Goal: Information Seeking & Learning: Learn about a topic

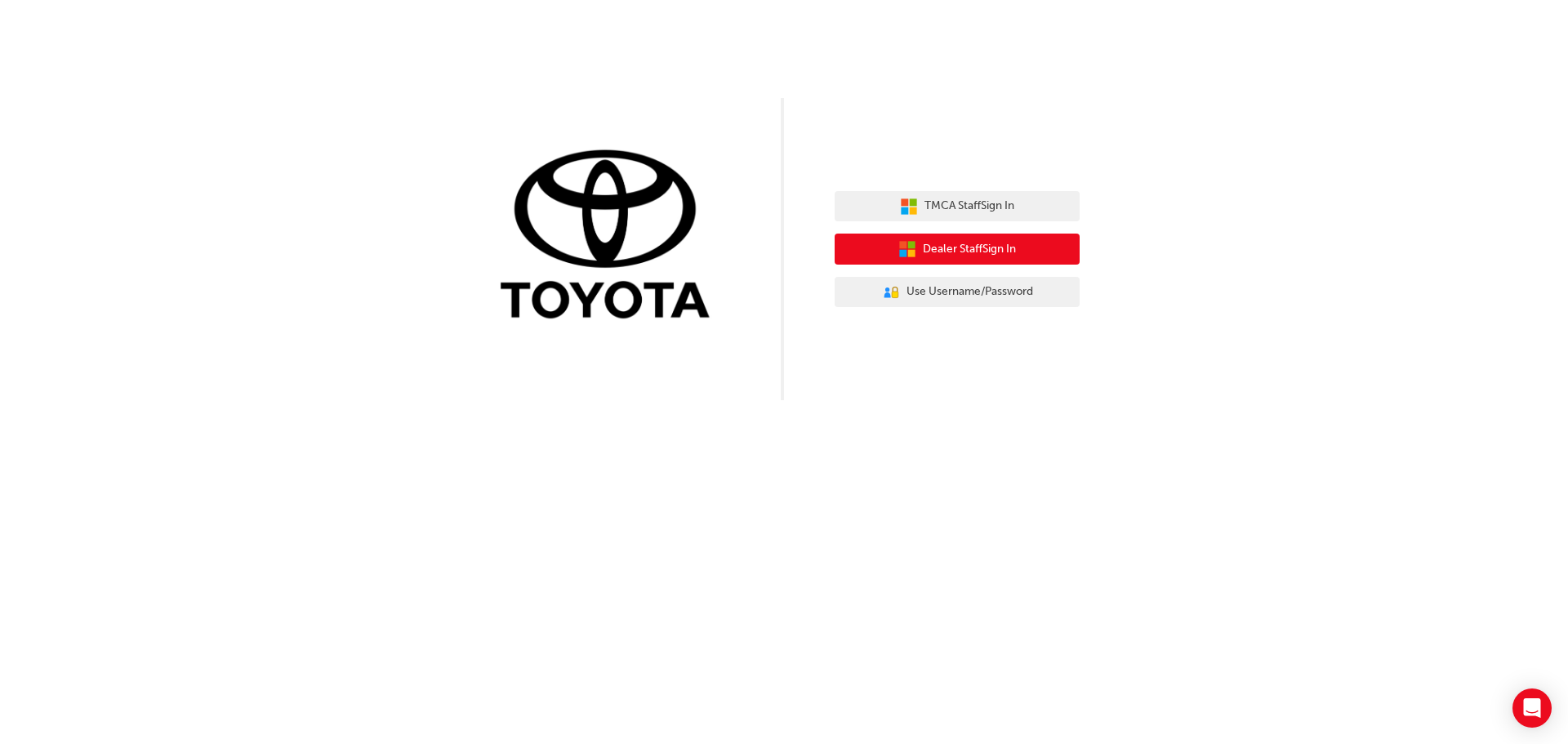
click at [939, 239] on button "Dealer Staff Sign In" at bounding box center [957, 249] width 245 height 31
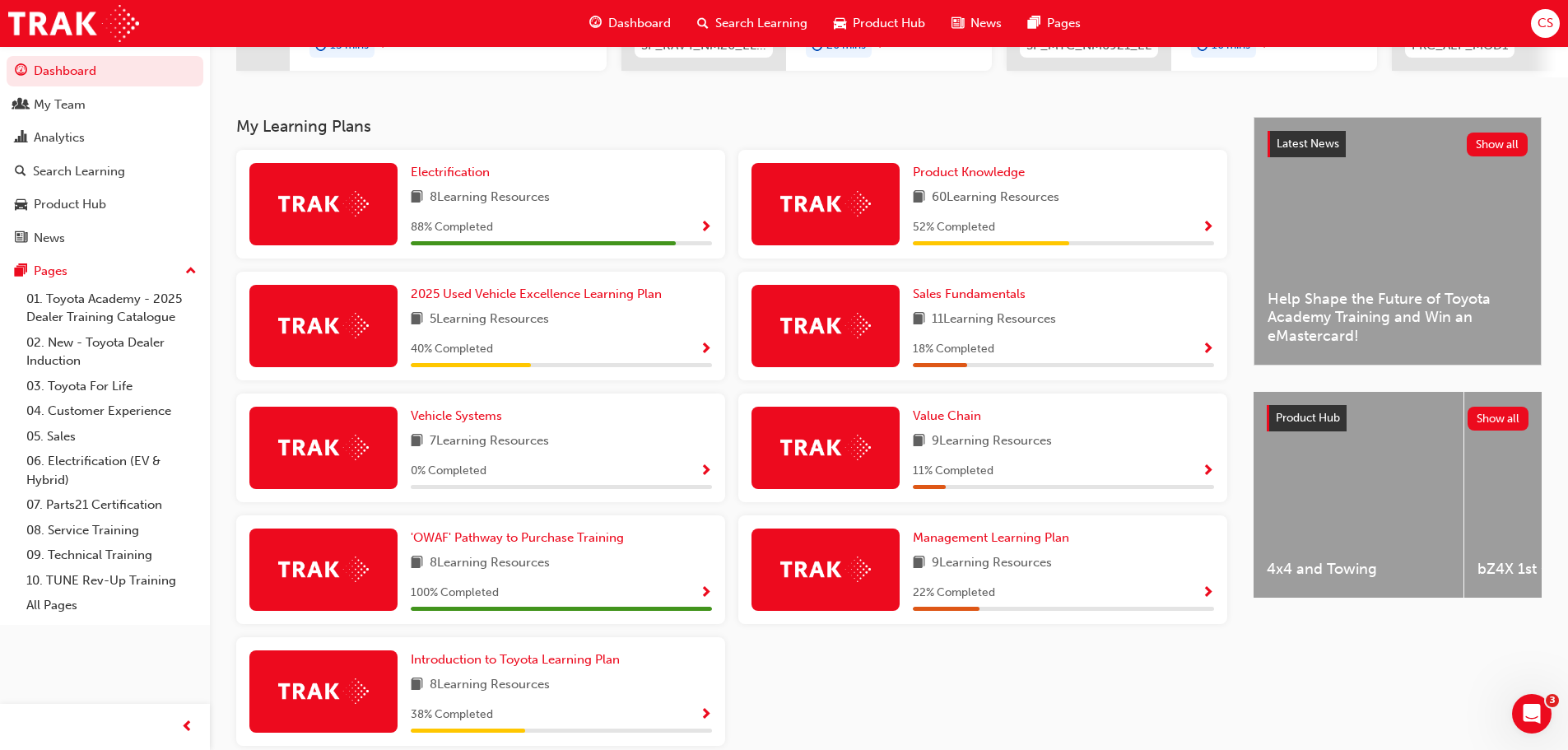
scroll to position [329, 0]
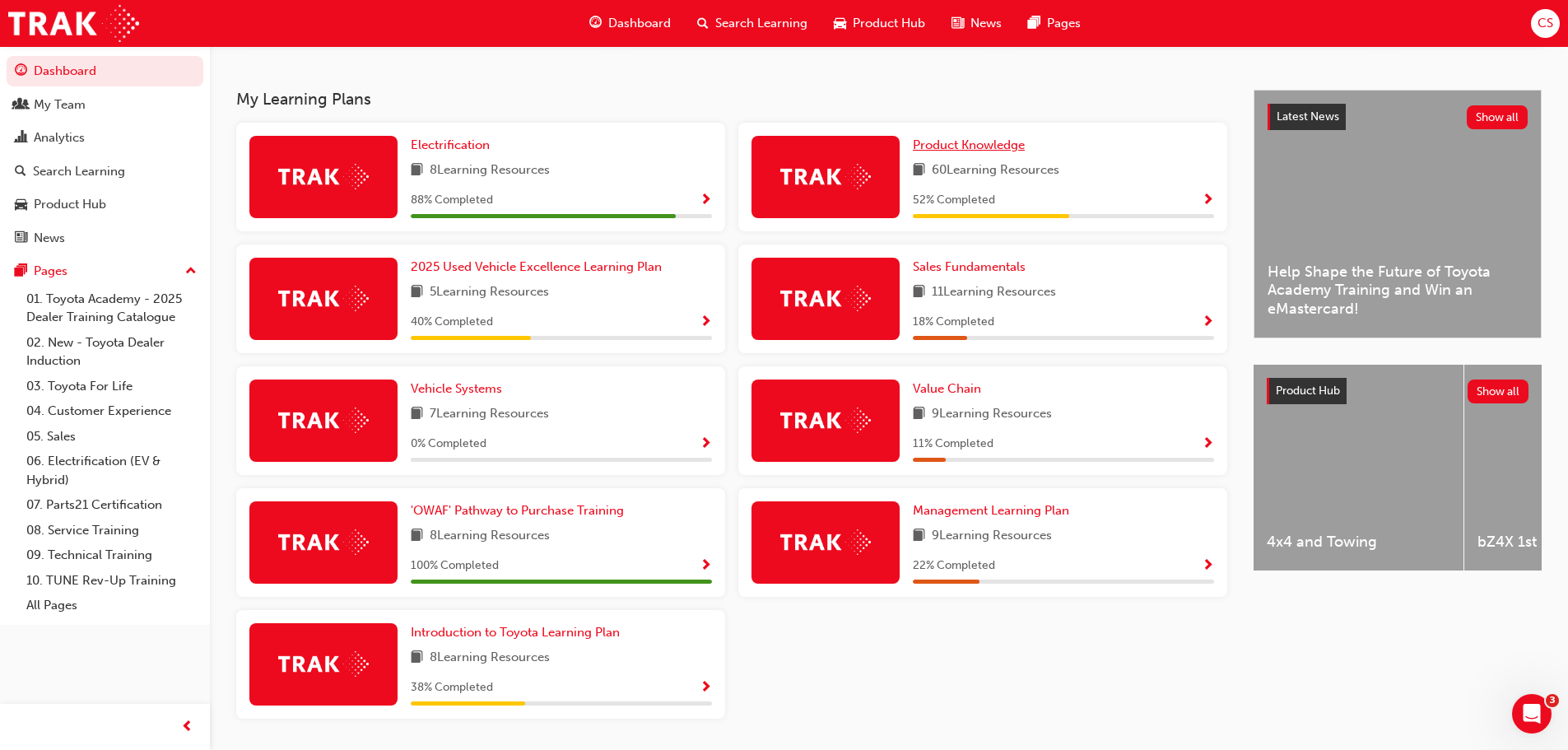
click at [982, 150] on span "Product Knowledge" at bounding box center [968, 145] width 112 height 15
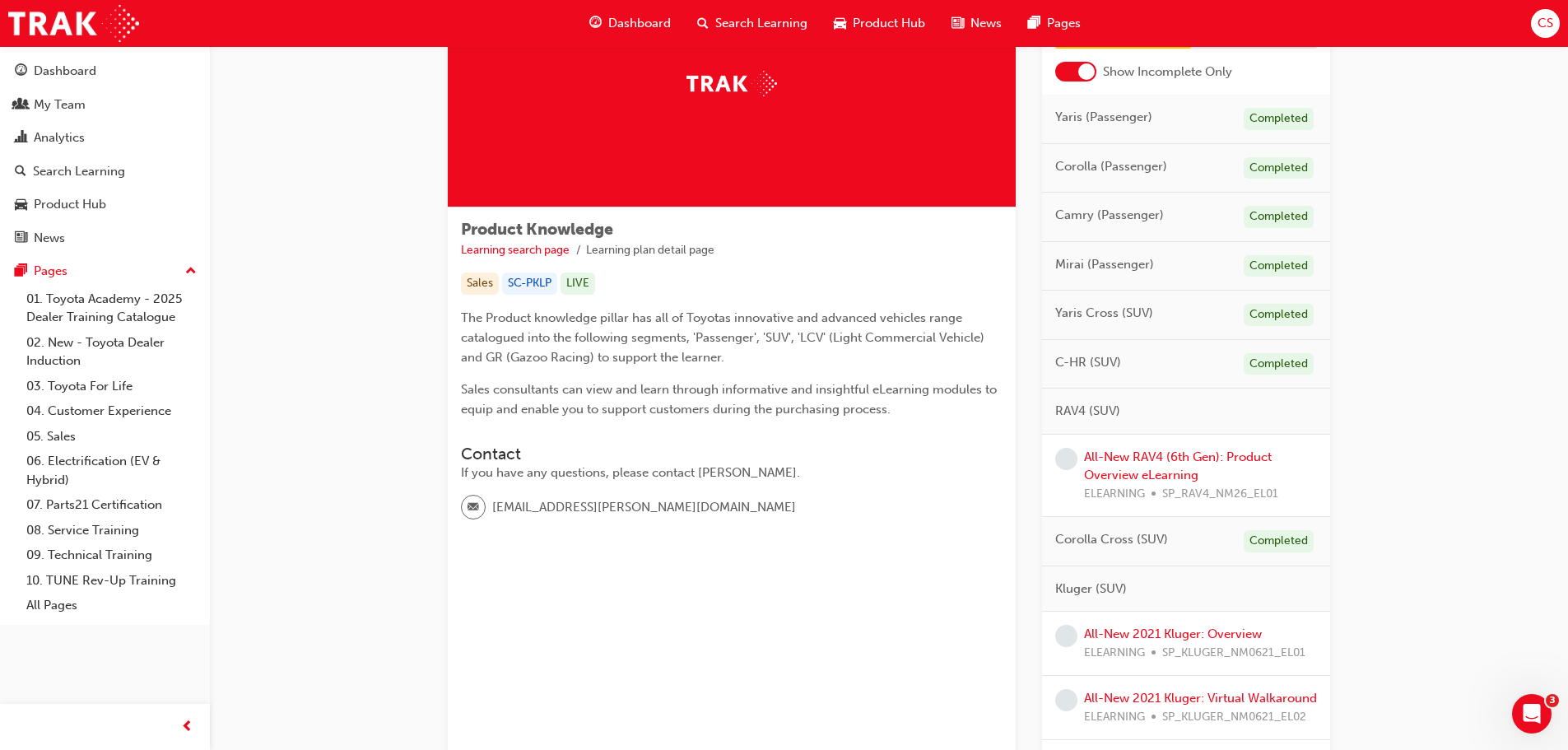
scroll to position [165, 0]
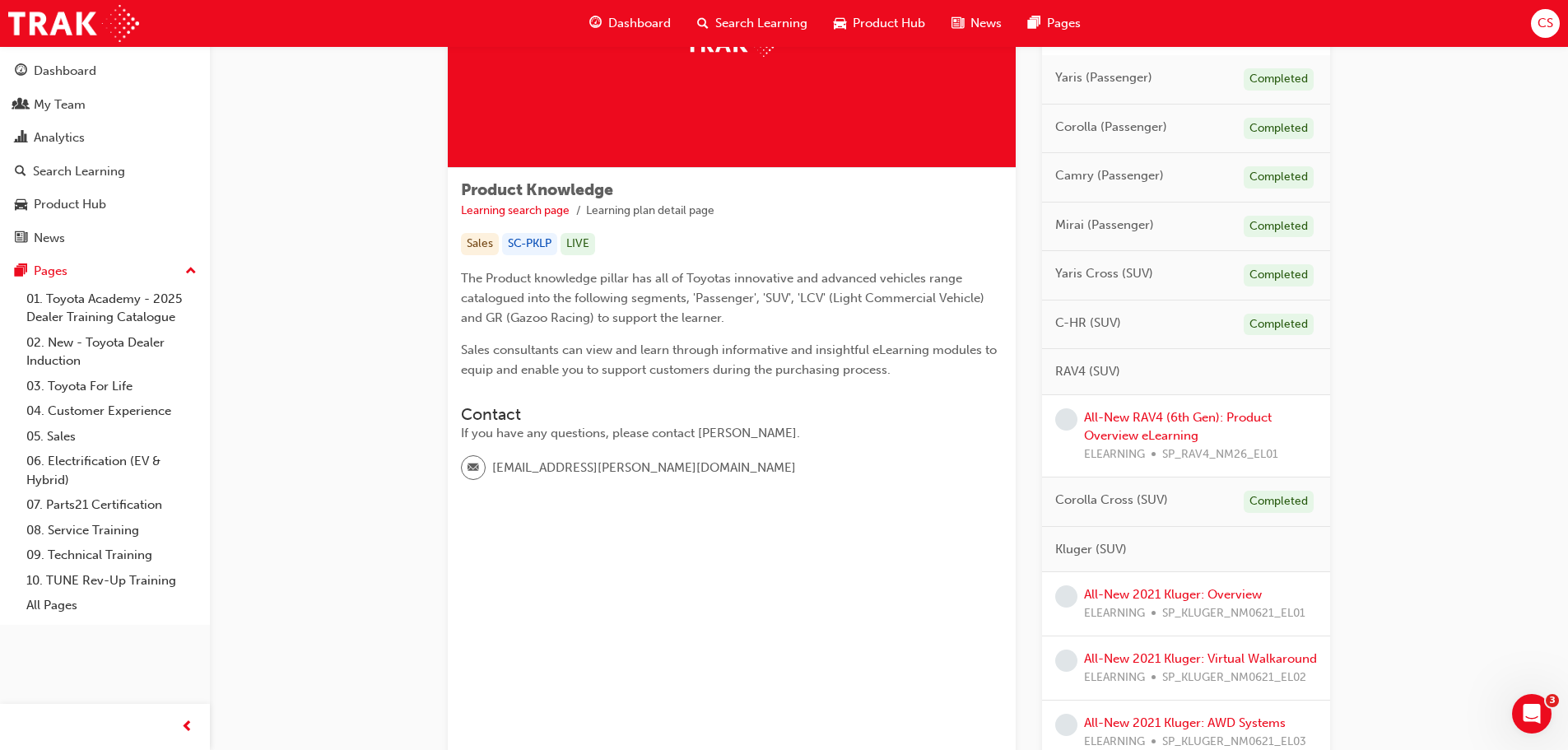
click at [1153, 425] on div "All-New RAV4 (6th Gen): Product Overview eLearning ELEARNING SP_RAV4_NM26_EL01" at bounding box center [1200, 436] width 233 height 56
click at [1142, 430] on link "All-New RAV4 (6th Gen): Product Overview eLearning" at bounding box center [1177, 426] width 187 height 34
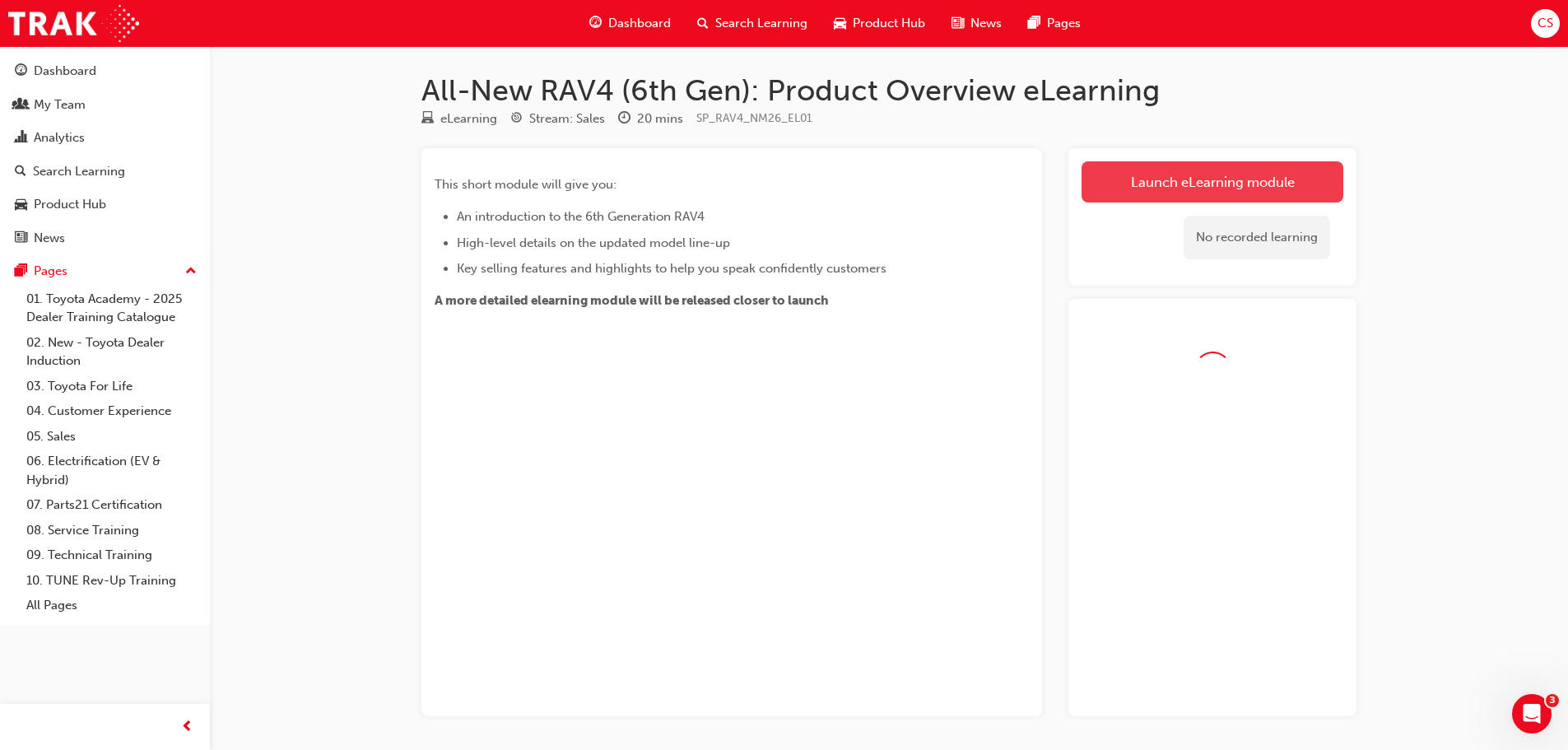
click at [1225, 184] on link "Launch eLearning module" at bounding box center [1213, 181] width 262 height 41
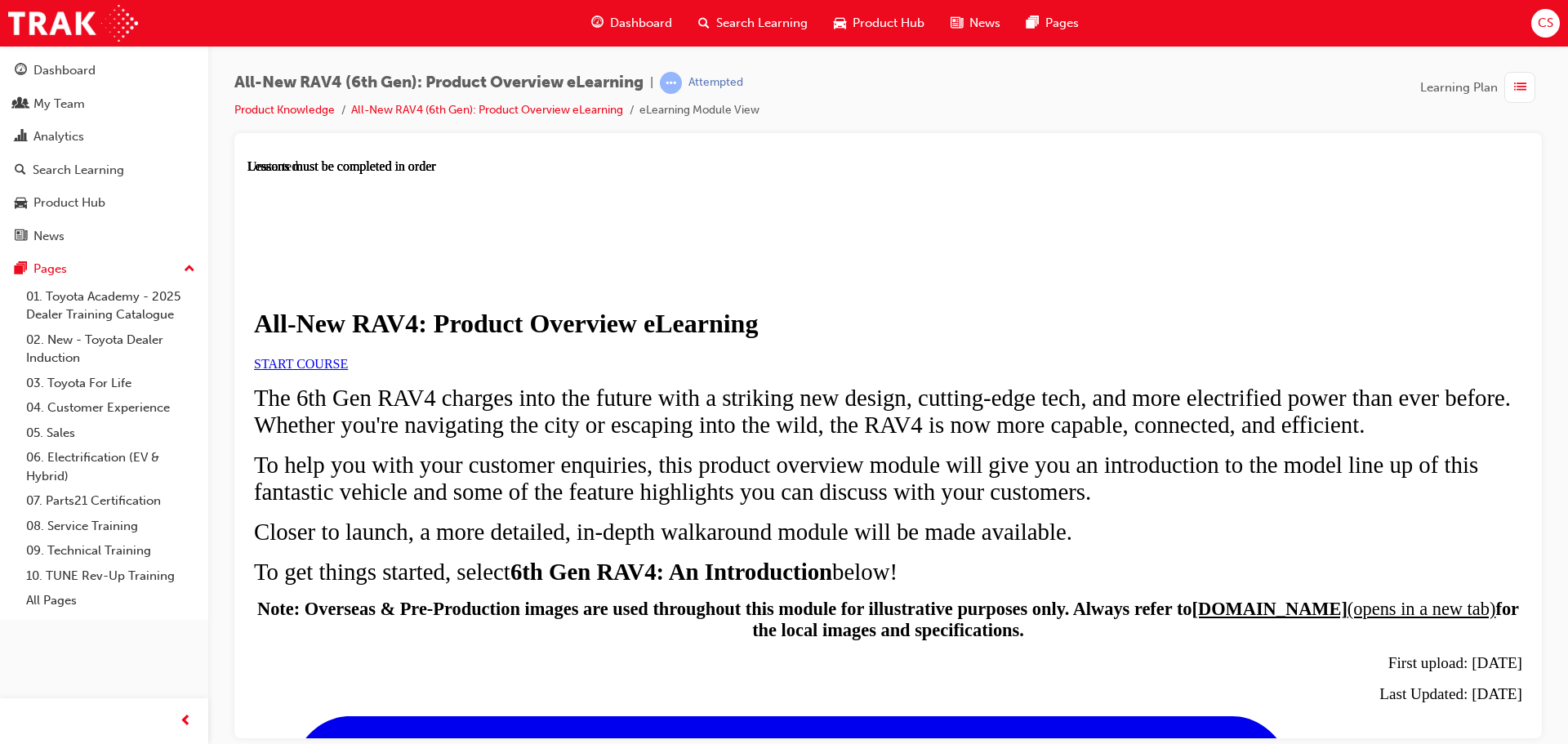
click at [348, 370] on span "START COURSE" at bounding box center [301, 363] width 94 height 14
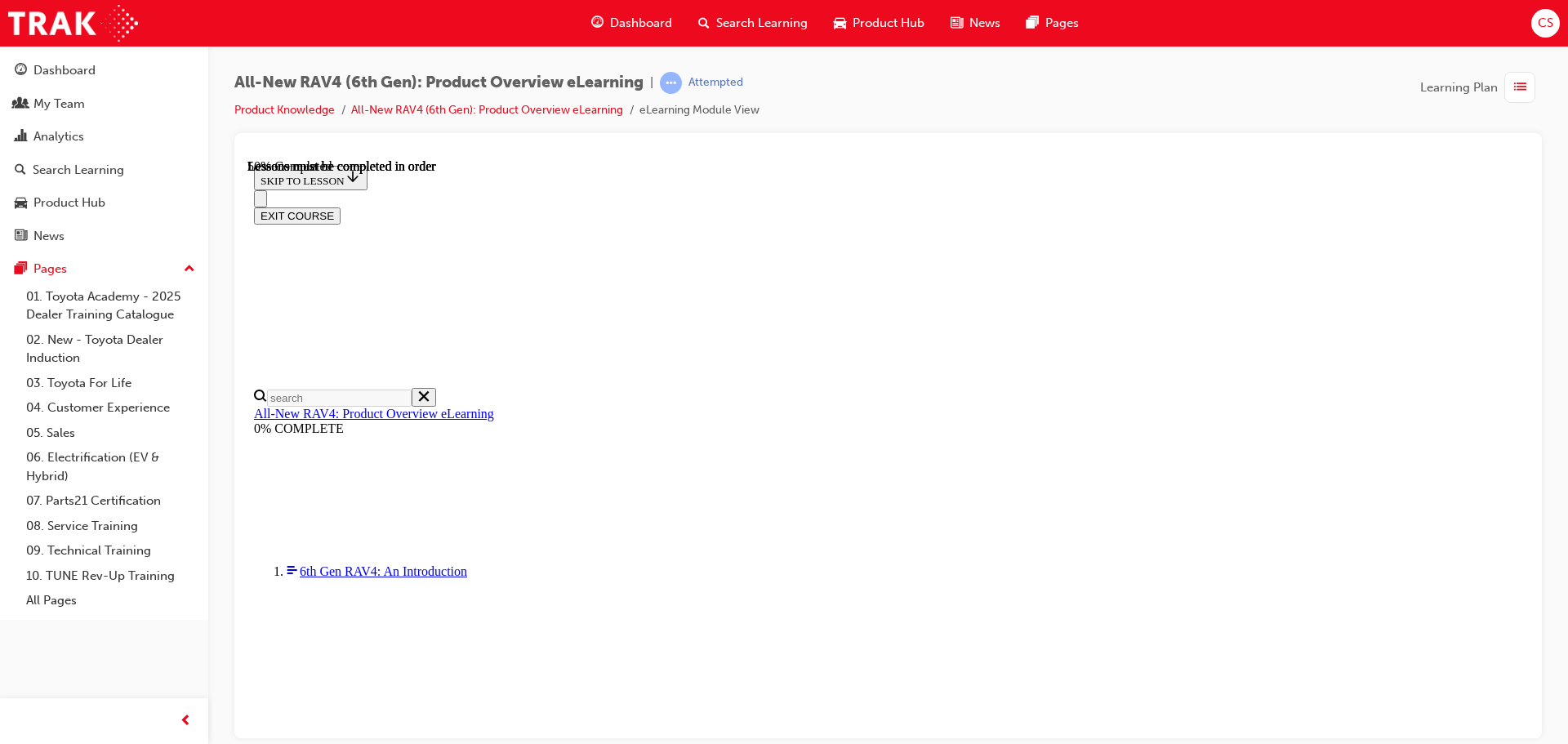
scroll to position [1431, 0]
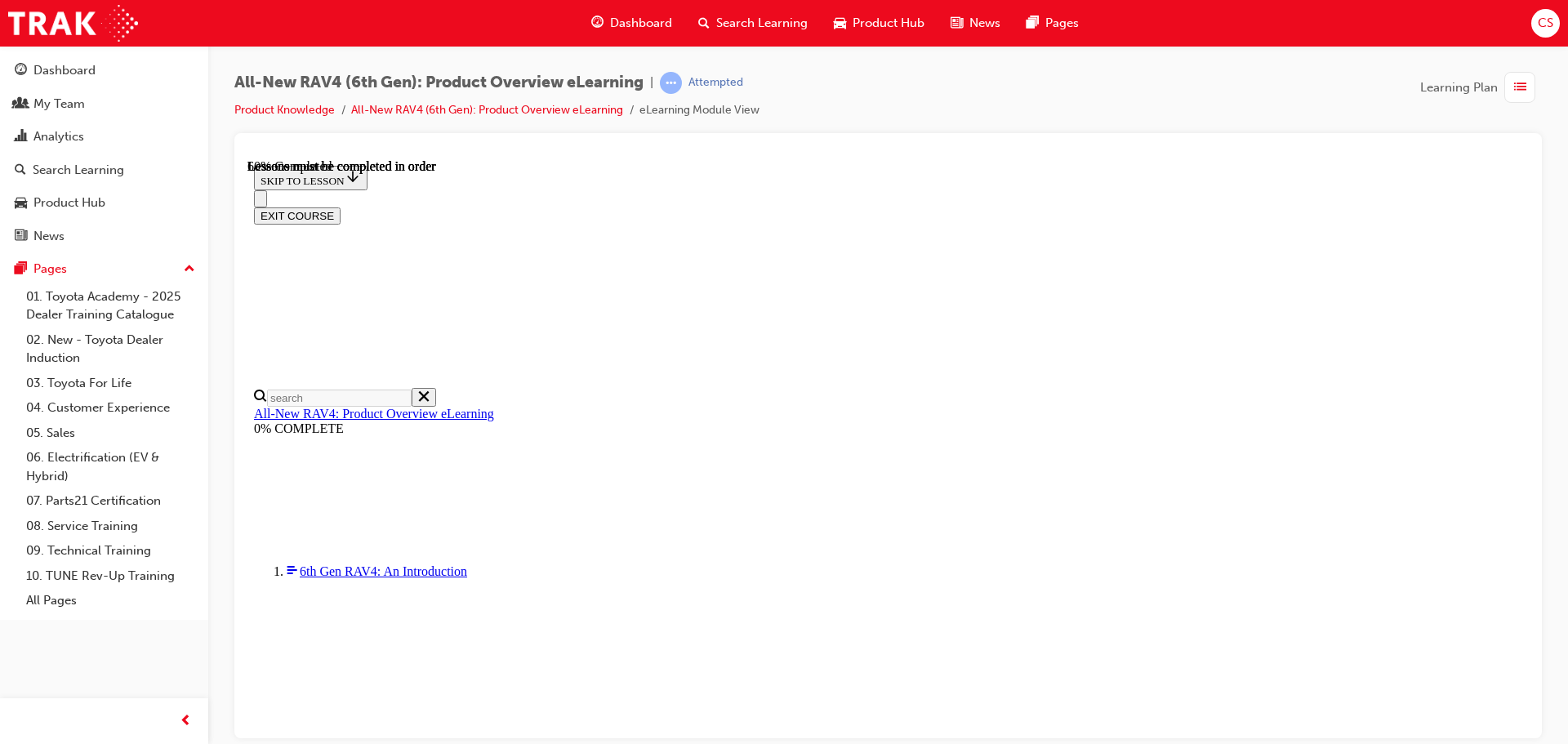
scroll to position [1673, 0]
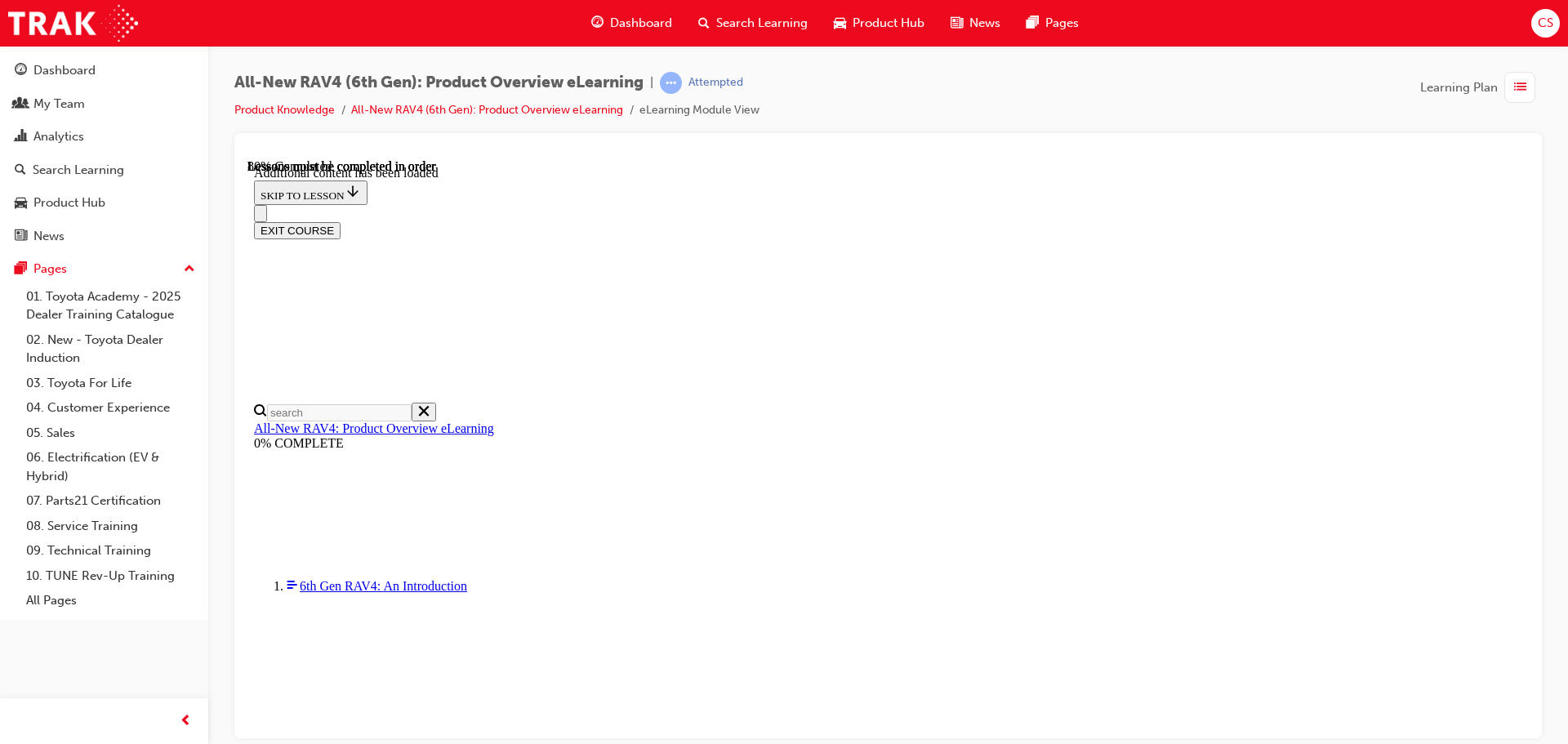
drag, startPoint x: 1435, startPoint y: 633, endPoint x: 1415, endPoint y: 634, distance: 20.0
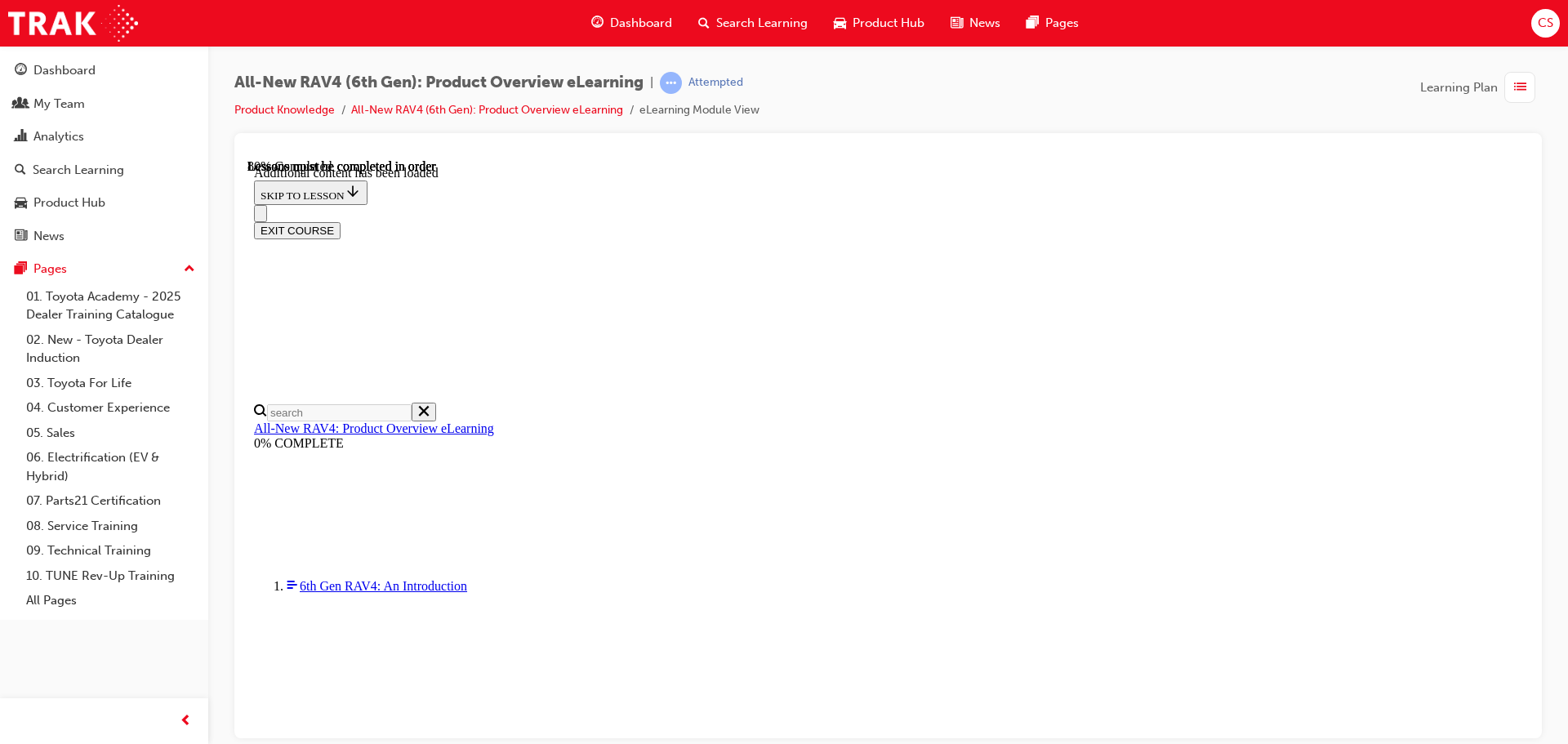
drag, startPoint x: 805, startPoint y: 633, endPoint x: 1126, endPoint y: 635, distance: 321.0
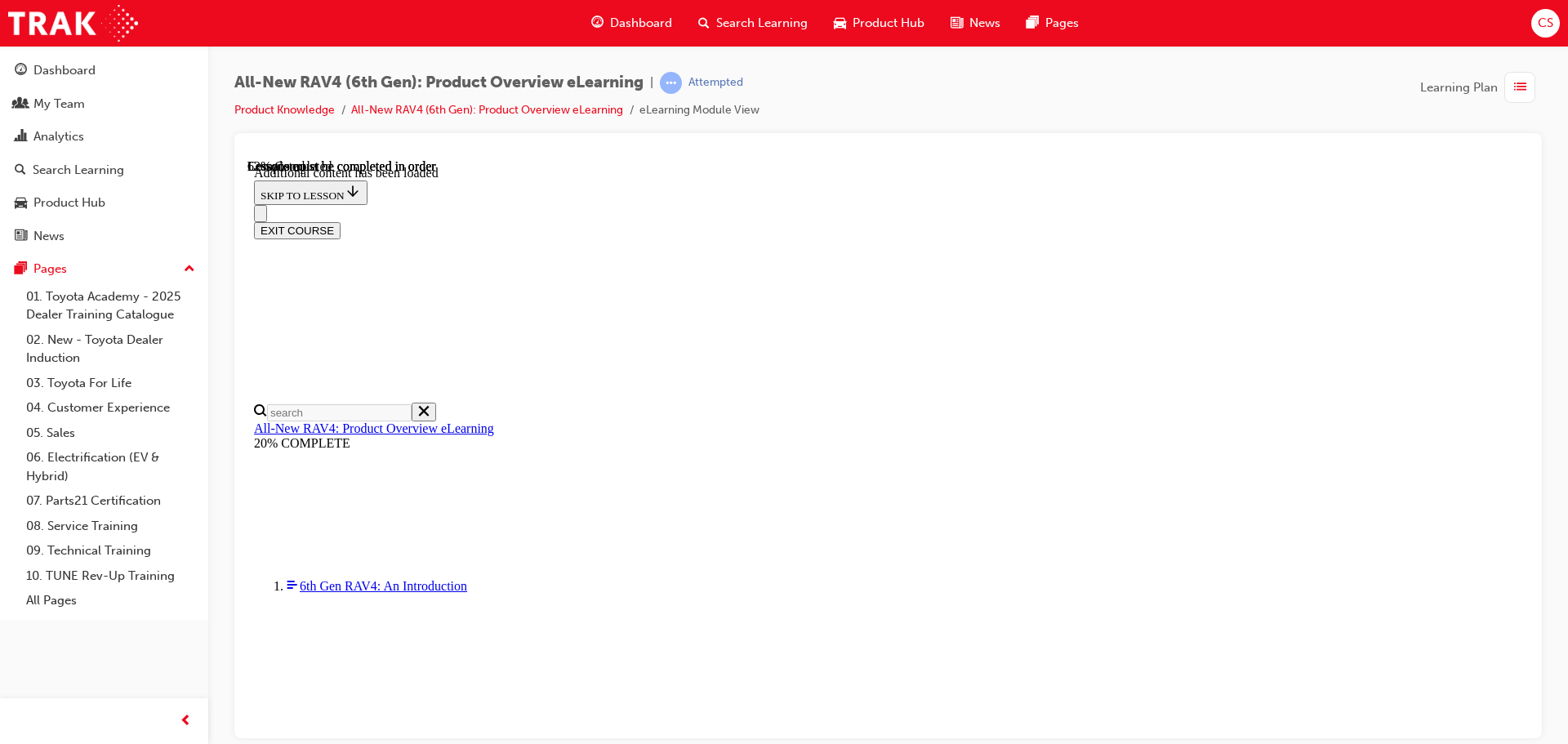
scroll to position [1799, 0]
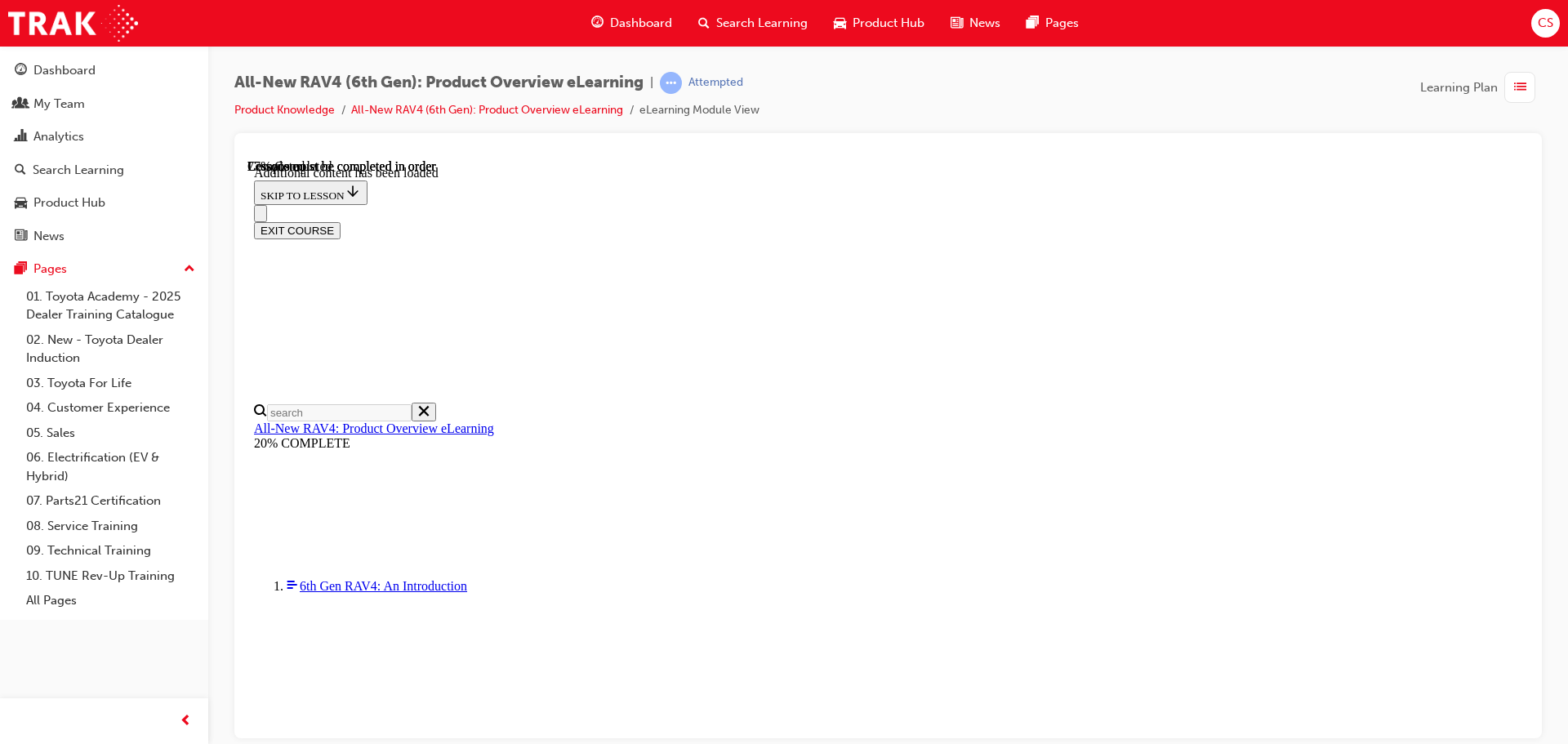
scroll to position [2351, 0]
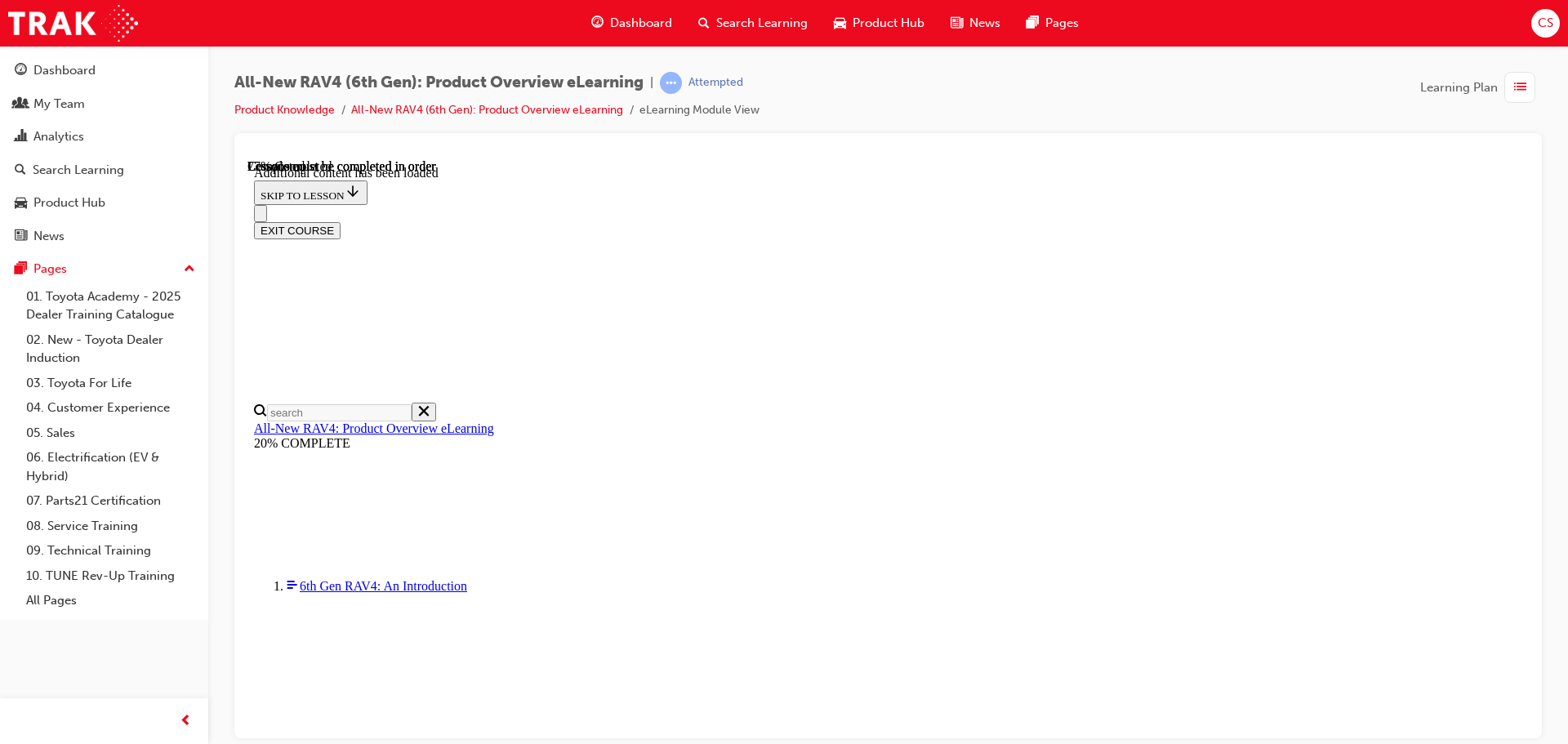
scroll to position [0, 236]
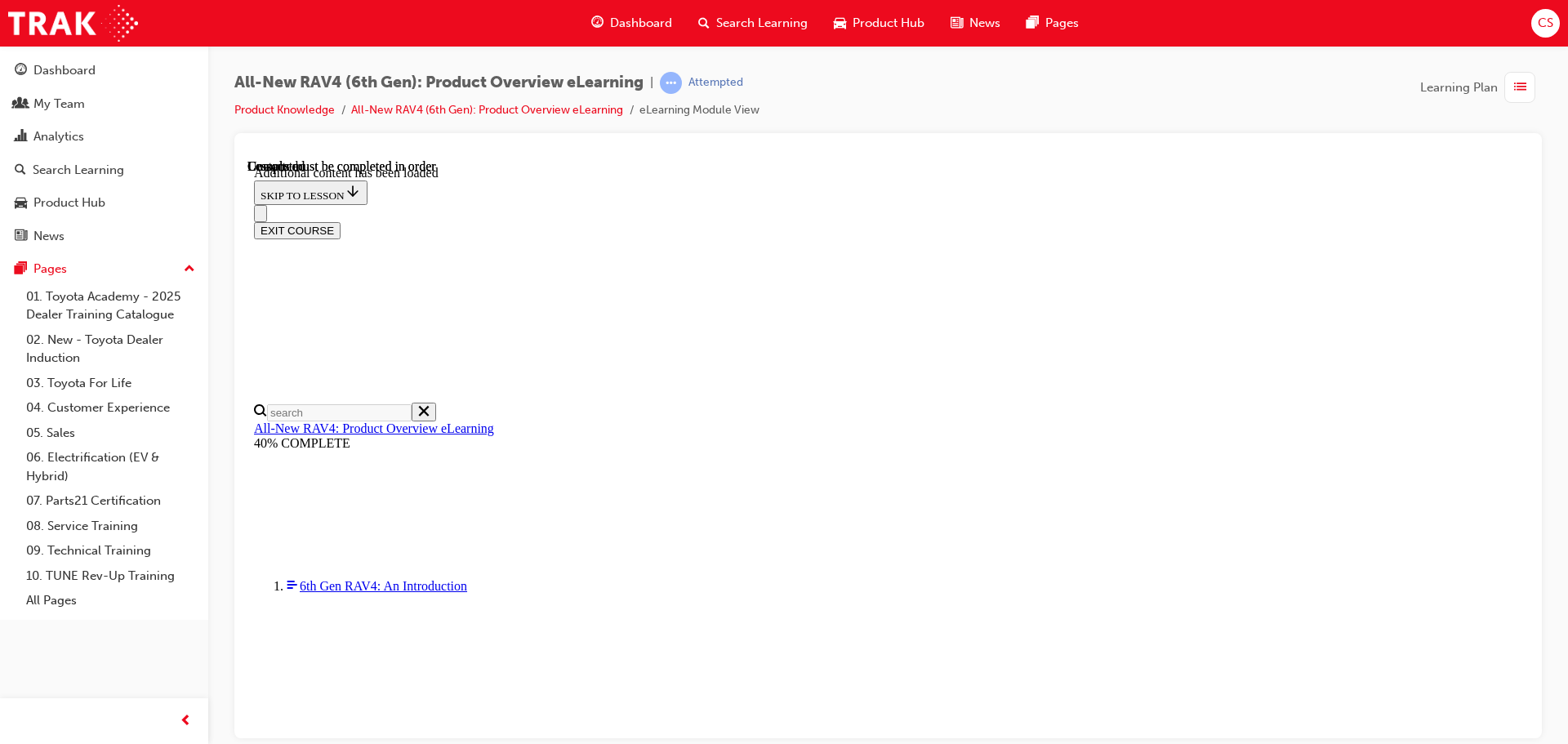
drag, startPoint x: 960, startPoint y: 706, endPoint x: 1020, endPoint y: 646, distance: 84.9
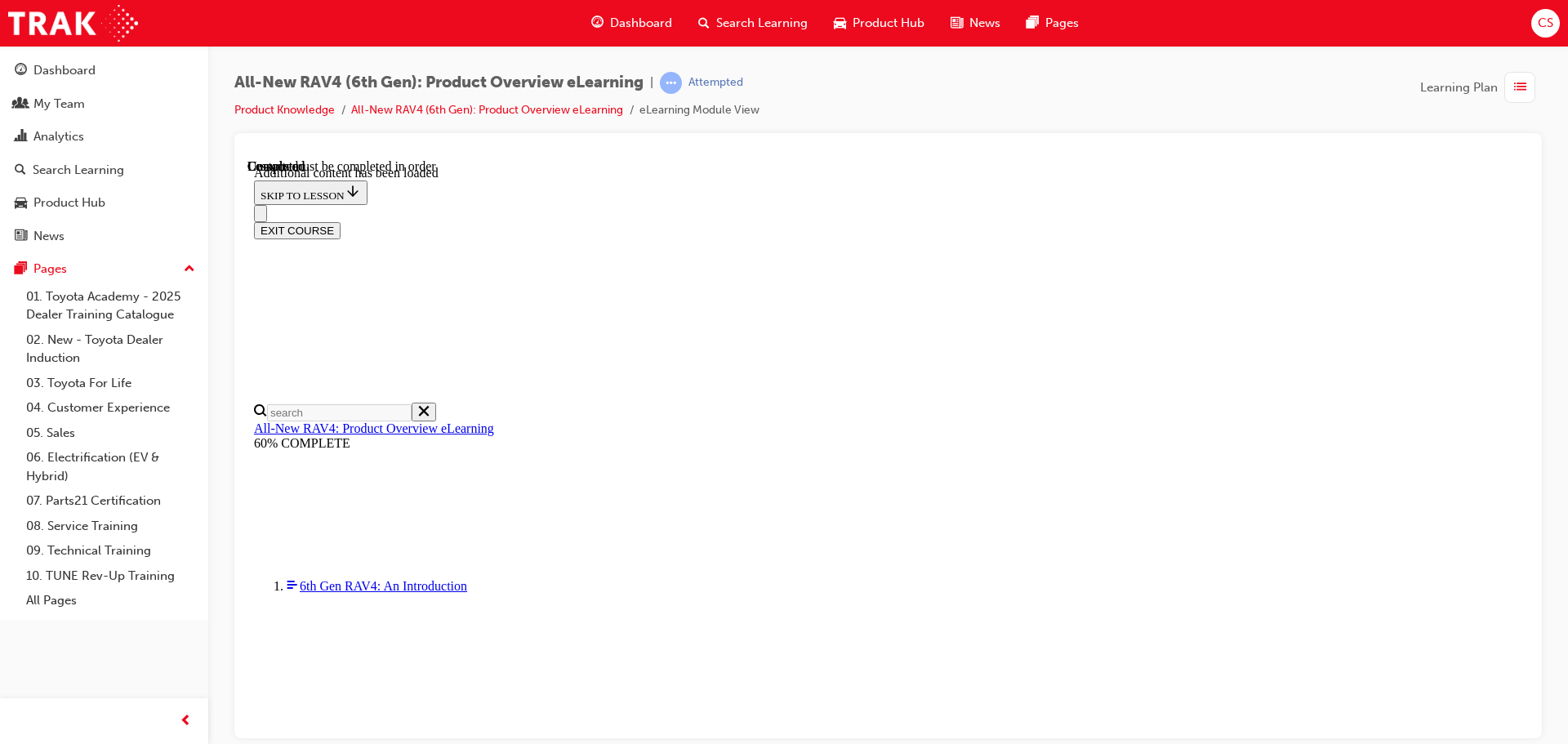
radio input "true"
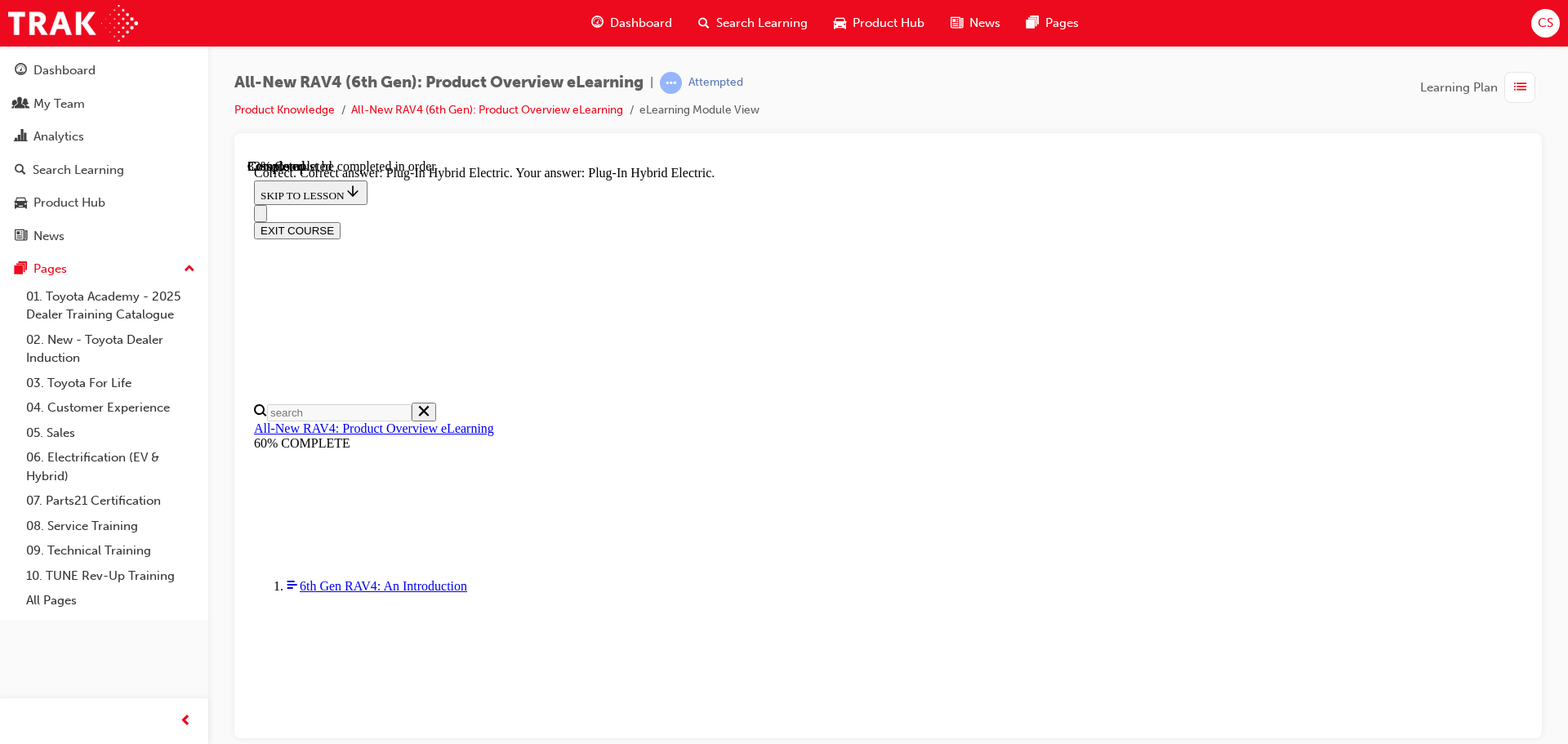
scroll to position [409, 0]
drag, startPoint x: 773, startPoint y: 657, endPoint x: 851, endPoint y: 631, distance: 82.2
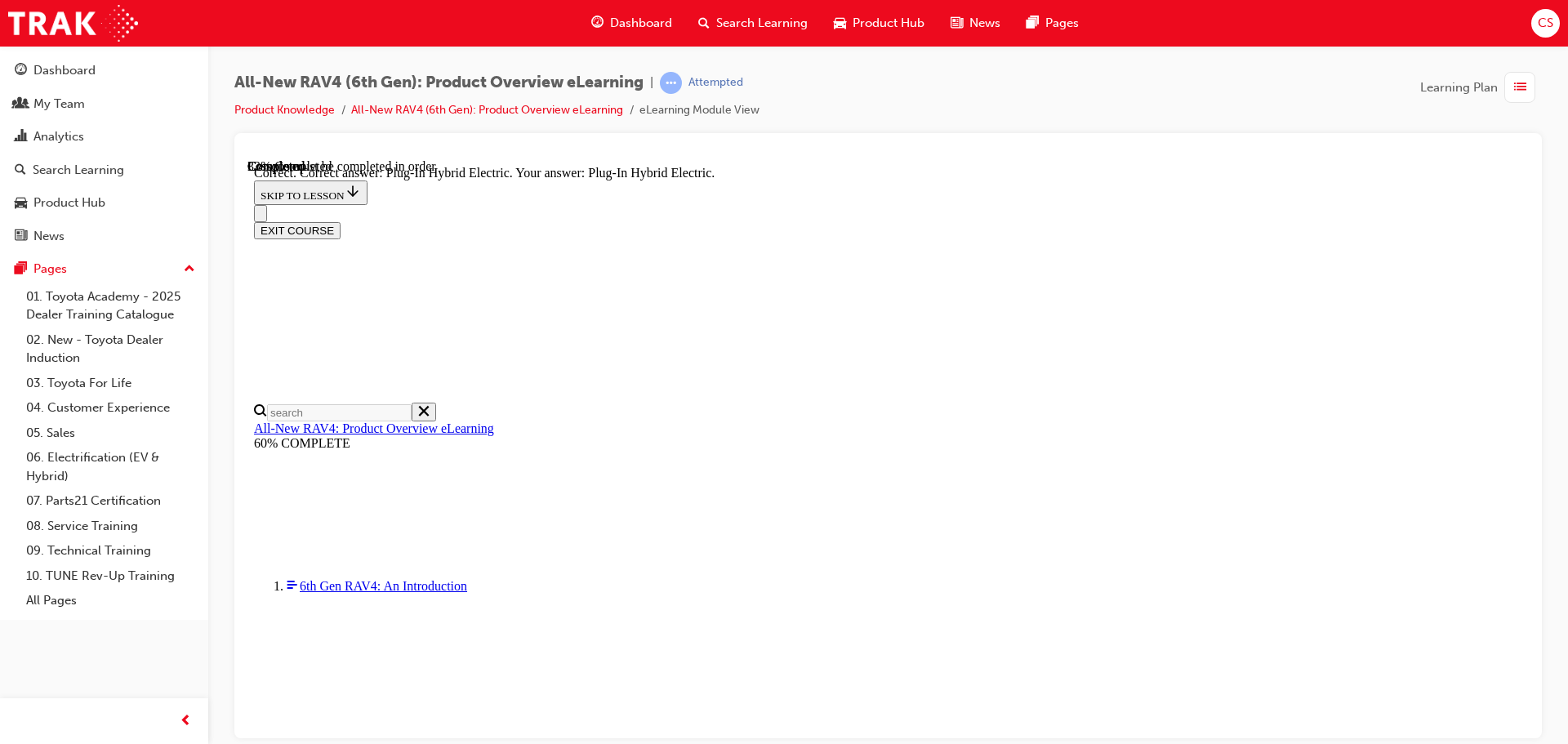
radio input "true"
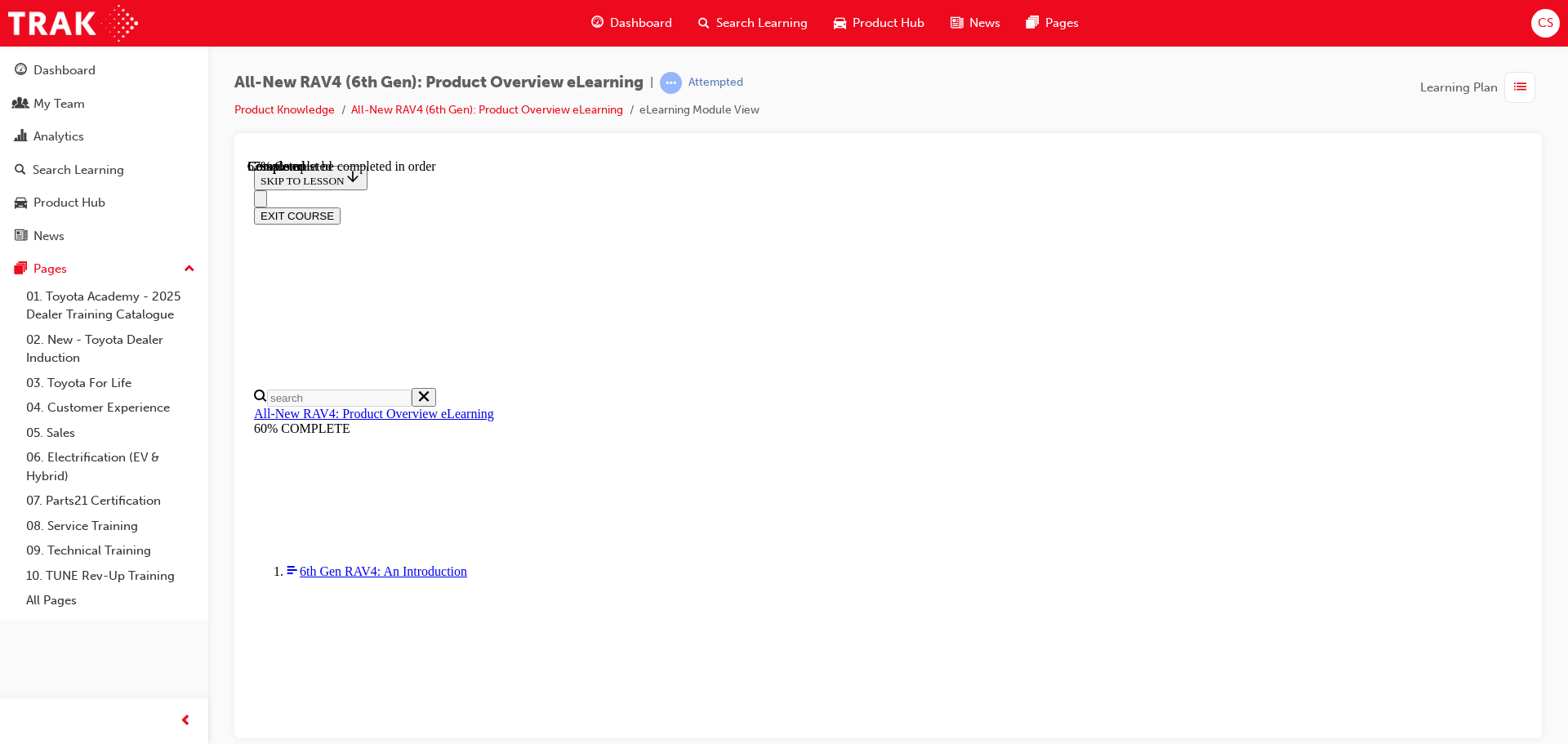
scroll to position [540, 0]
checkbox input "true"
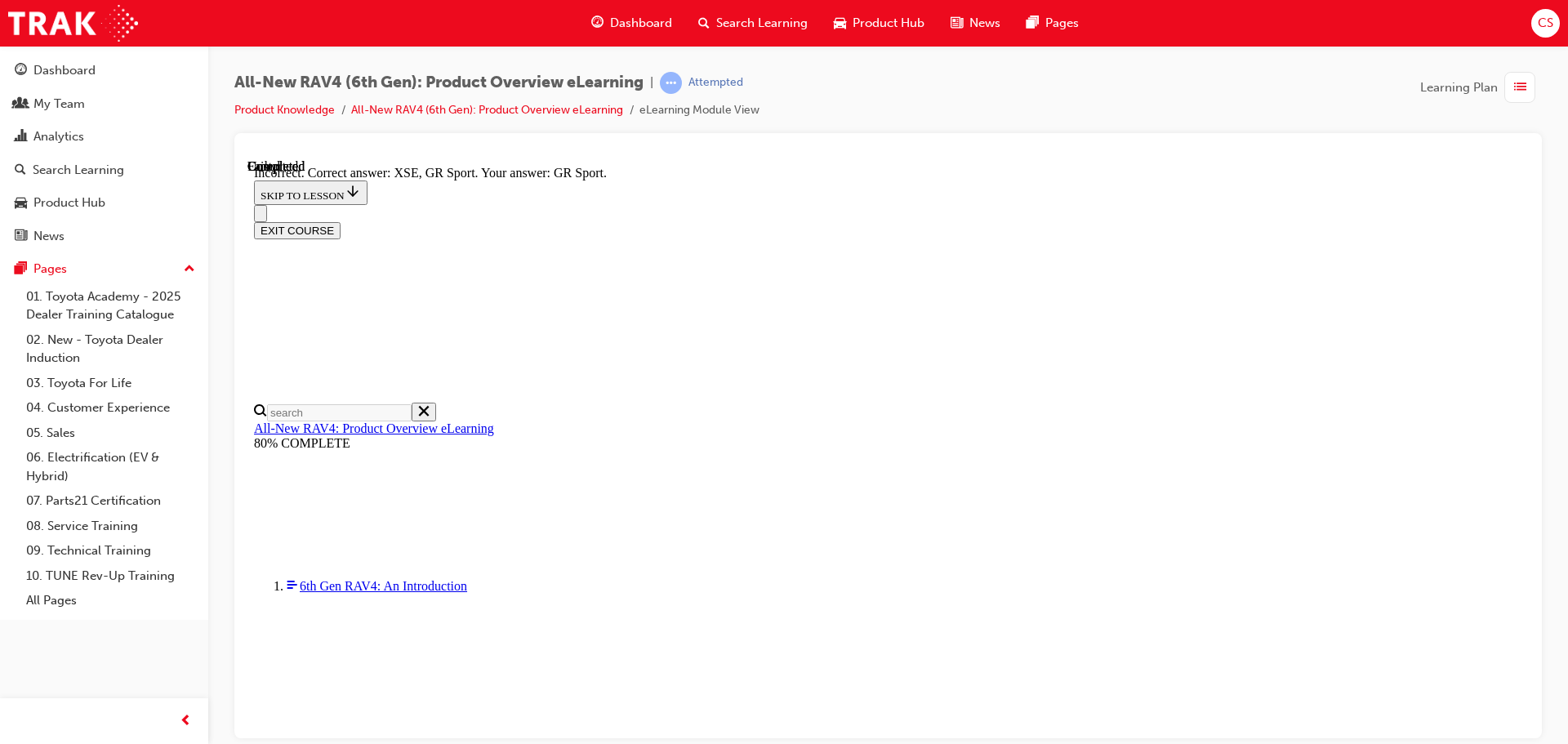
scroll to position [640, 0]
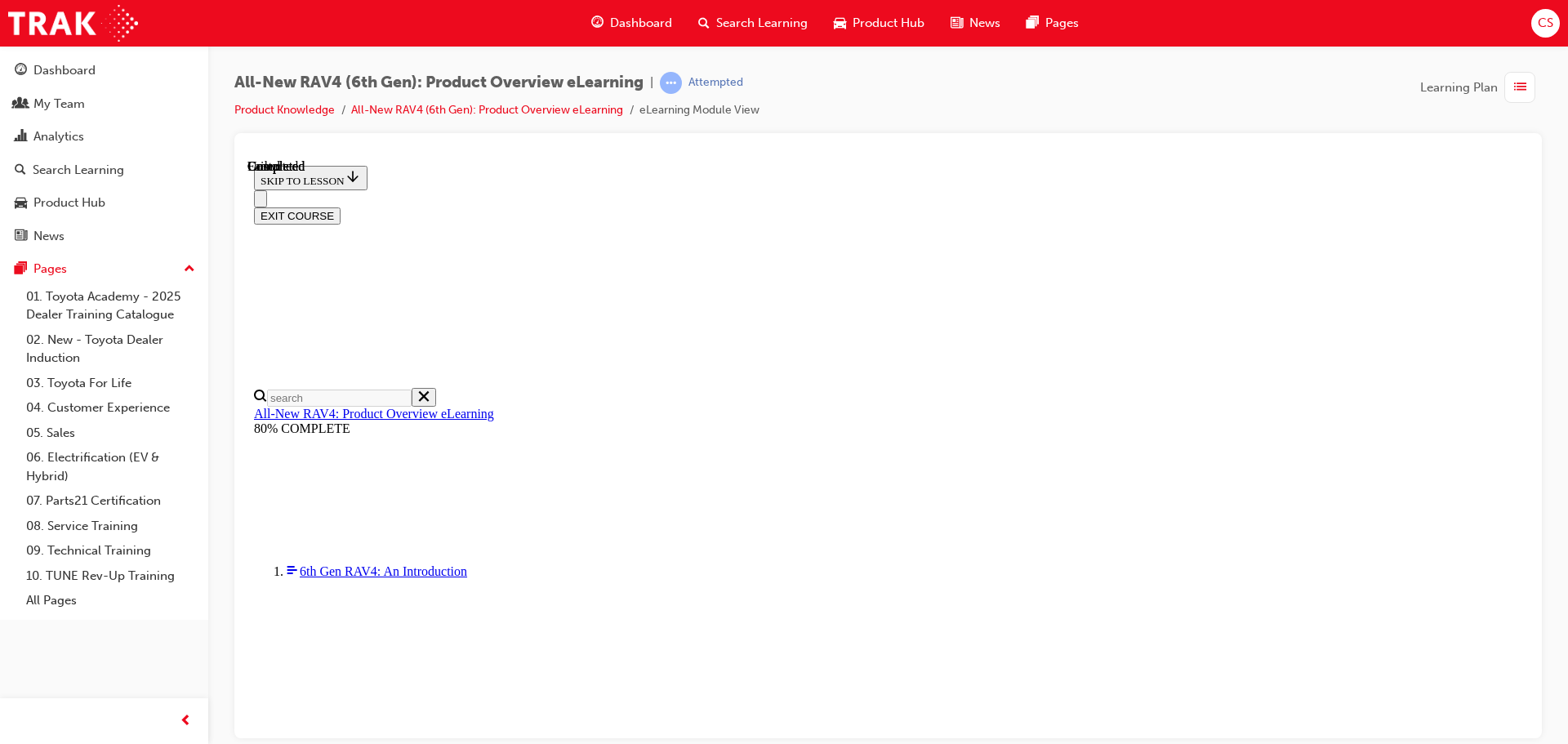
scroll to position [319, 0]
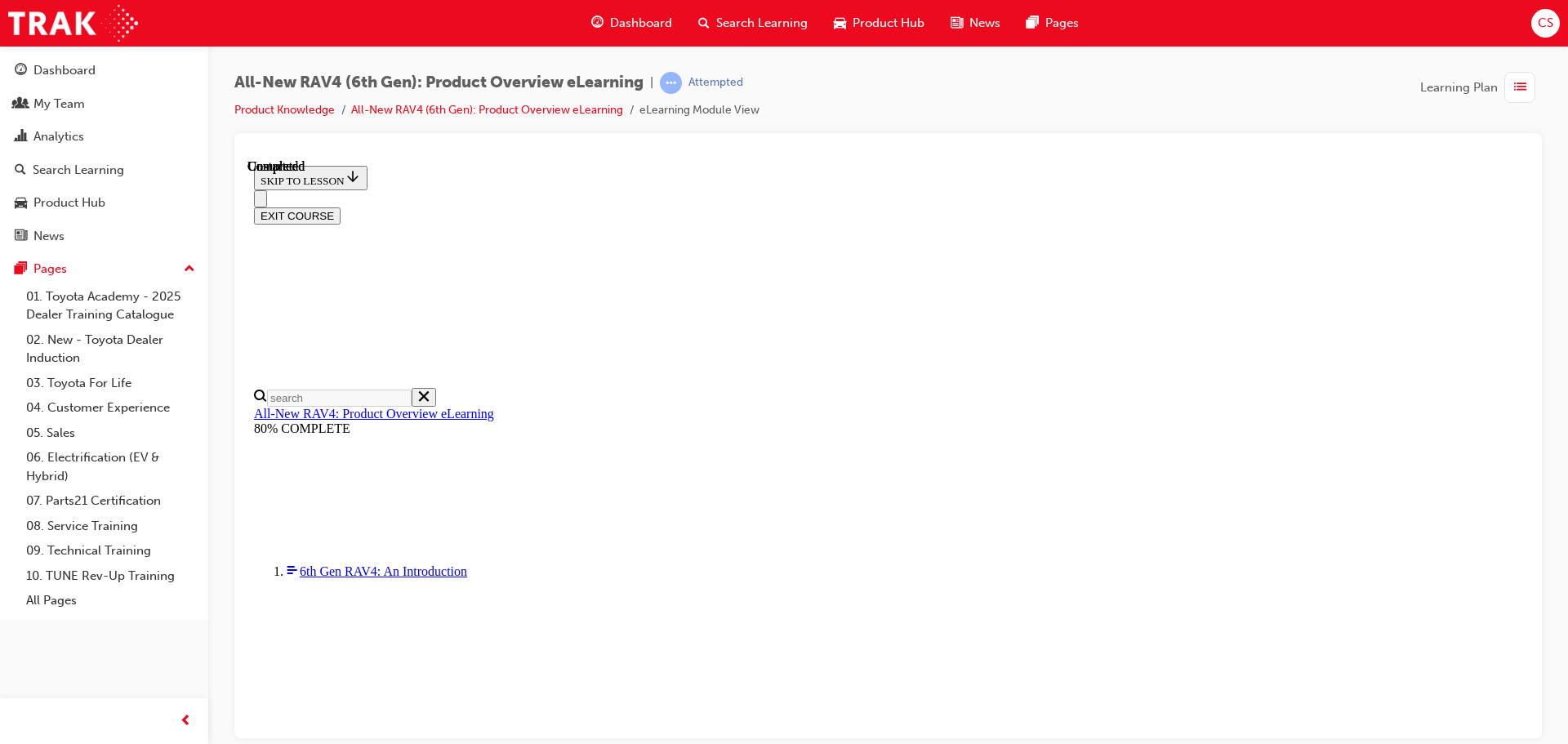
radio input "true"
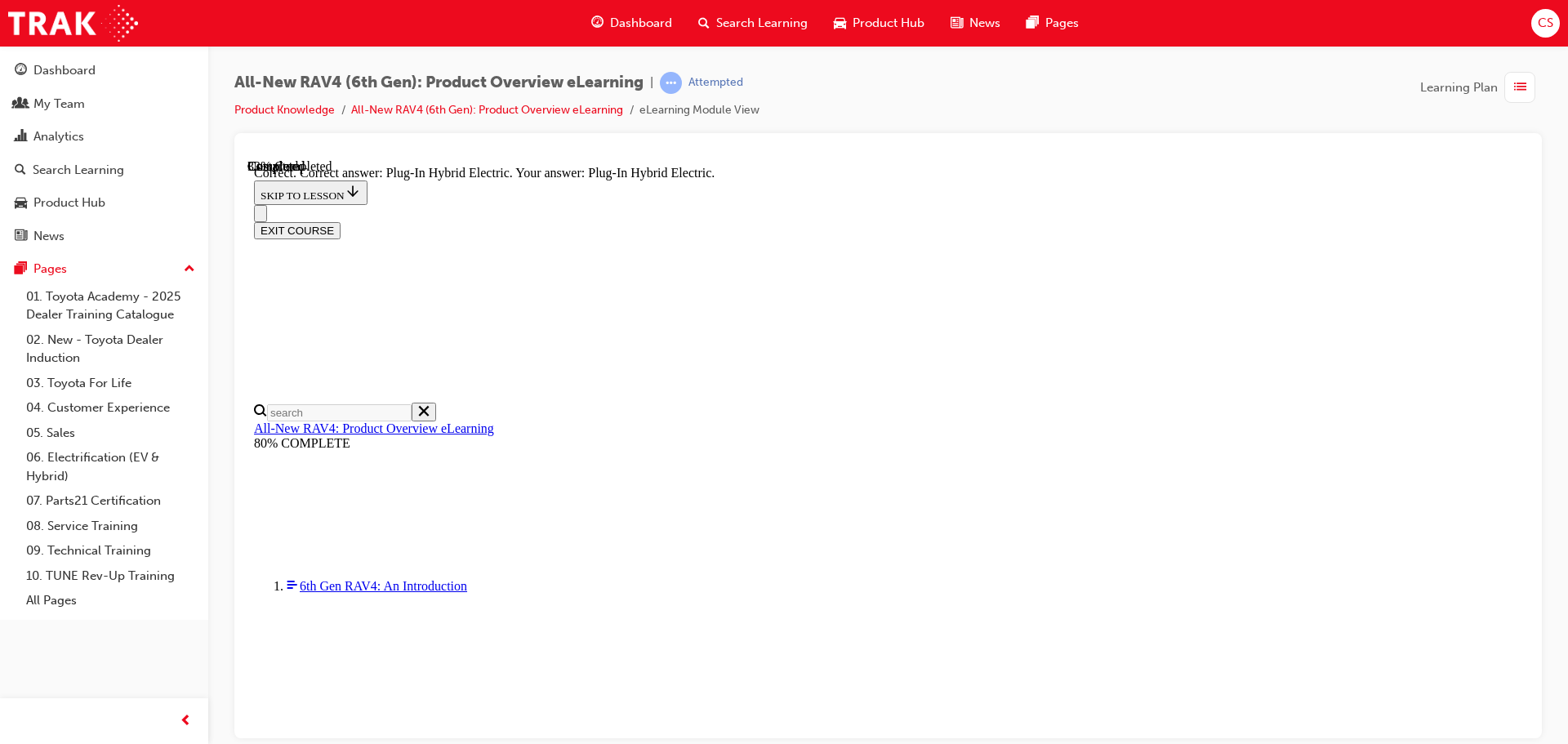
scroll to position [519, 0]
drag, startPoint x: 753, startPoint y: 575, endPoint x: 763, endPoint y: 582, distance: 12.2
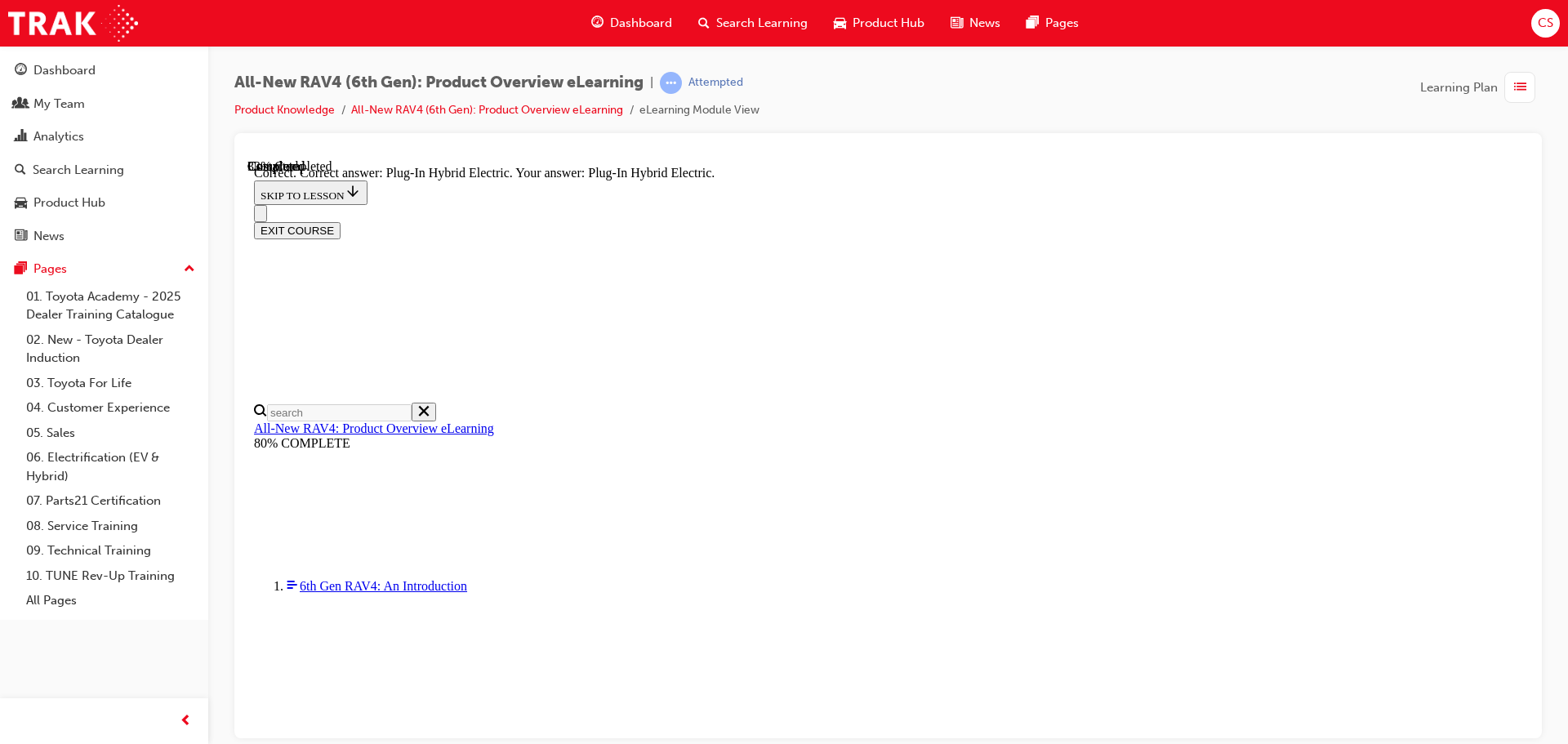
radio input "true"
drag, startPoint x: 996, startPoint y: 667, endPoint x: 1028, endPoint y: 671, distance: 32.2
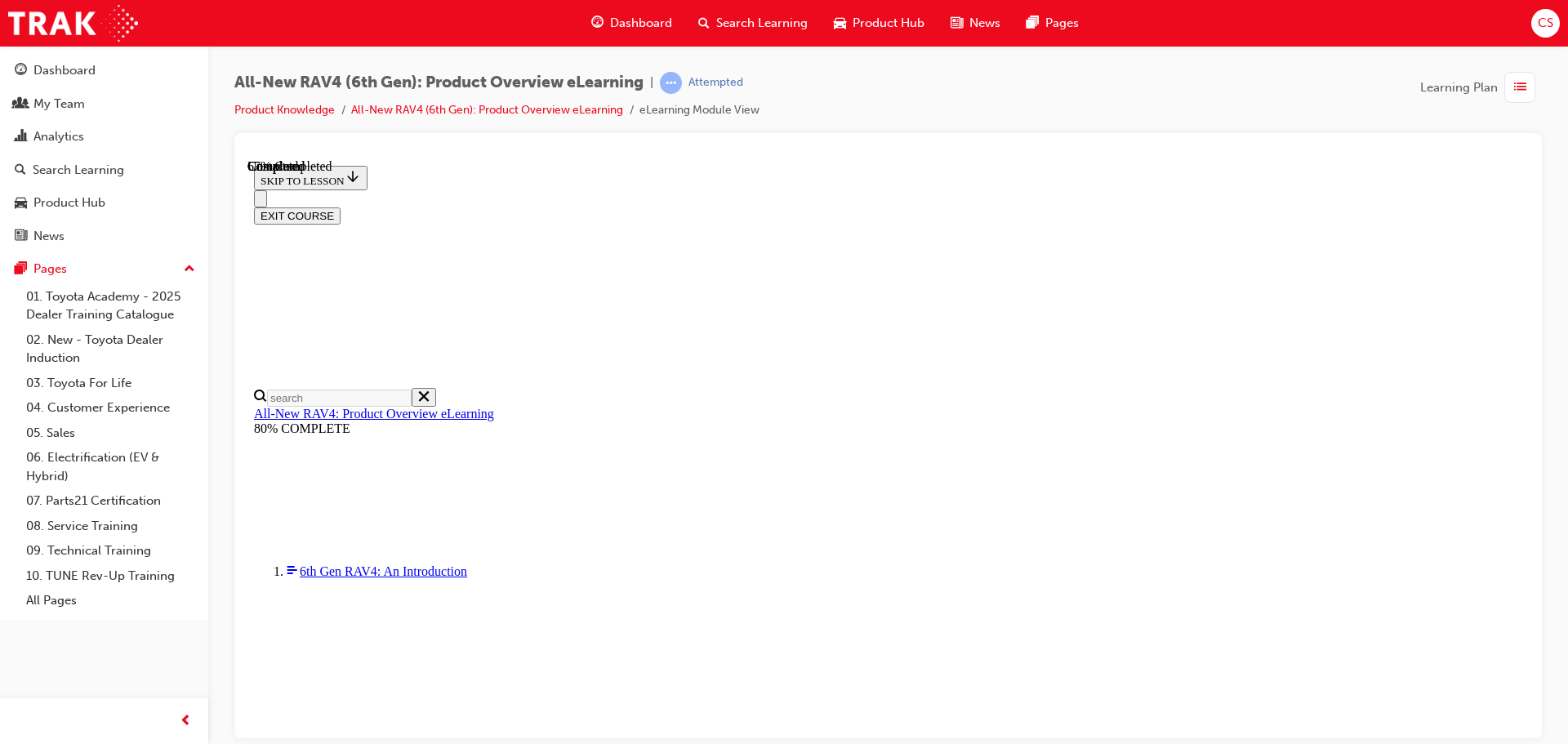
scroll to position [540, 0]
checkbox input "true"
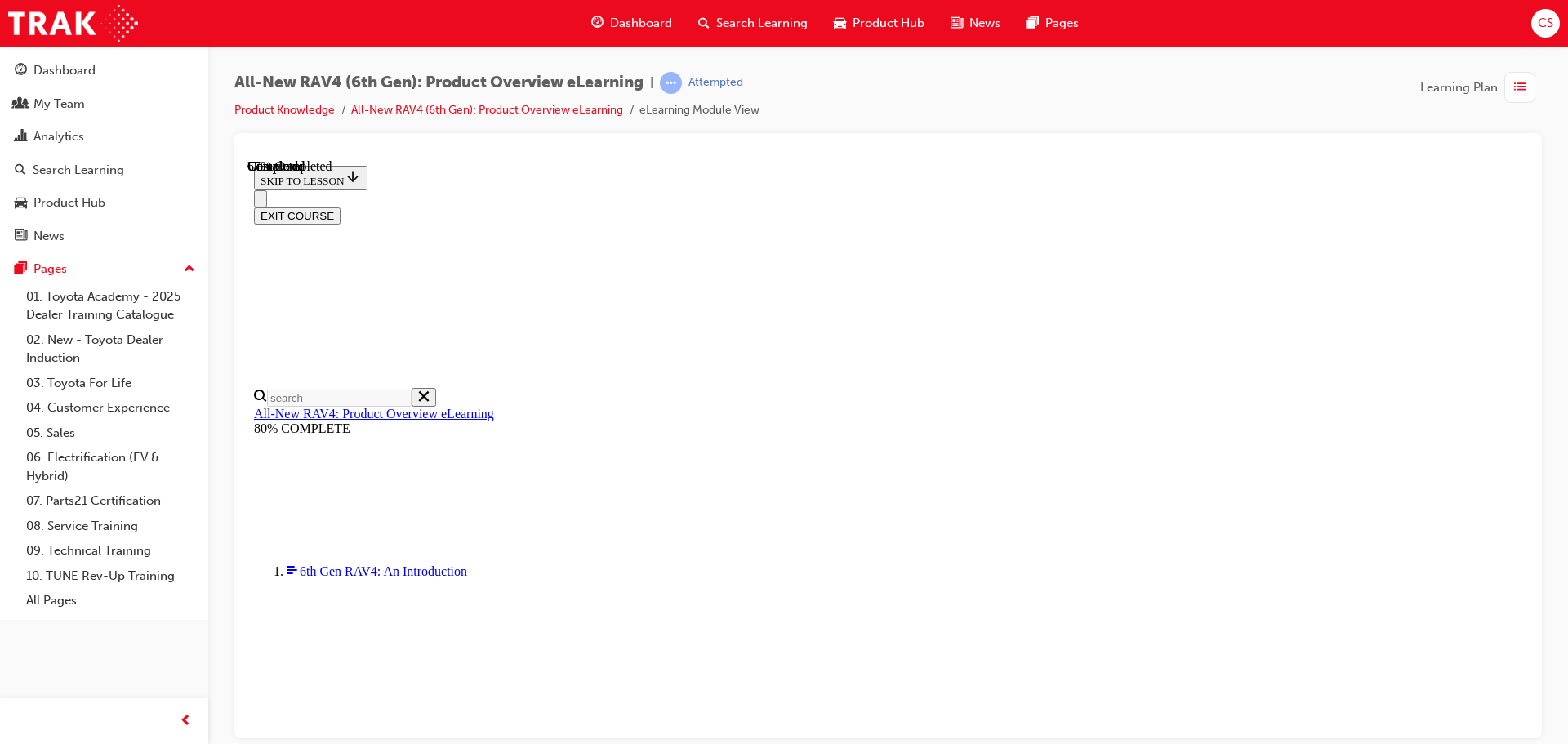
checkbox input "true"
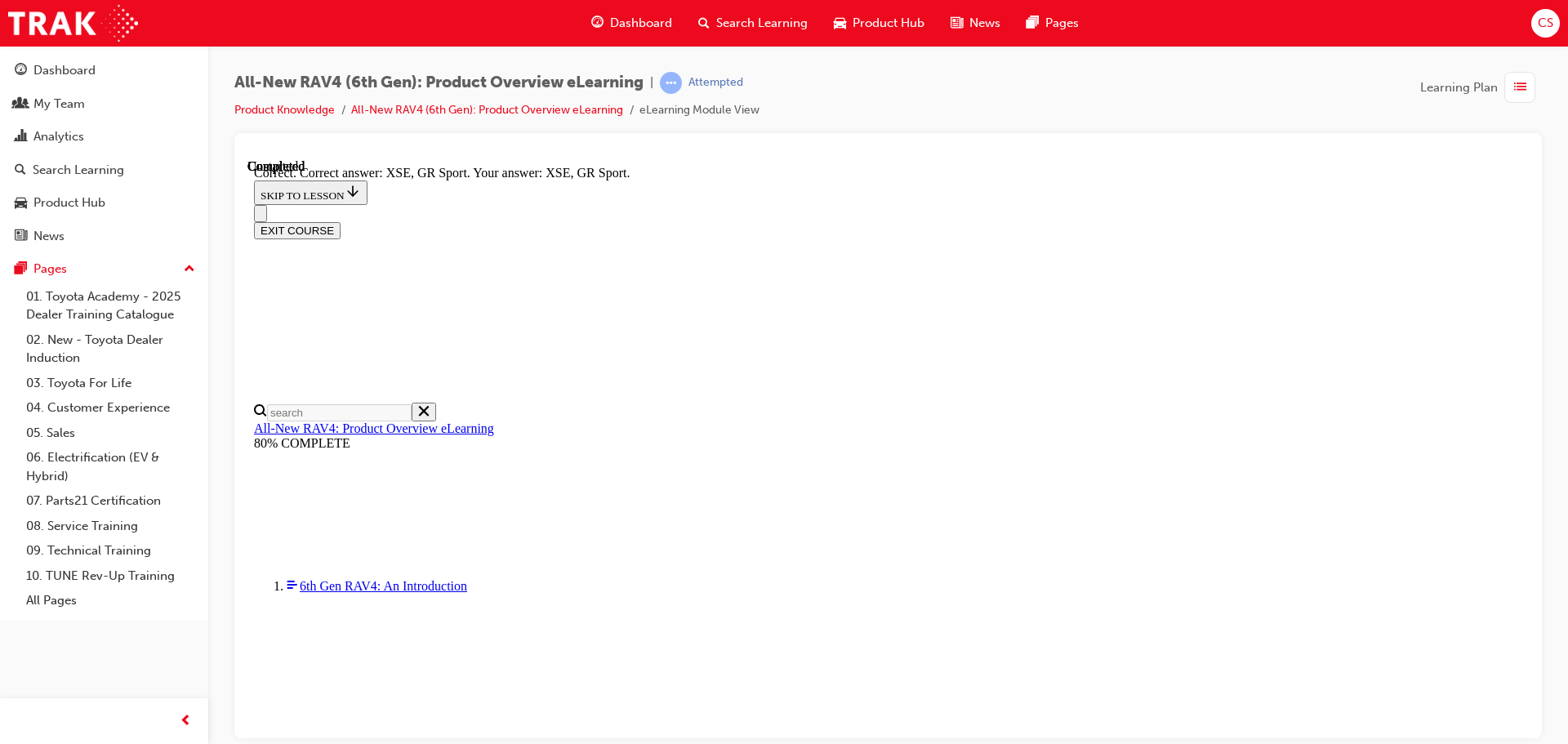
scroll to position [640, 0]
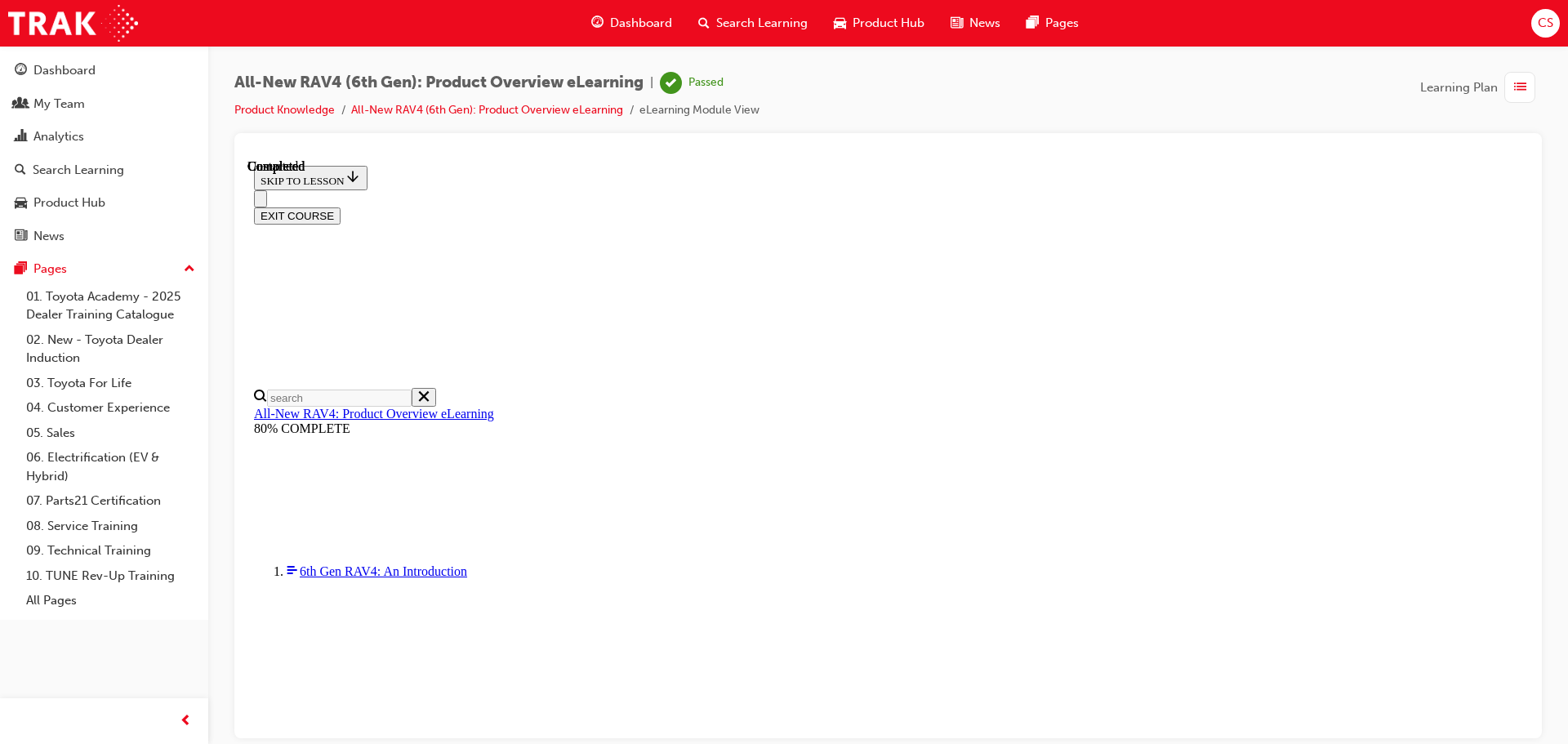
scroll to position [319, 0]
click at [341, 207] on button "EXIT COURSE" at bounding box center [298, 215] width 87 height 17
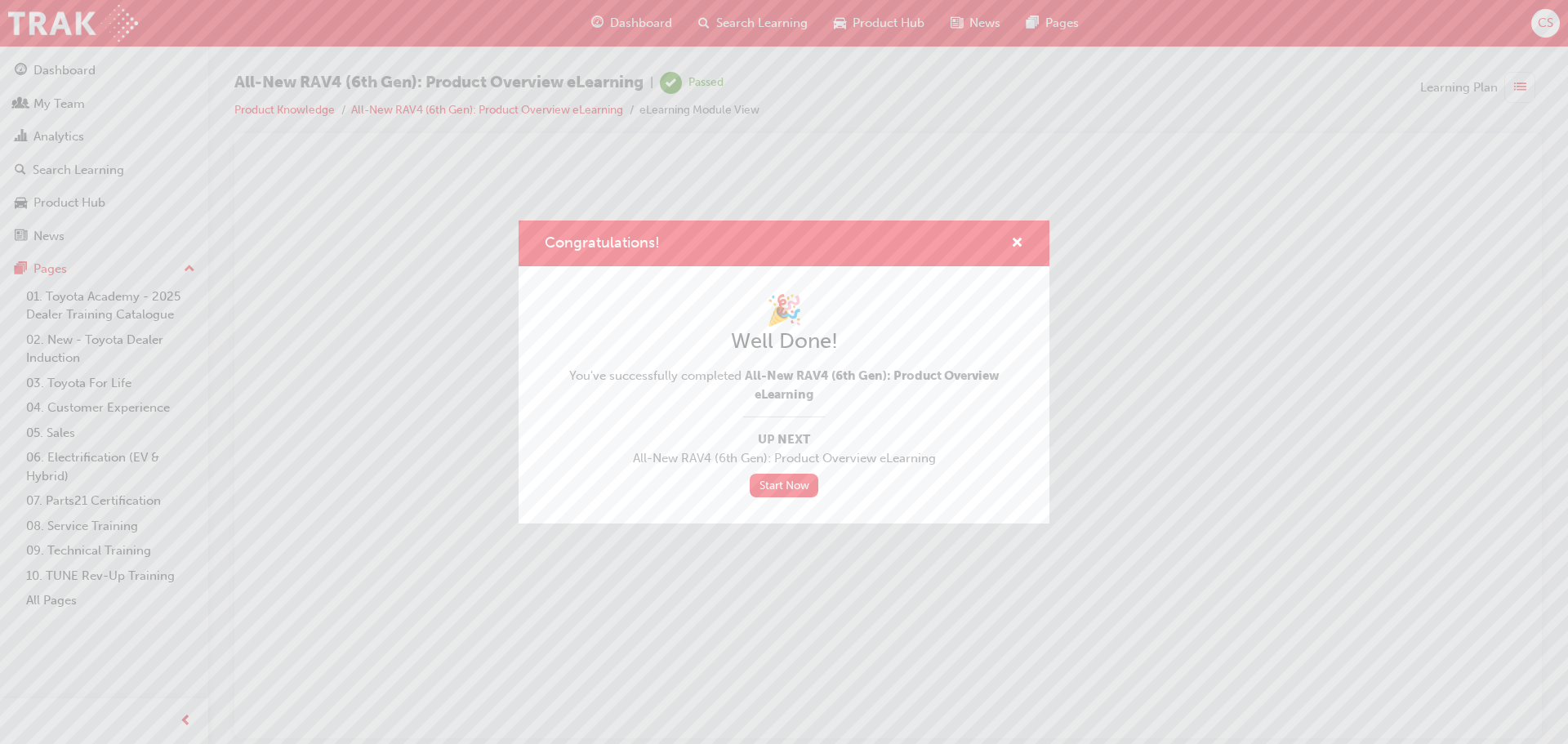
scroll to position [0, 0]
click at [779, 484] on link "Start Now" at bounding box center [784, 485] width 69 height 23
click at [777, 489] on link "Start Now" at bounding box center [784, 485] width 69 height 23
click at [781, 488] on link "Start Now" at bounding box center [784, 485] width 69 height 23
click at [1016, 243] on span "cross-icon" at bounding box center [1018, 244] width 13 height 14
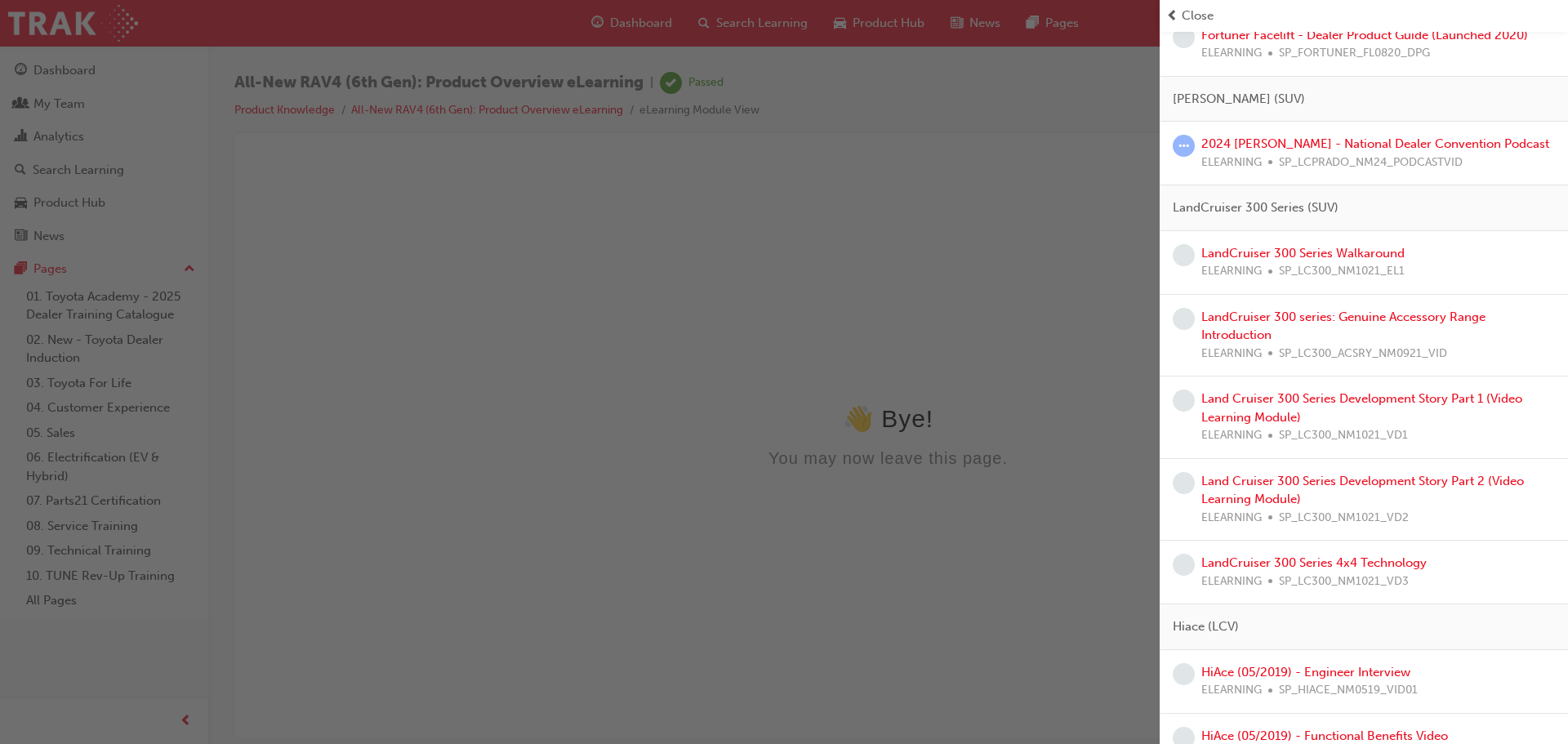
scroll to position [979, 0]
click at [1272, 250] on link "LandCruiser 300 Series Walkaround" at bounding box center [1303, 250] width 203 height 14
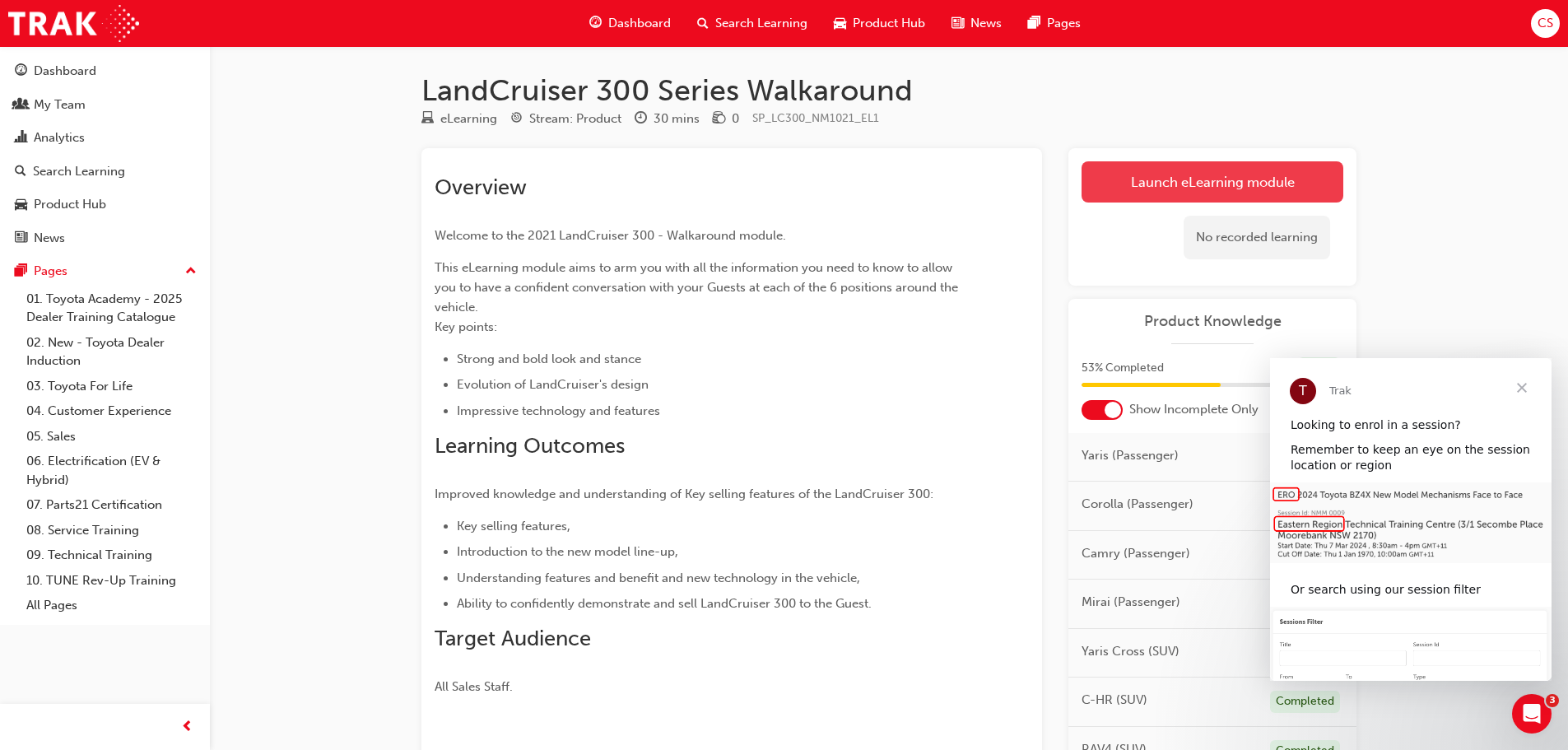
click at [1230, 187] on link "Launch eLearning module" at bounding box center [1213, 181] width 262 height 41
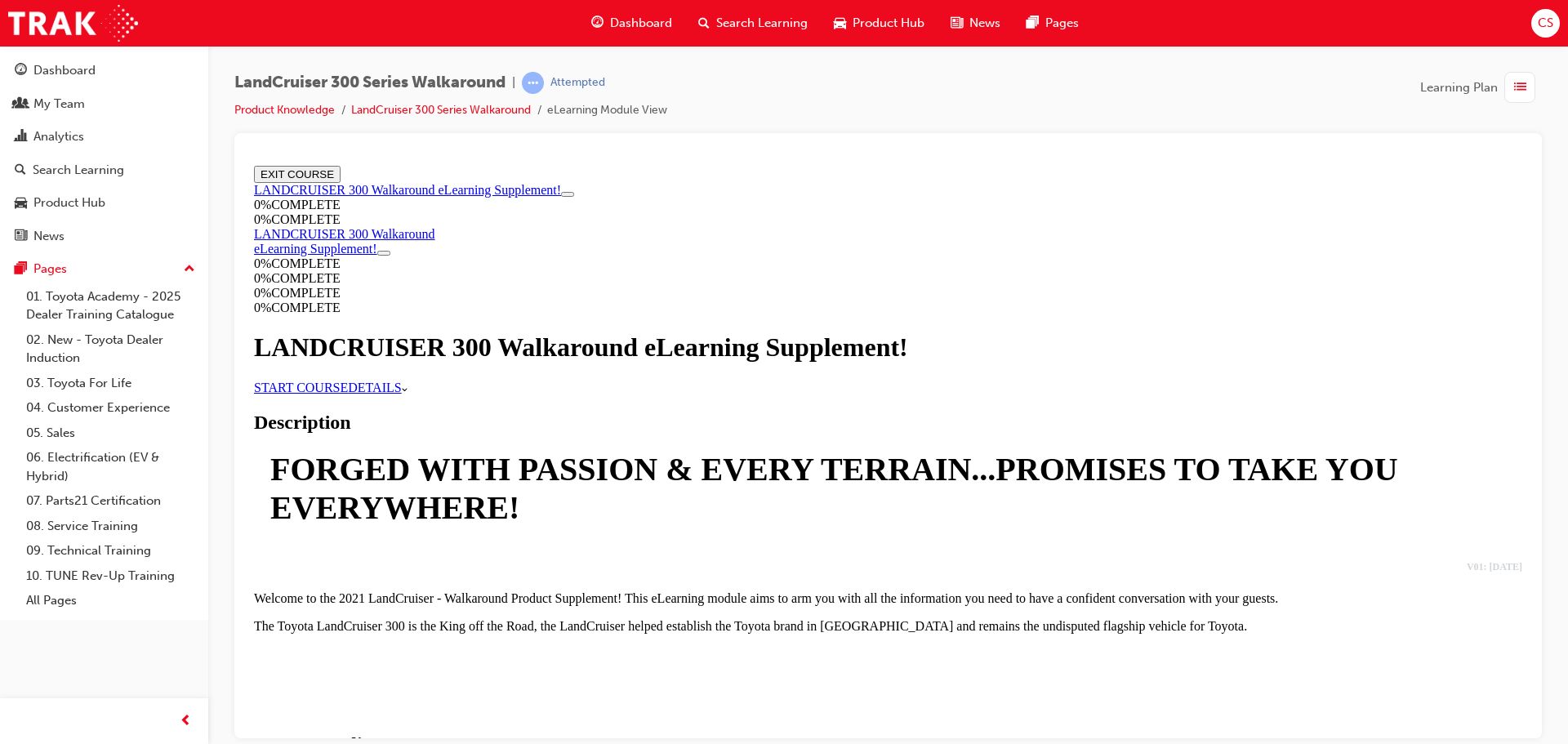
click at [348, 393] on link "START COURSE" at bounding box center [301, 386] width 94 height 14
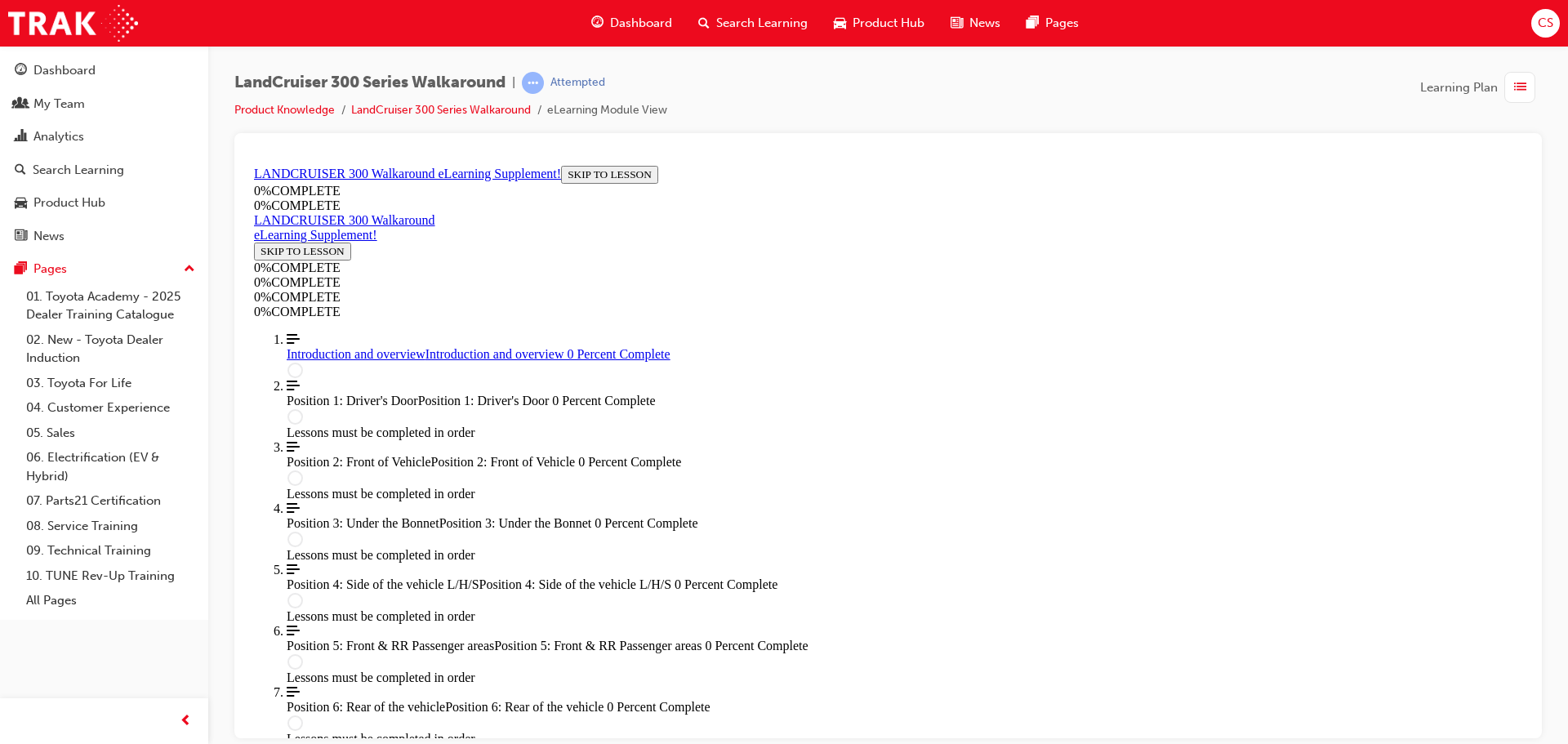
scroll to position [56, 0]
drag, startPoint x: 1435, startPoint y: 629, endPoint x: 1417, endPoint y: 630, distance: 18.0
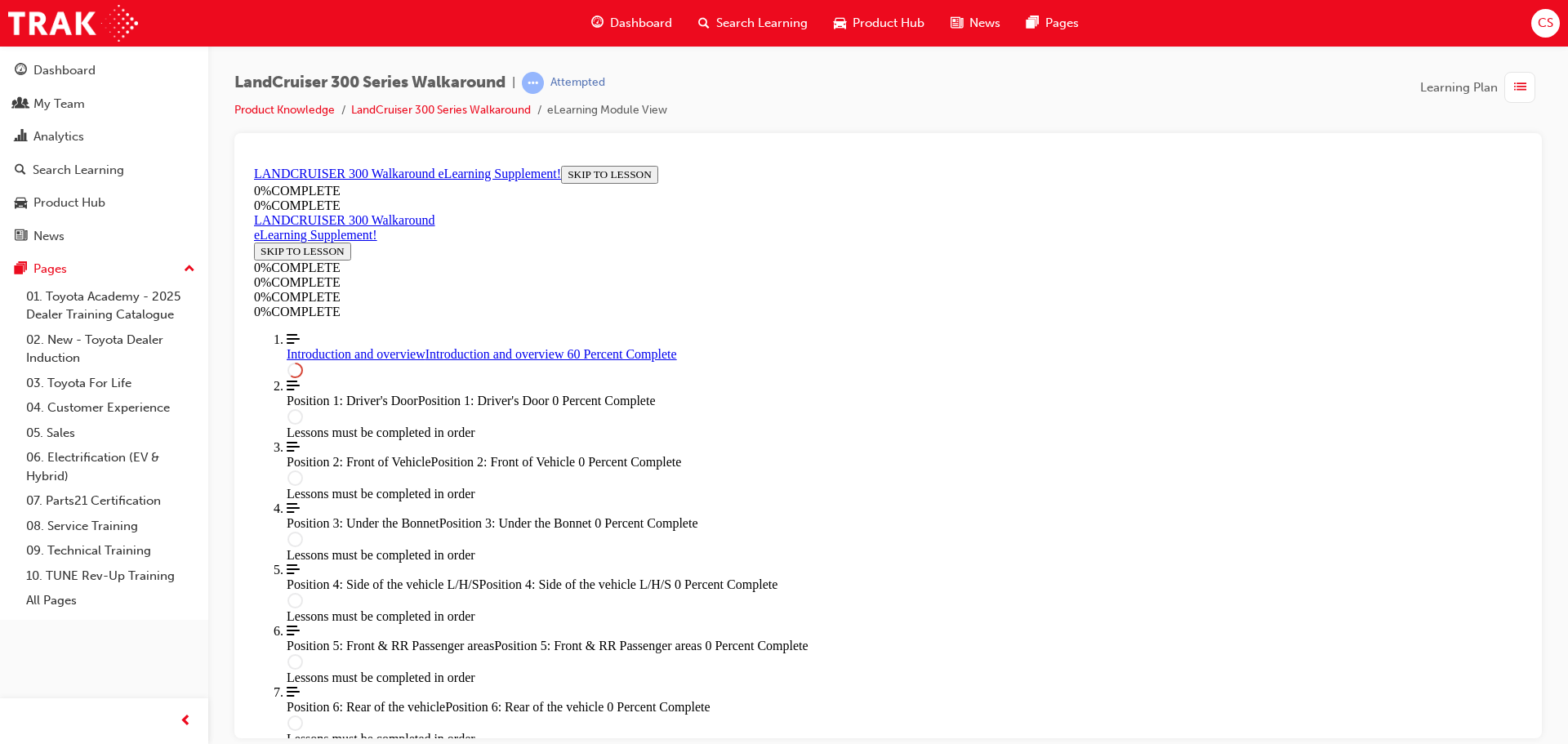
scroll to position [1523, 0]
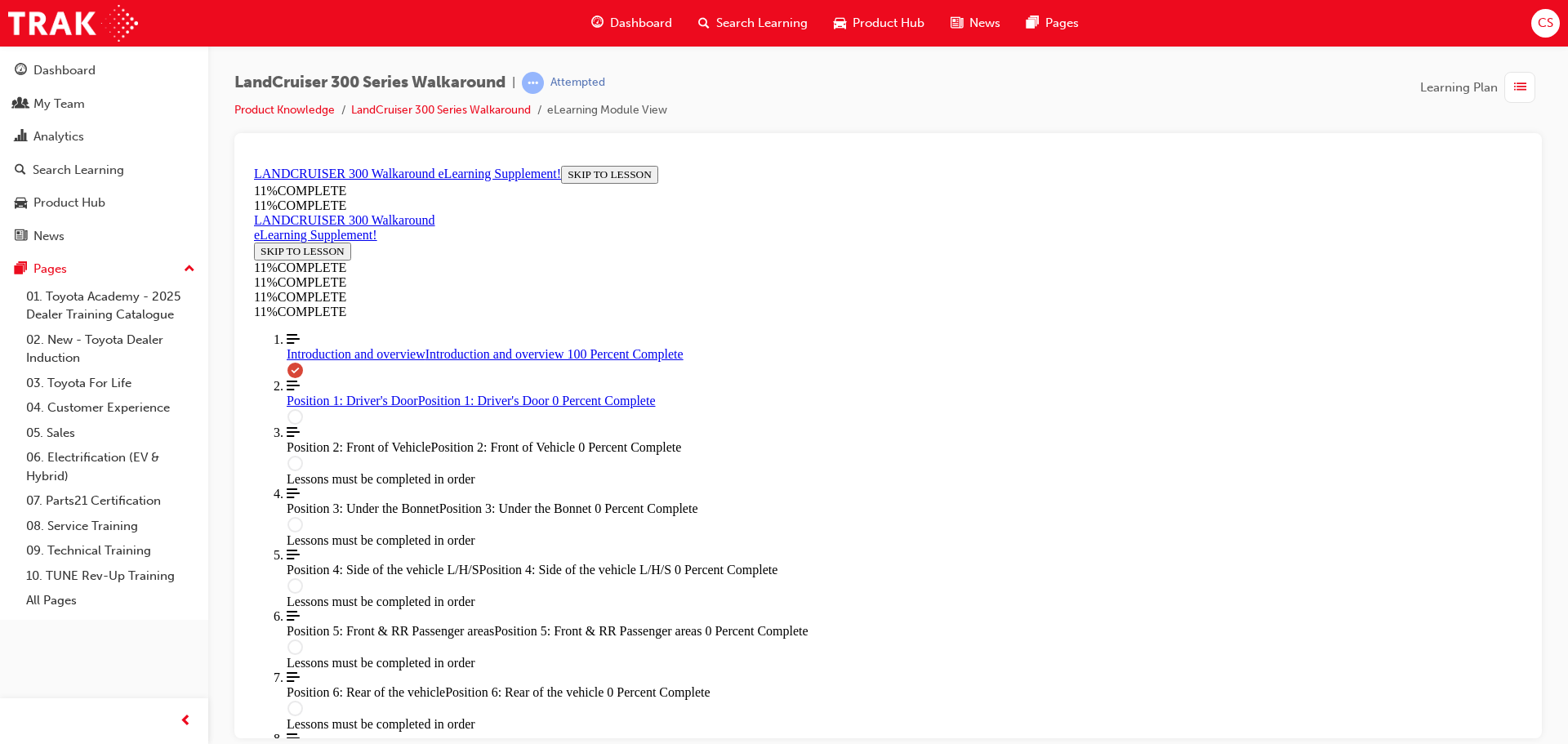
scroll to position [2082, 0]
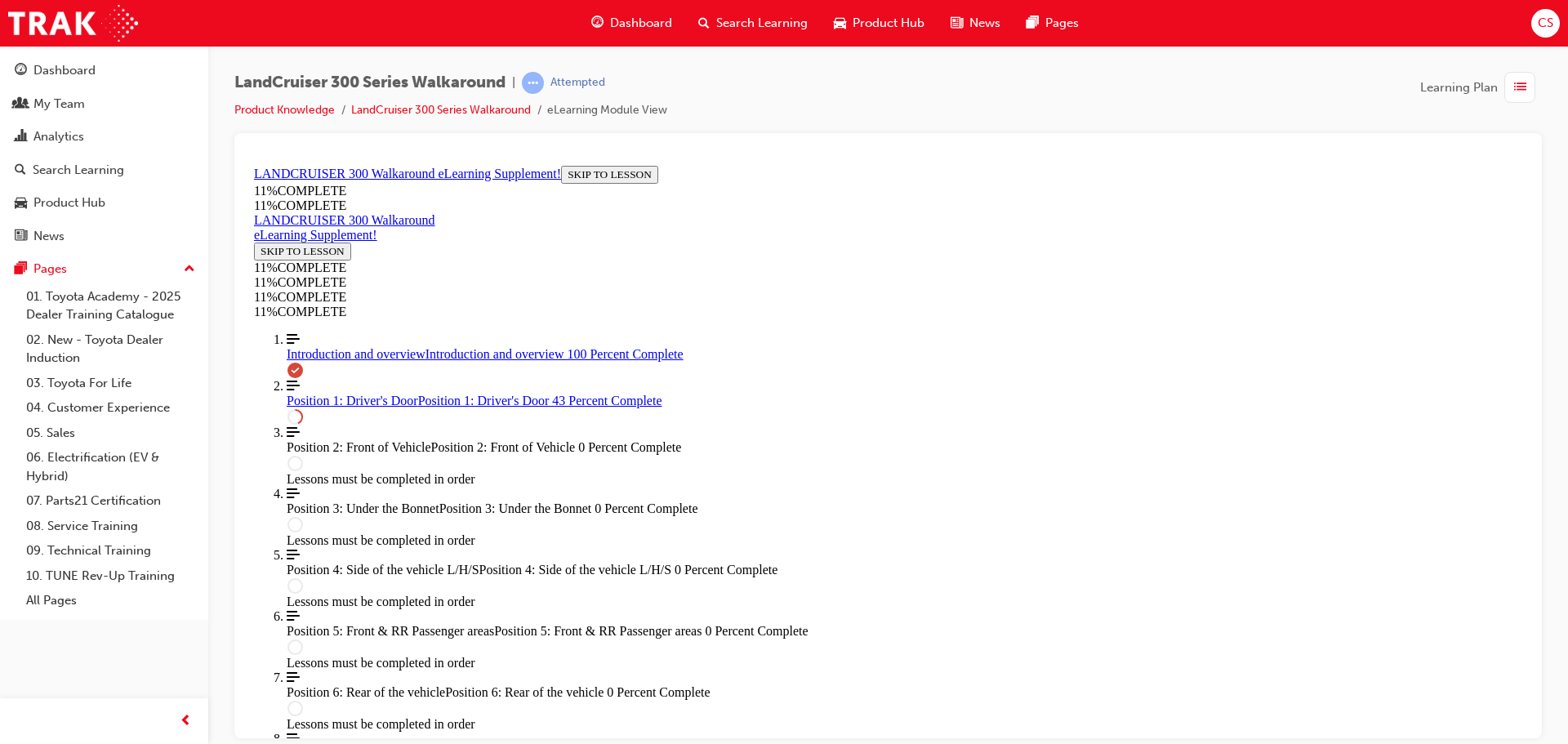
drag, startPoint x: 635, startPoint y: 668, endPoint x: 643, endPoint y: 649, distance: 20.6
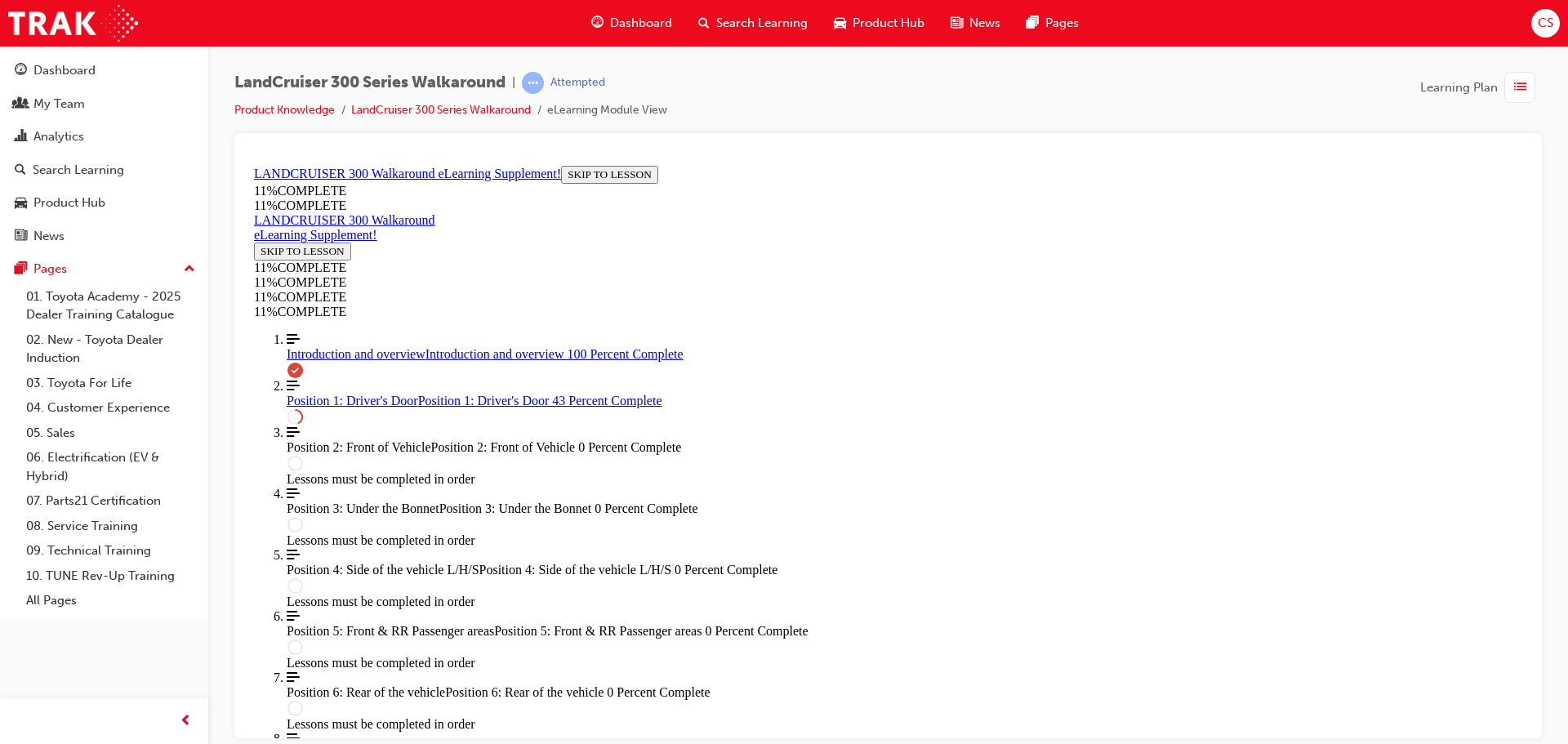
drag, startPoint x: 859, startPoint y: 654, endPoint x: 886, endPoint y: 654, distance: 27.0
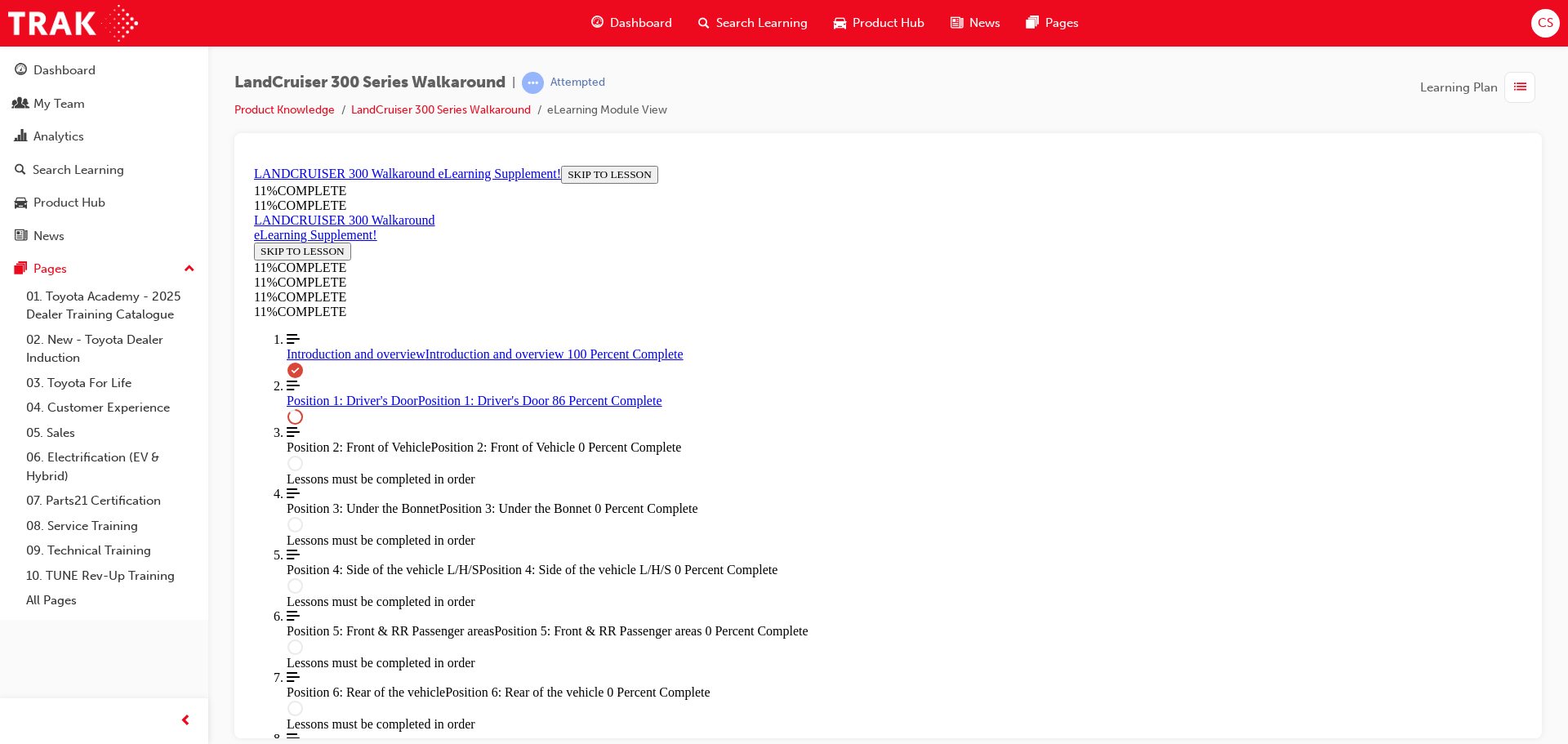
scroll to position [1751, 0]
drag, startPoint x: 894, startPoint y: 539, endPoint x: 947, endPoint y: 462, distance: 93.5
drag, startPoint x: 891, startPoint y: 375, endPoint x: 956, endPoint y: 540, distance: 177.3
drag, startPoint x: 877, startPoint y: 386, endPoint x: 933, endPoint y: 549, distance: 172.4
drag, startPoint x: 899, startPoint y: 534, endPoint x: 899, endPoint y: 458, distance: 76.0
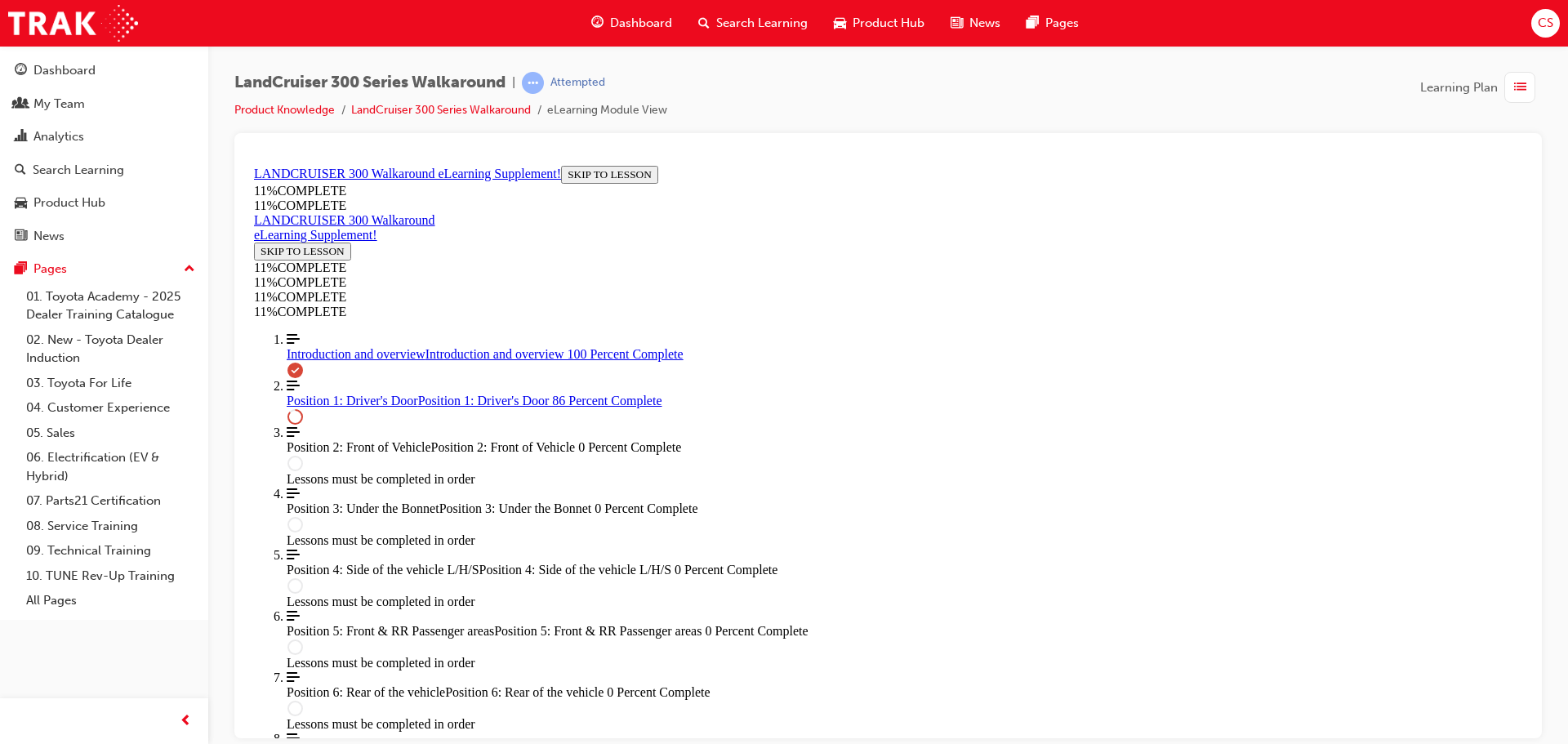
drag, startPoint x: 918, startPoint y: 487, endPoint x: 942, endPoint y: 384, distance: 105.8
drag, startPoint x: 898, startPoint y: 526, endPoint x: 954, endPoint y: 373, distance: 162.9
drag, startPoint x: 896, startPoint y: 524, endPoint x: 960, endPoint y: 520, distance: 64.1
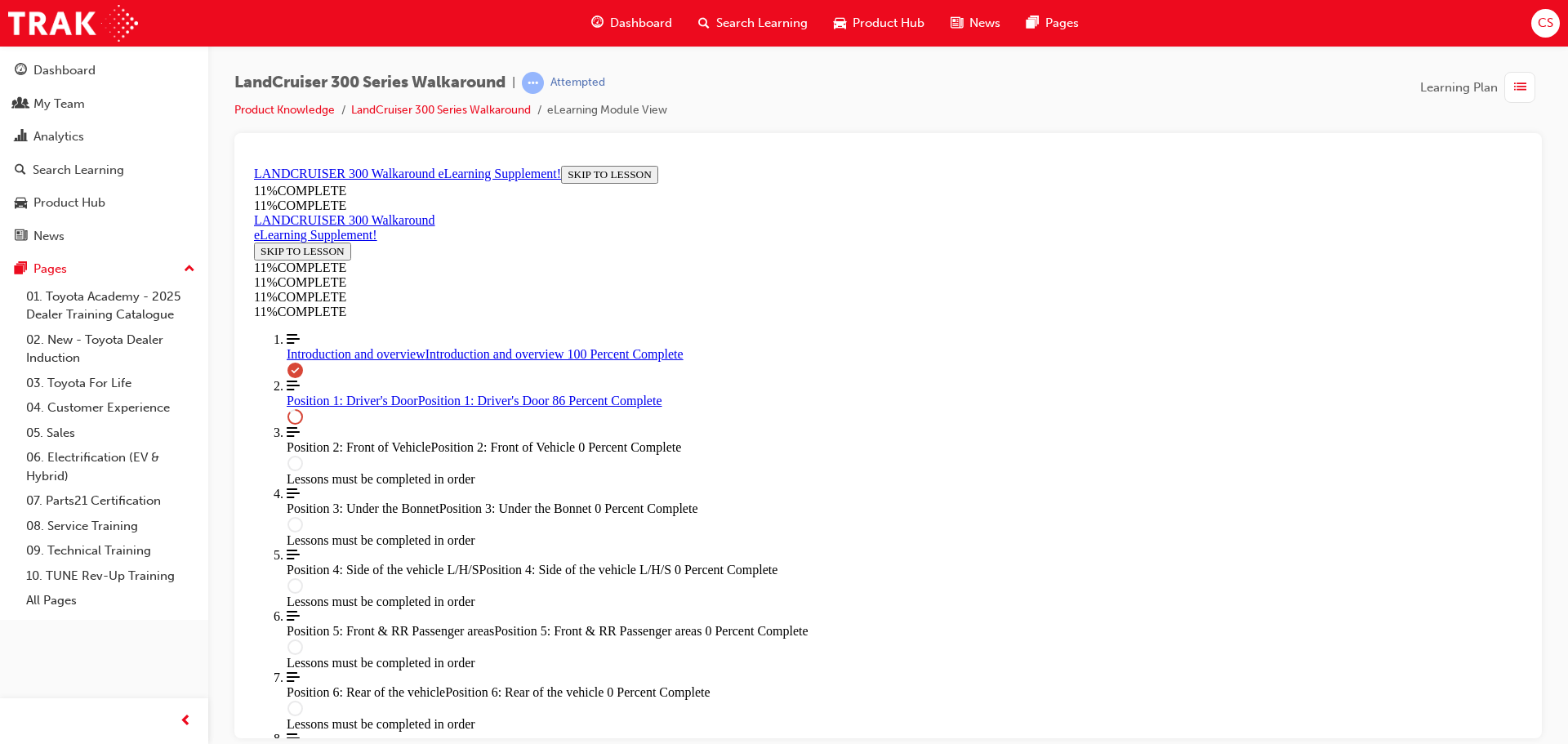
drag, startPoint x: 883, startPoint y: 462, endPoint x: 928, endPoint y: 385, distance: 89.2
drag, startPoint x: 862, startPoint y: 294, endPoint x: 911, endPoint y: 300, distance: 49.4
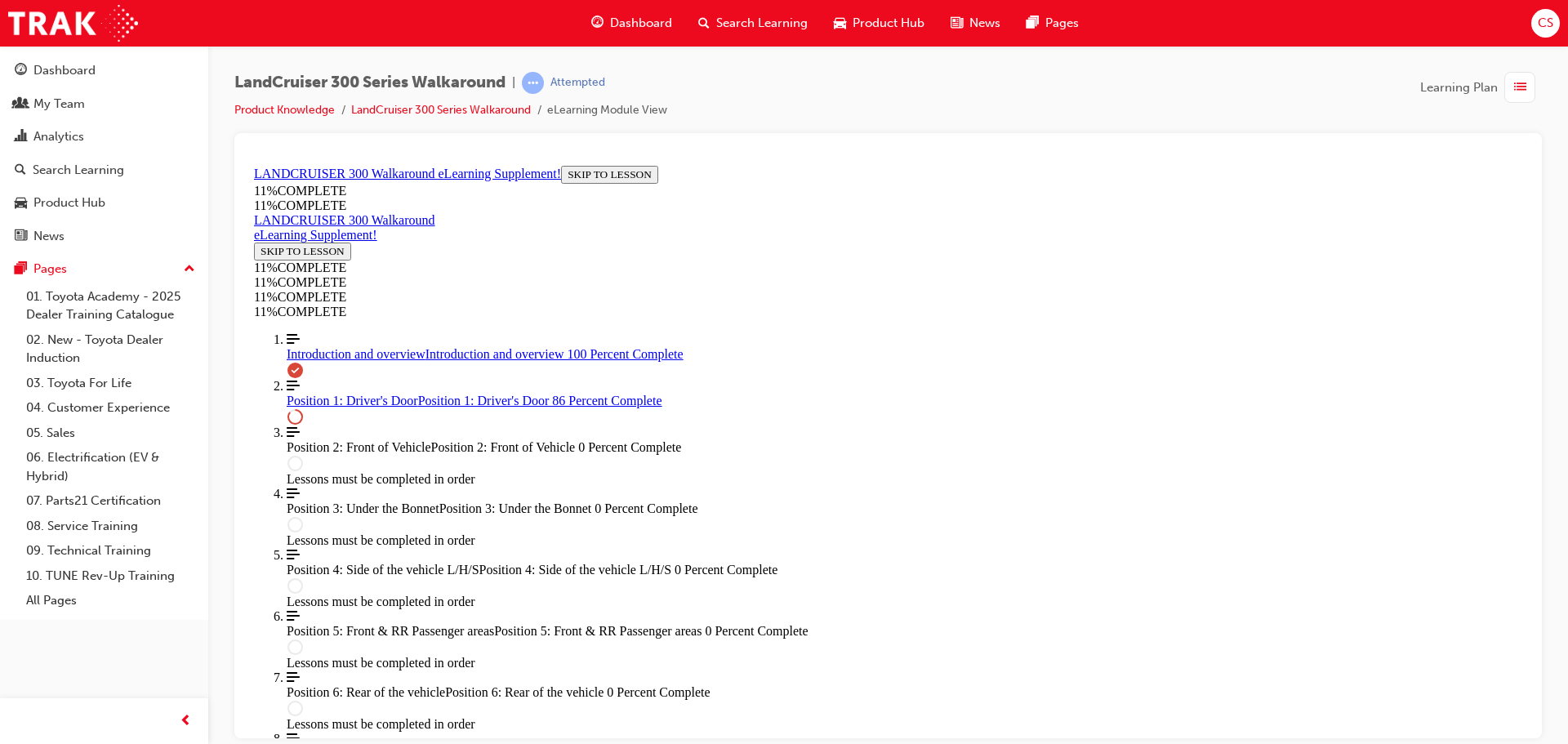
drag, startPoint x: 899, startPoint y: 445, endPoint x: 959, endPoint y: 445, distance: 60.0
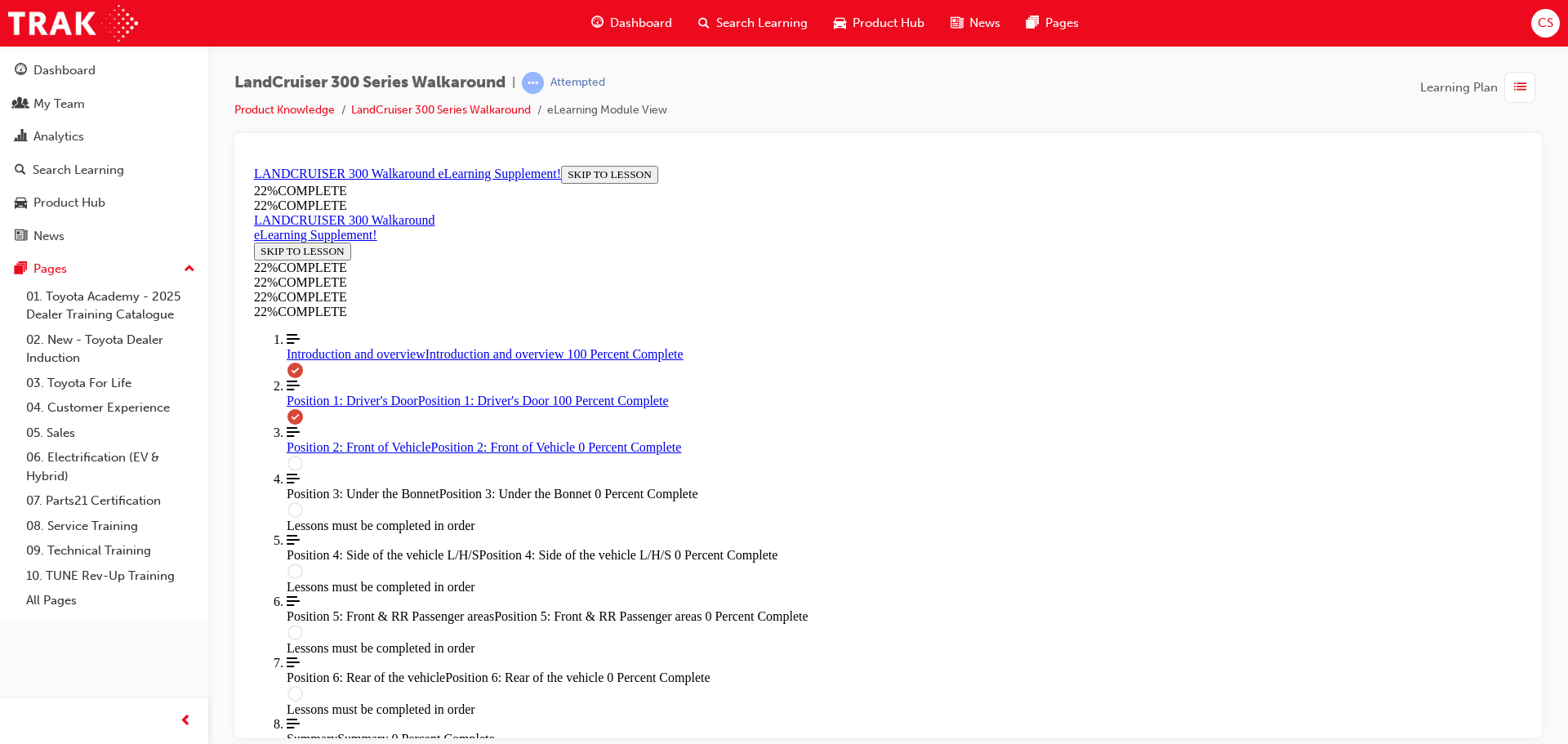
scroll to position [2404, 0]
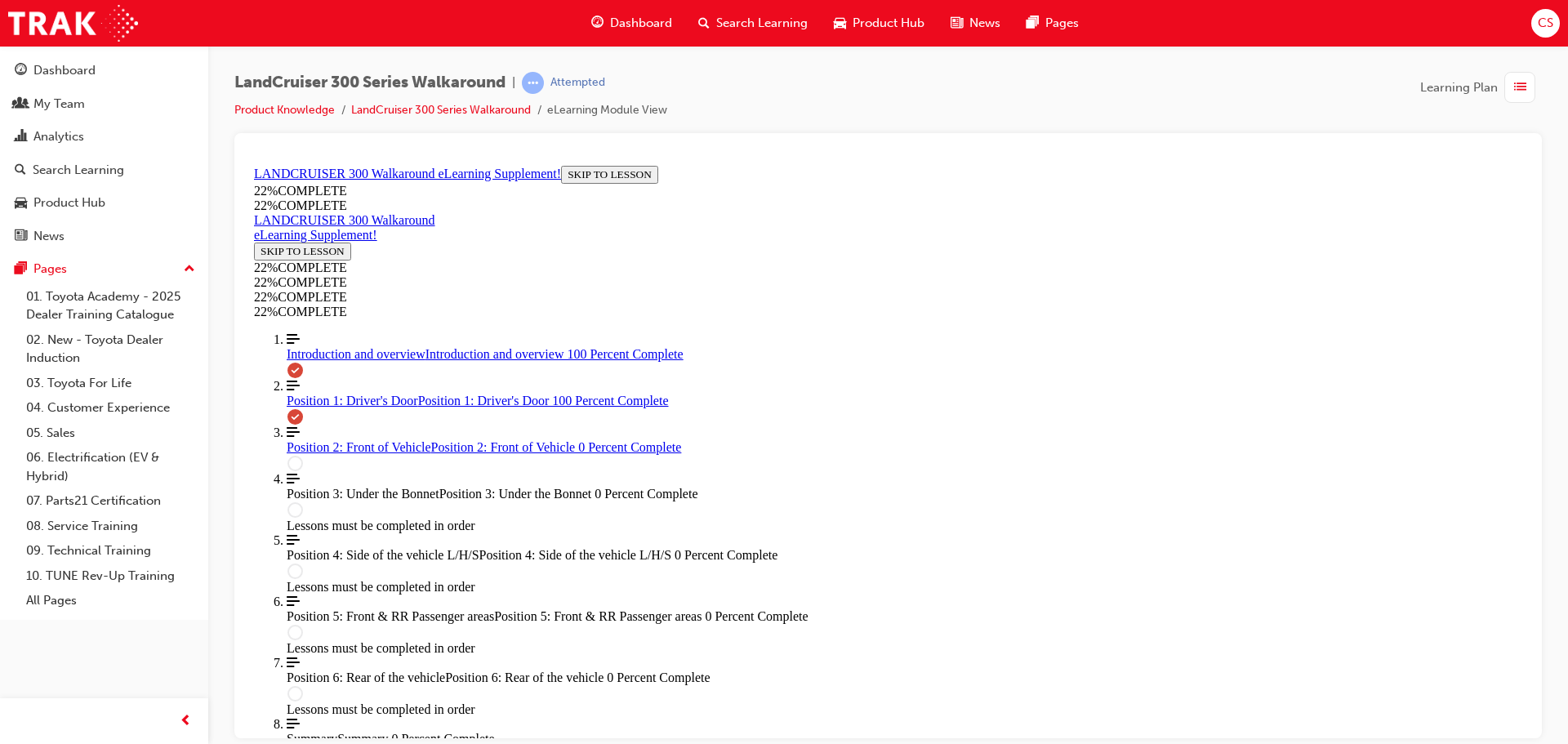
drag, startPoint x: 1019, startPoint y: 691, endPoint x: 1058, endPoint y: 682, distance: 40.0
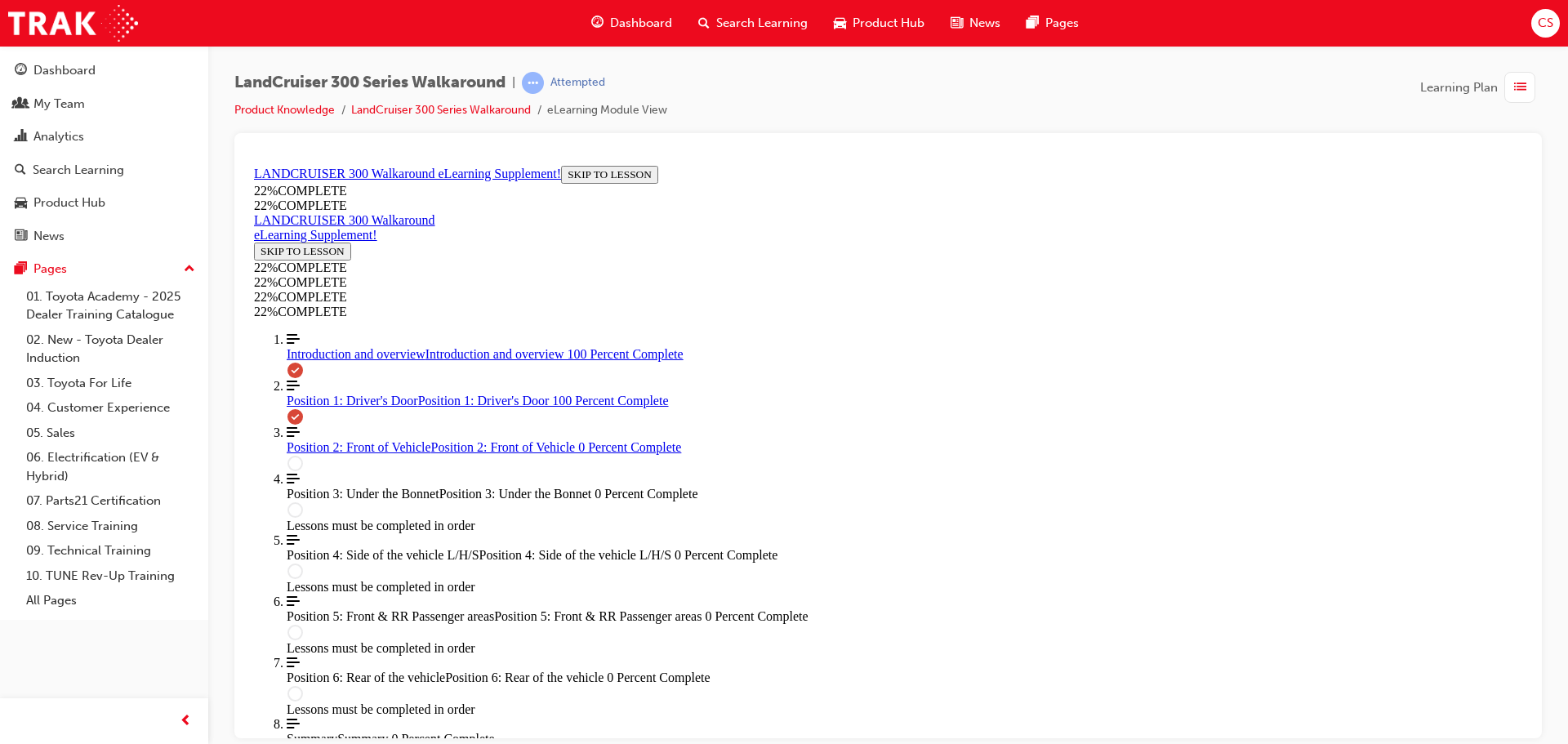
drag, startPoint x: 970, startPoint y: 608, endPoint x: 1036, endPoint y: 625, distance: 68.2
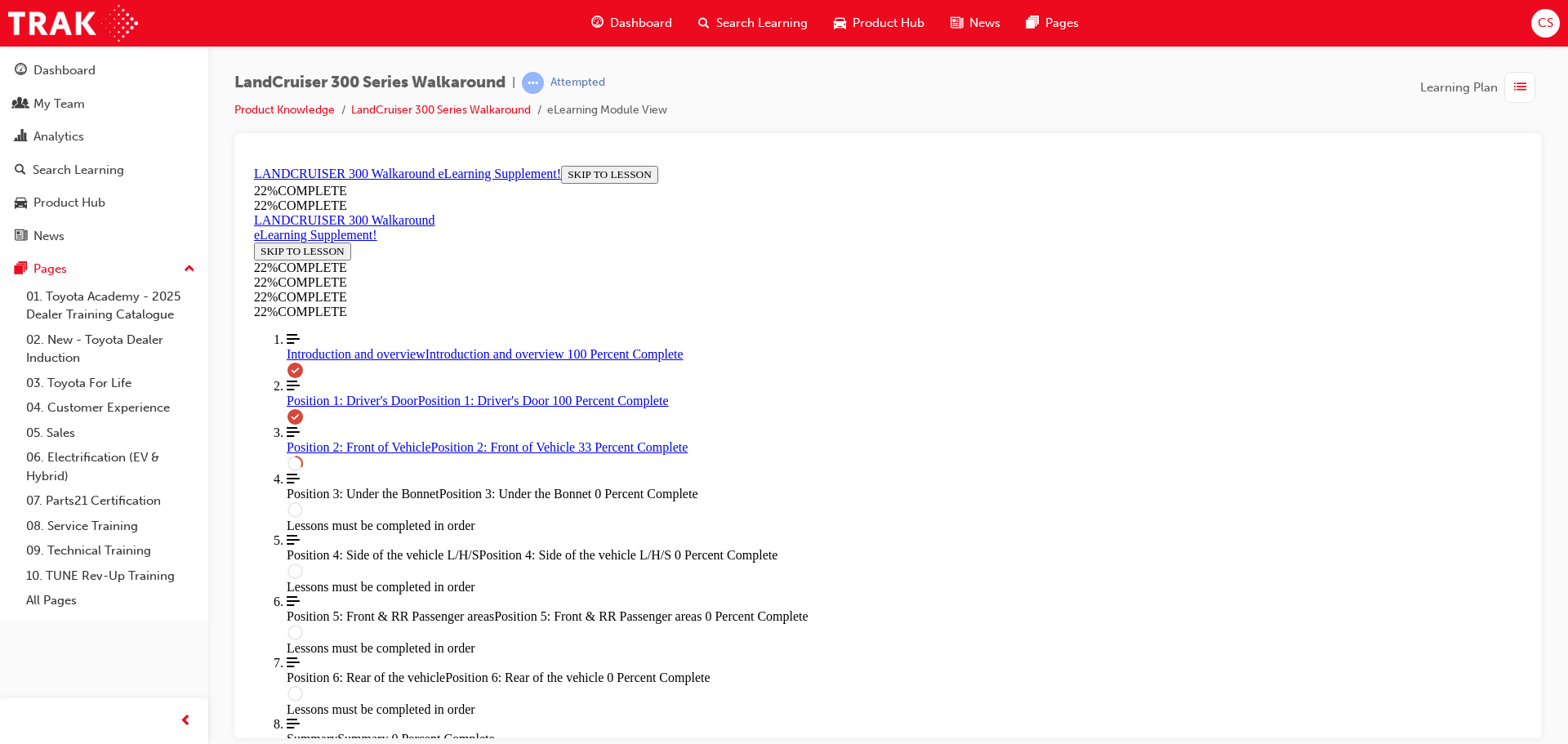
drag, startPoint x: 842, startPoint y: 394, endPoint x: 862, endPoint y: 401, distance: 21.2
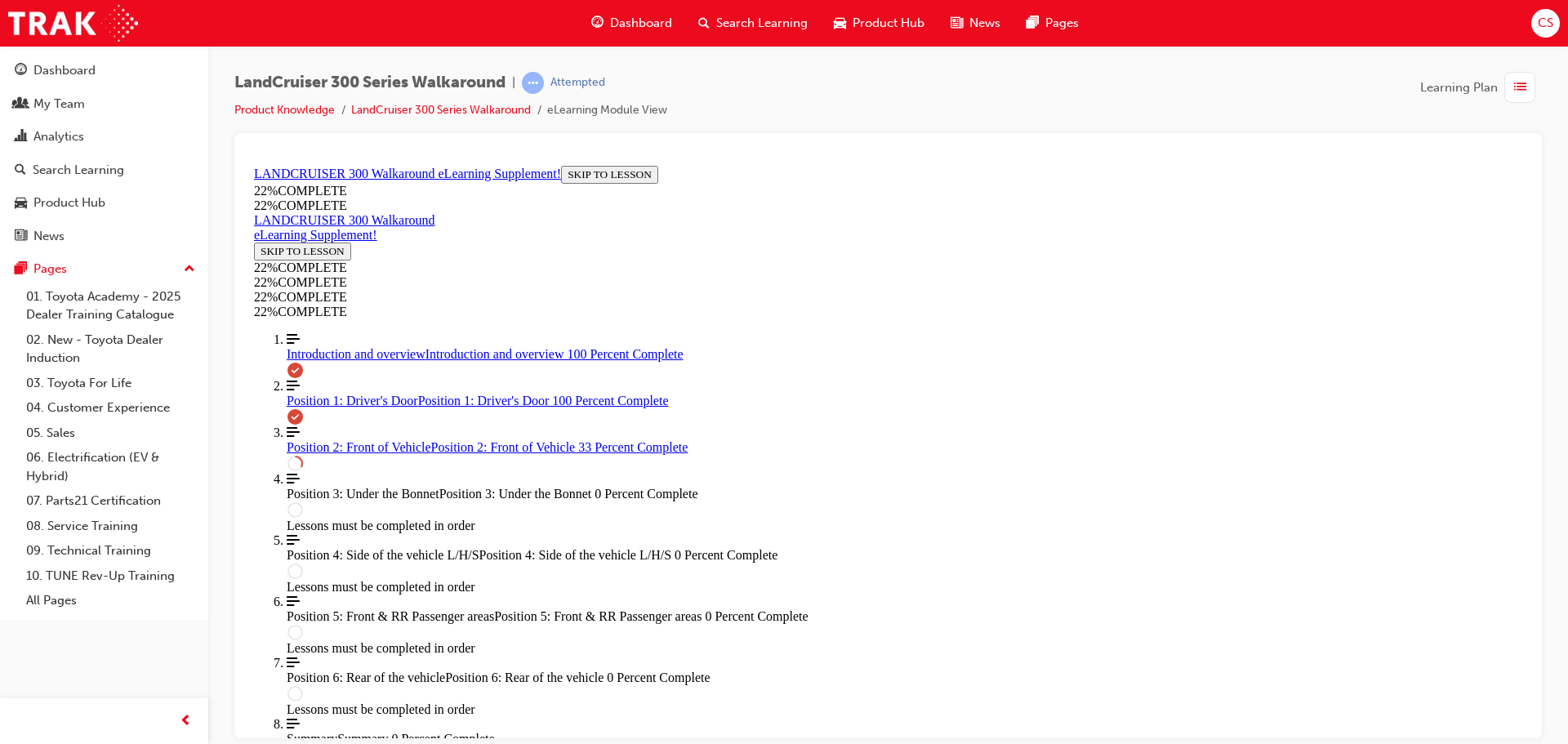
scroll to position [592, 0]
drag, startPoint x: 841, startPoint y: 455, endPoint x: 980, endPoint y: 491, distance: 143.6
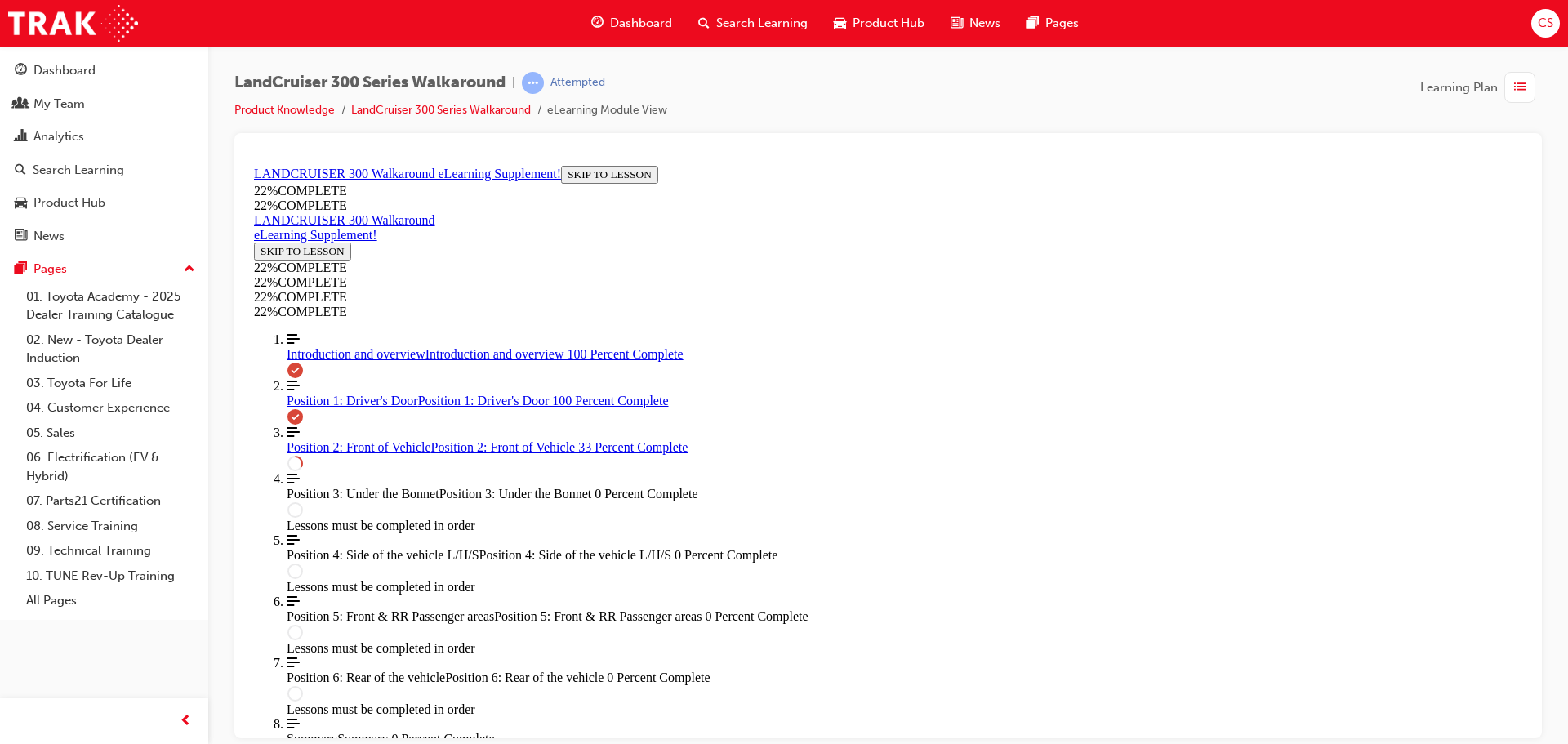
drag, startPoint x: 1360, startPoint y: 554, endPoint x: 1177, endPoint y: 502, distance: 190.2
drag, startPoint x: 991, startPoint y: 428, endPoint x: 1069, endPoint y: 450, distance: 81.0
drag, startPoint x: 1302, startPoint y: 474, endPoint x: 1278, endPoint y: 465, distance: 25.6
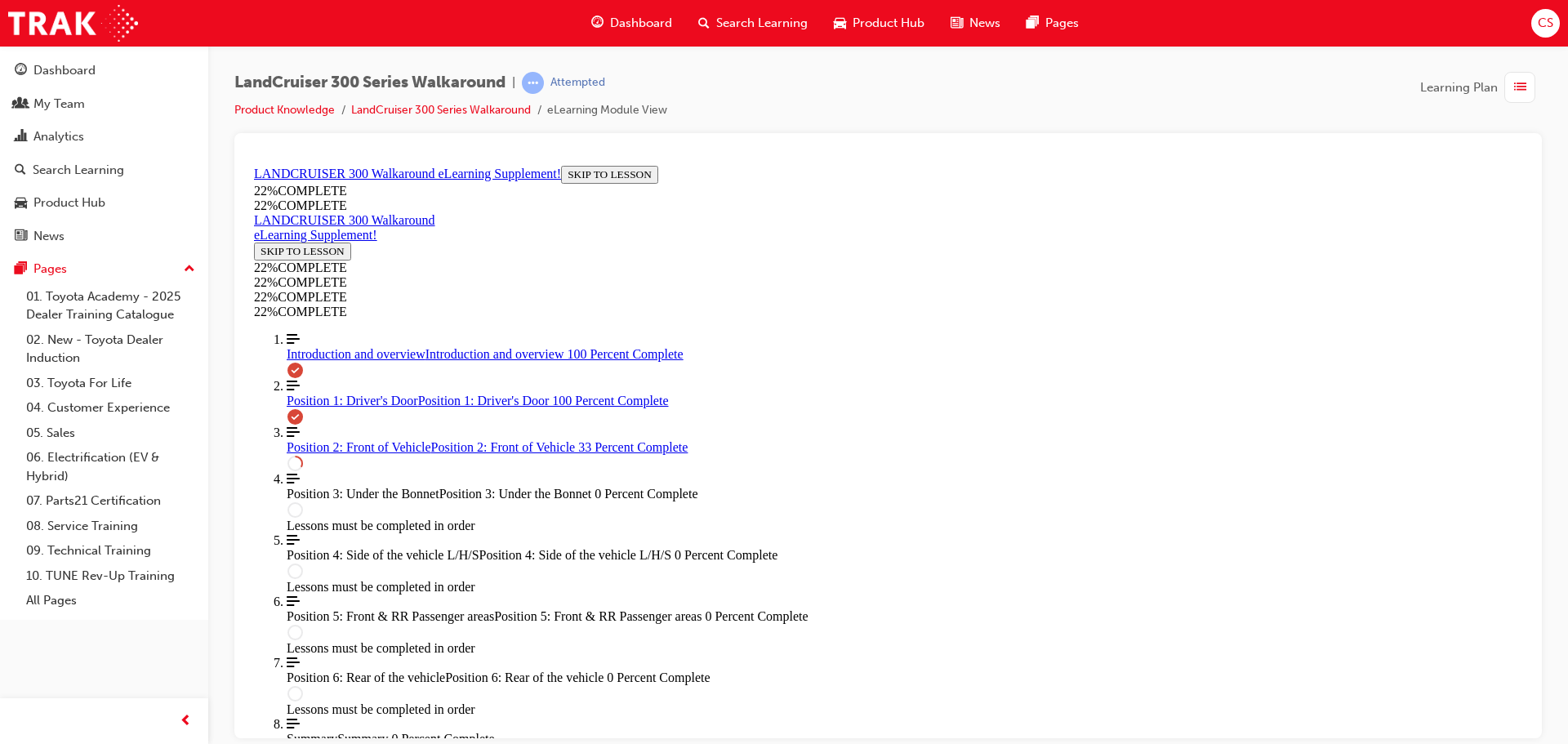
drag, startPoint x: 1325, startPoint y: 547, endPoint x: 1305, endPoint y: 538, distance: 21.9
drag, startPoint x: 1015, startPoint y: 347, endPoint x: 1109, endPoint y: 400, distance: 107.9
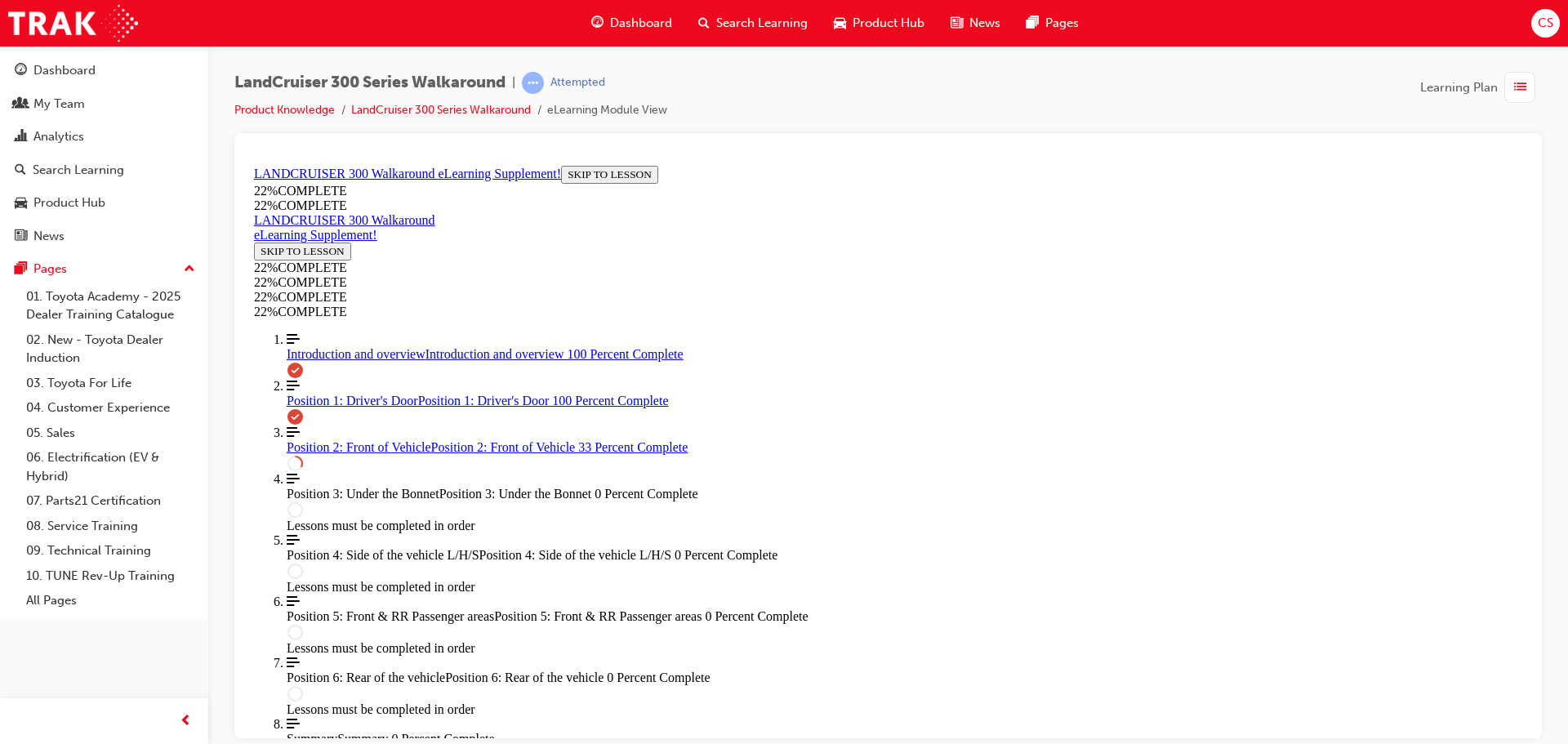
drag, startPoint x: 1256, startPoint y: 492, endPoint x: 1228, endPoint y: 501, distance: 29.4
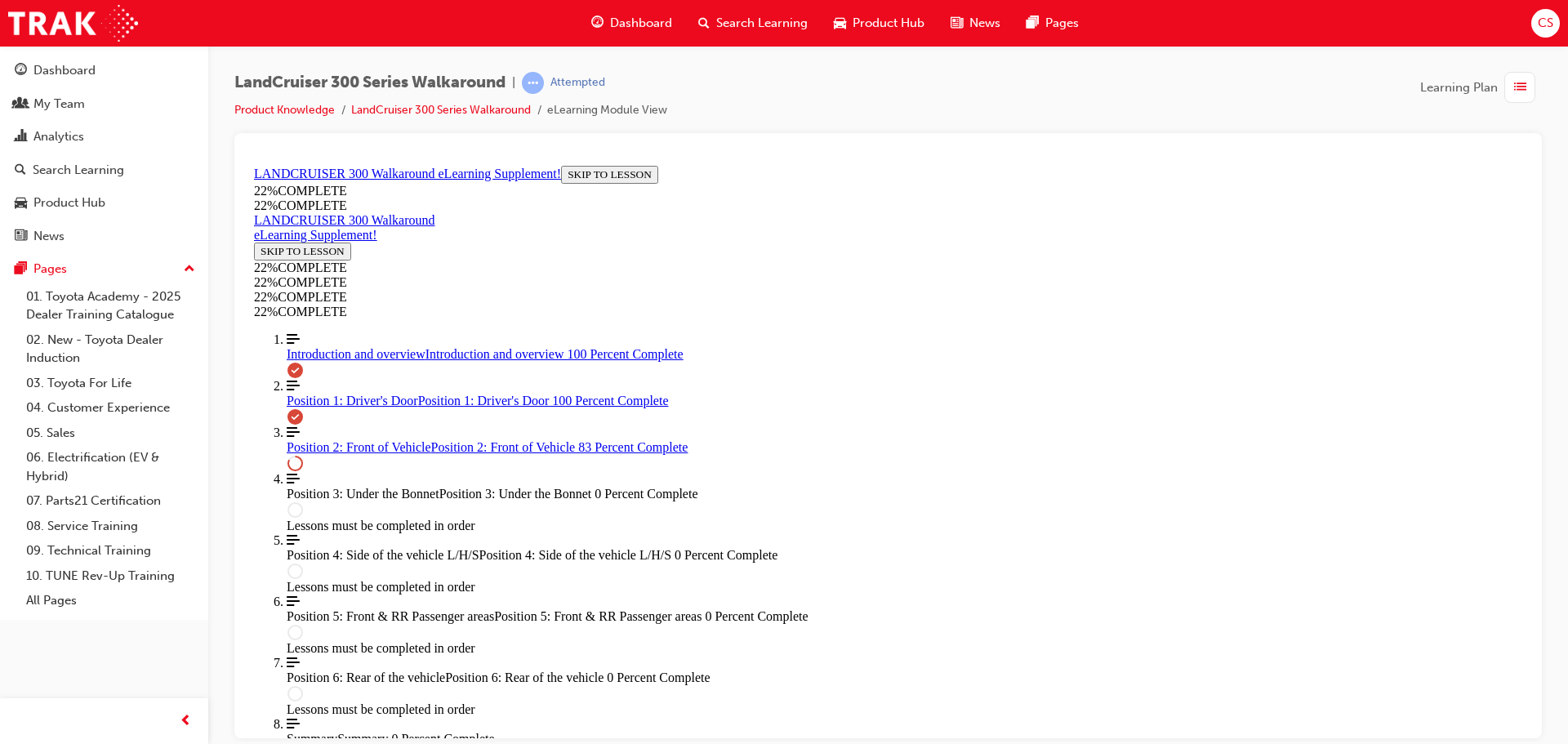
drag, startPoint x: 1008, startPoint y: 690, endPoint x: 1163, endPoint y: 694, distance: 155.1
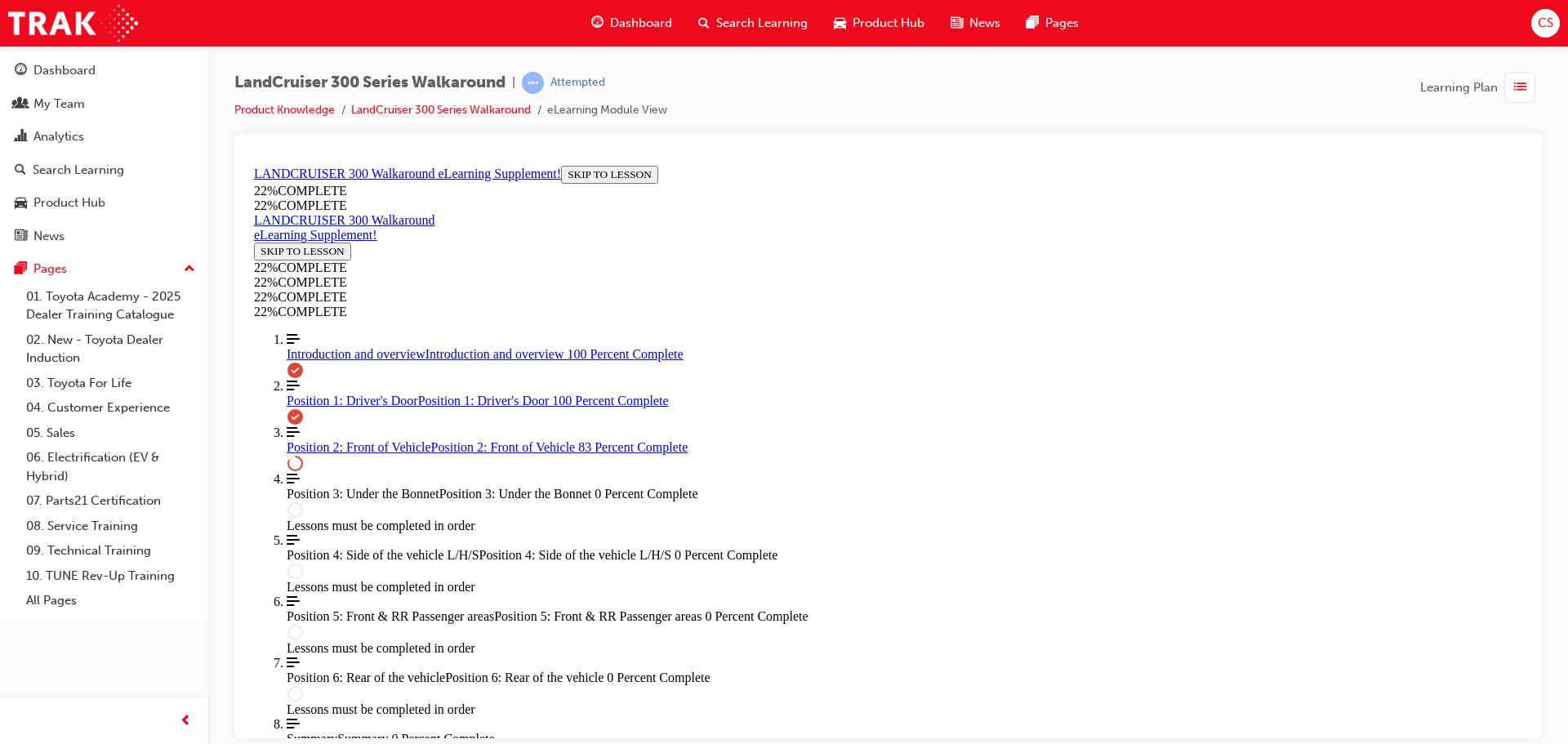
drag, startPoint x: 758, startPoint y: 403, endPoint x: 766, endPoint y: 404, distance: 8.1
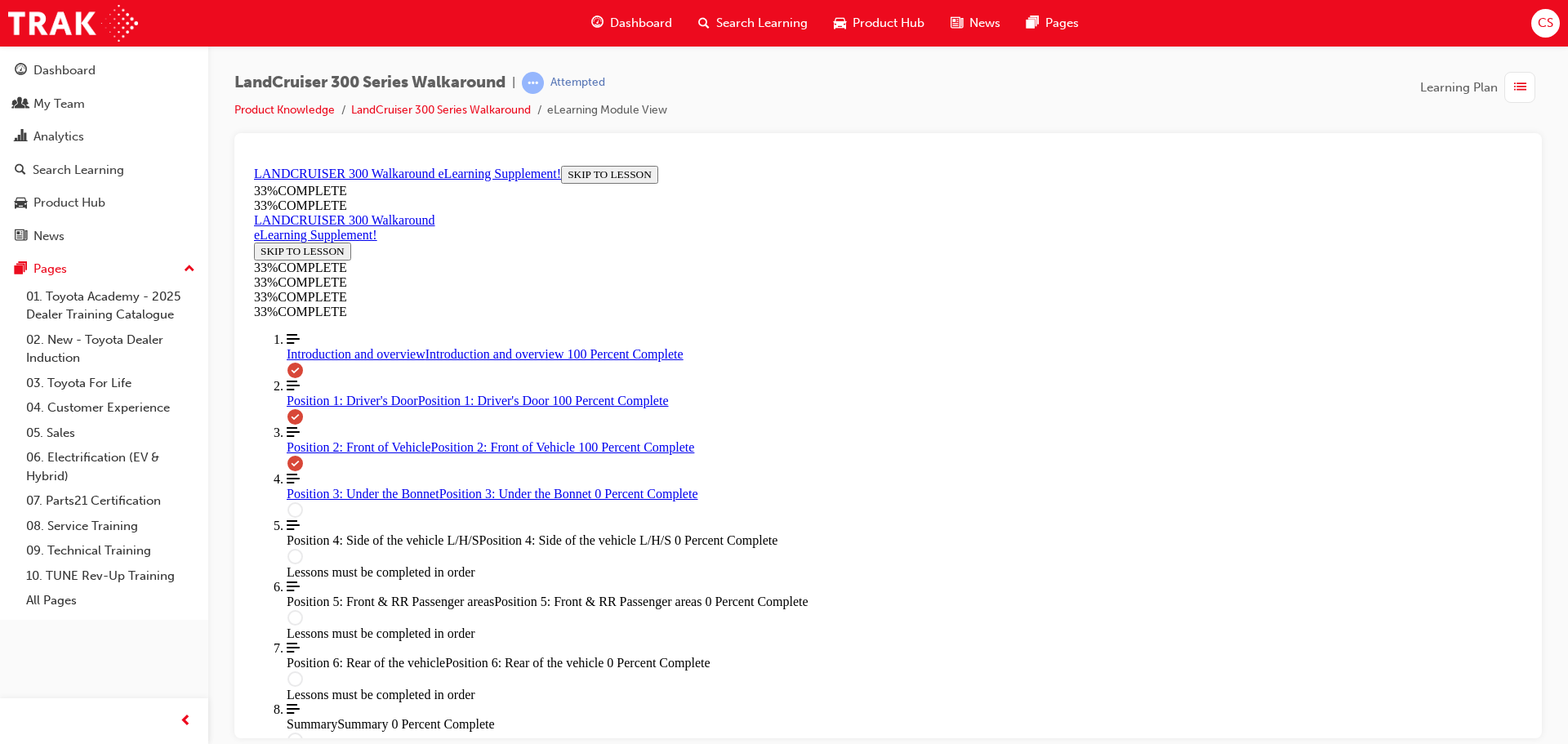
scroll to position [2173, 0]
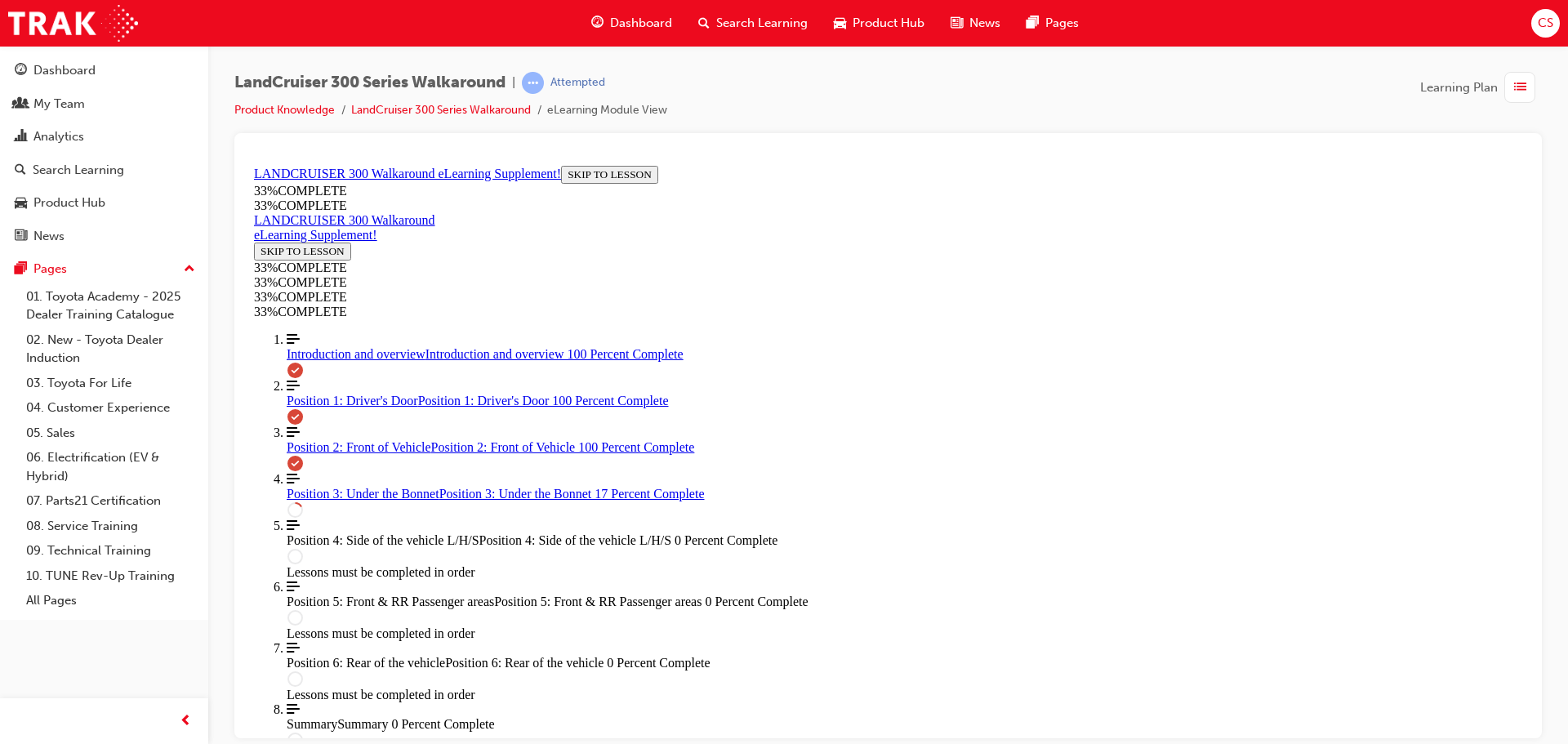
scroll to position [464, 0]
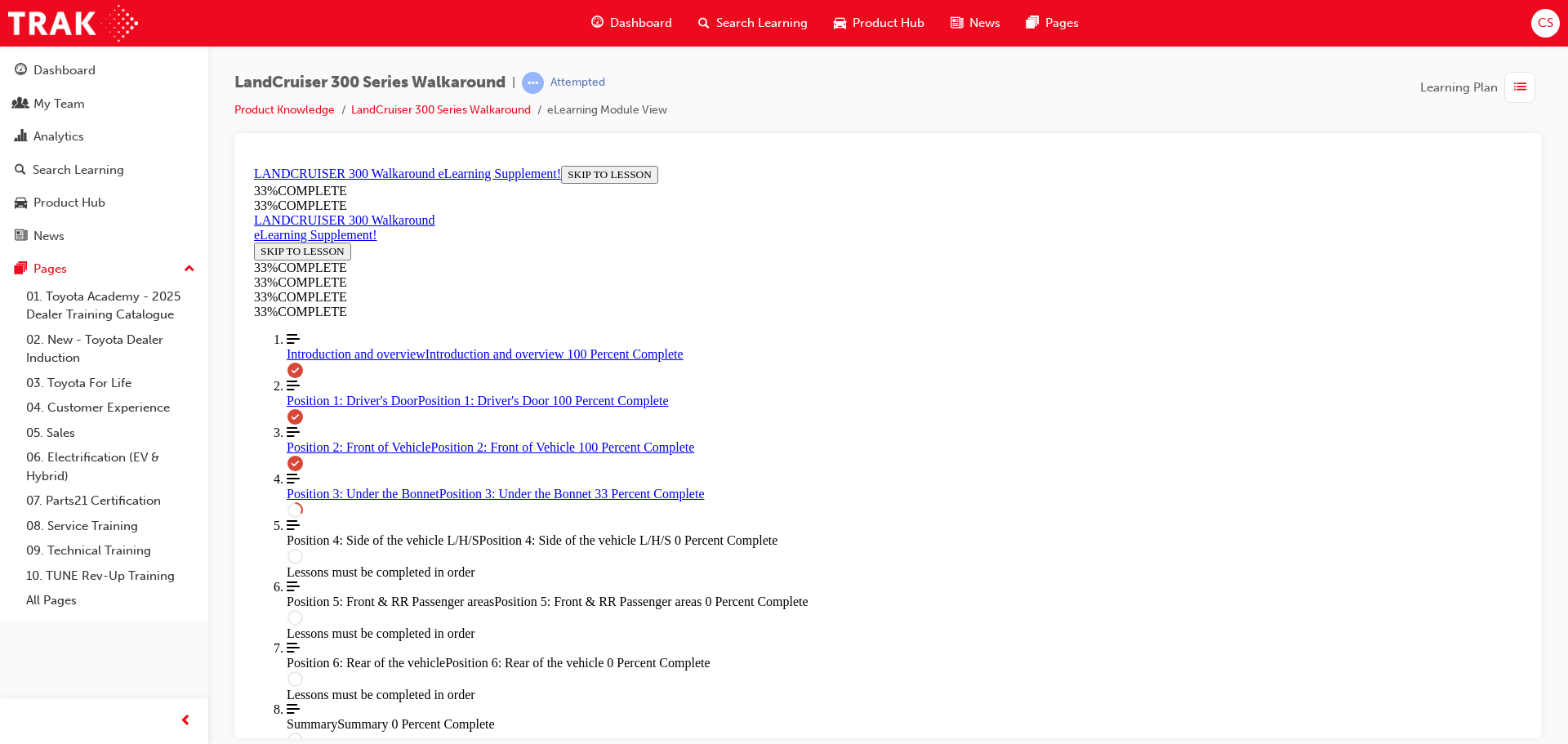
scroll to position [1114, 0]
drag, startPoint x: 964, startPoint y: 623, endPoint x: 1015, endPoint y: 610, distance: 52.6
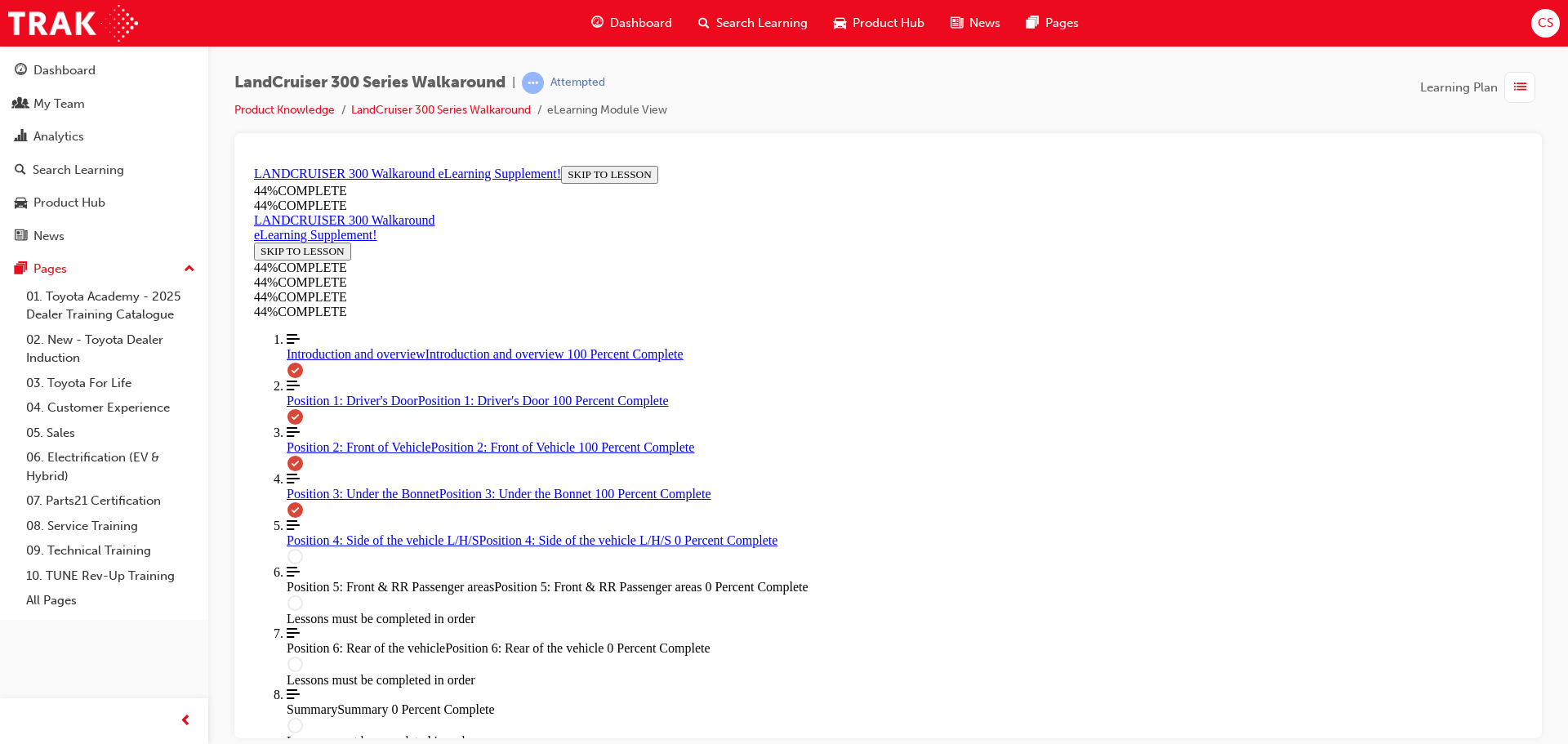
scroll to position [2827, 0]
drag, startPoint x: 765, startPoint y: 495, endPoint x: 786, endPoint y: 498, distance: 21.2
drag, startPoint x: 980, startPoint y: 626, endPoint x: 1014, endPoint y: 633, distance: 34.7
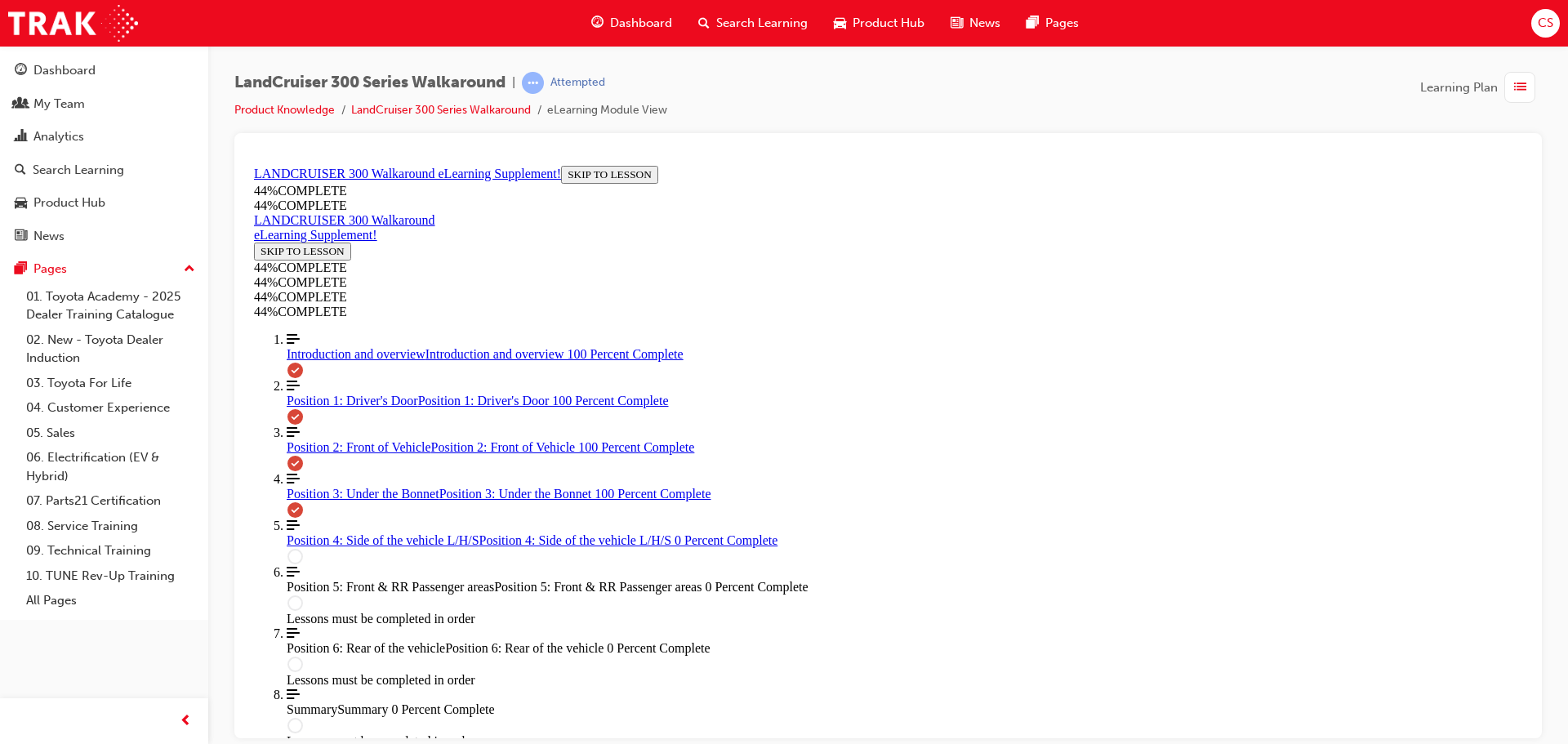
scroll to position [3158, 0]
drag, startPoint x: 869, startPoint y: 318, endPoint x: 918, endPoint y: 366, distance: 68.6
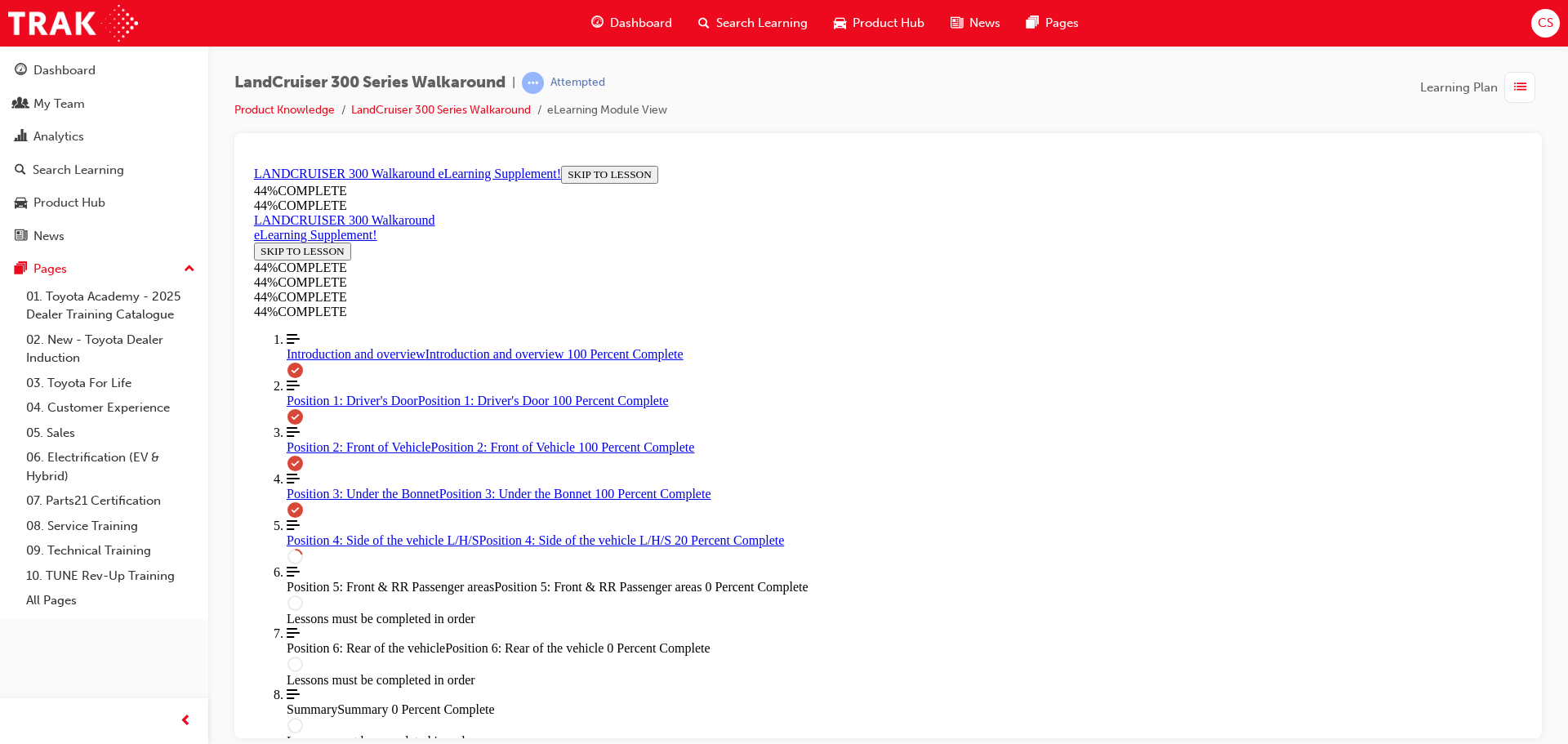
drag, startPoint x: 1407, startPoint y: 352, endPoint x: 1428, endPoint y: 364, distance: 24.2
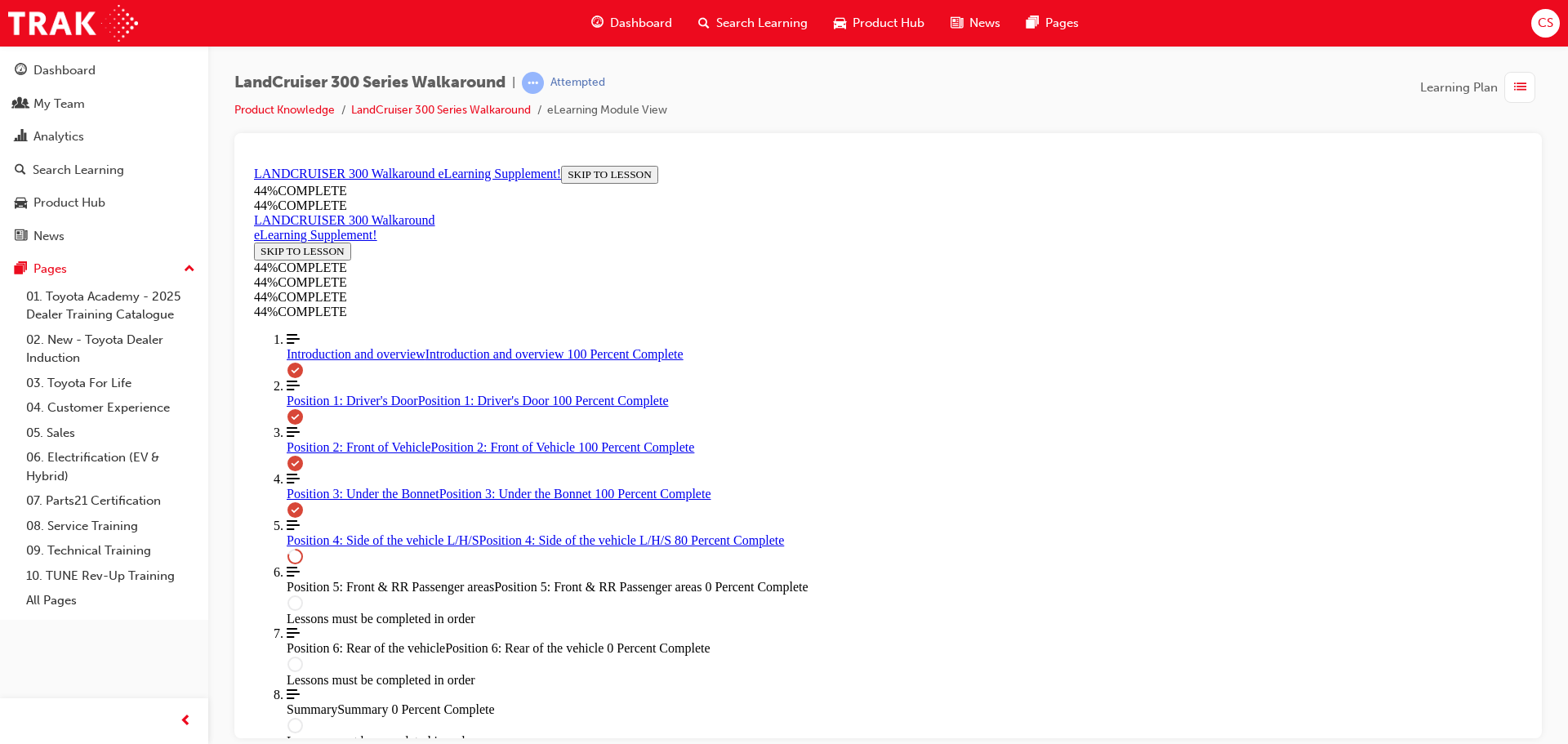
drag, startPoint x: 967, startPoint y: 608, endPoint x: 1103, endPoint y: 609, distance: 136.0
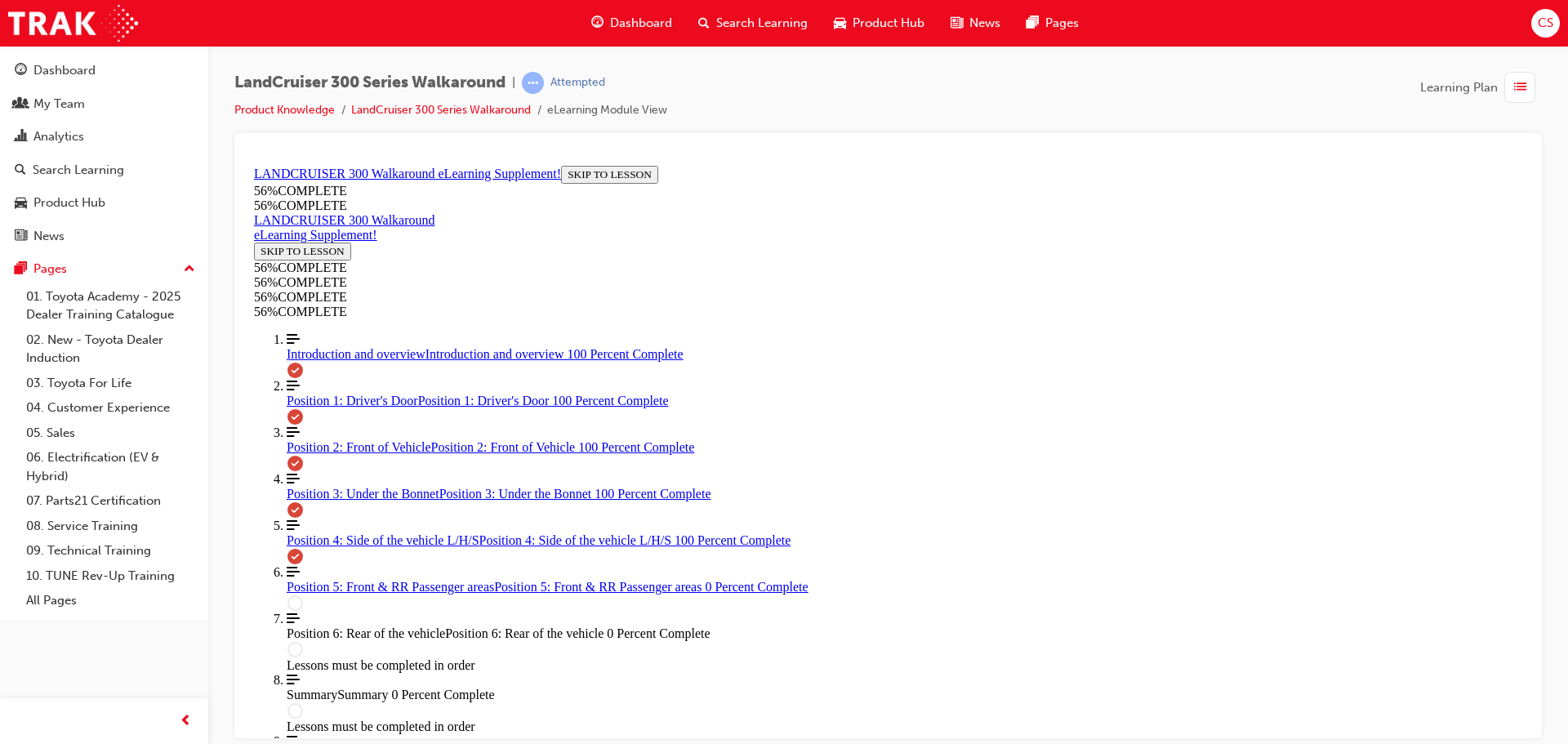
scroll to position [1722, 0]
drag, startPoint x: 987, startPoint y: 553, endPoint x: 1006, endPoint y: 566, distance: 23.0
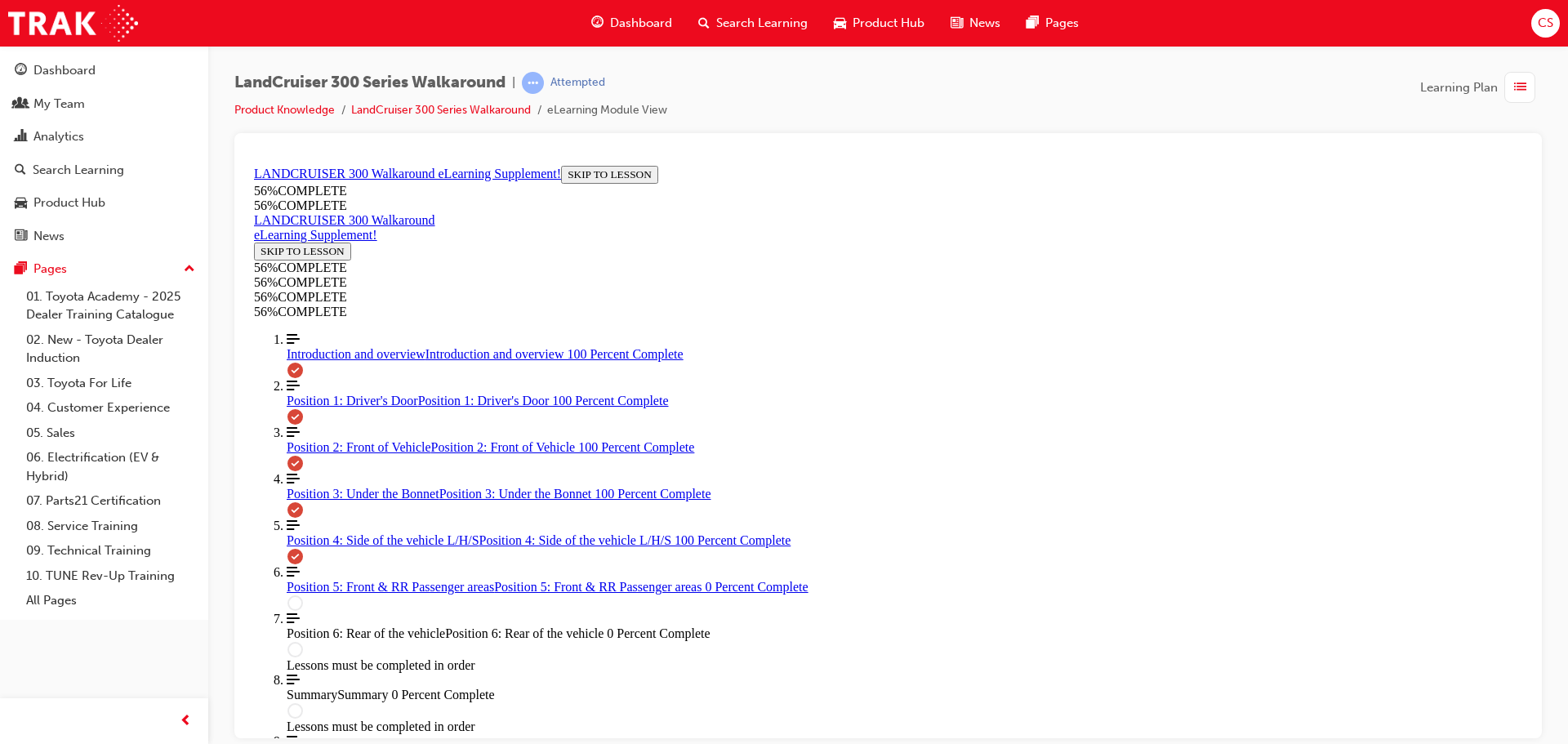
scroll to position [2158, 0]
drag, startPoint x: 698, startPoint y: 428, endPoint x: 718, endPoint y: 429, distance: 20.0
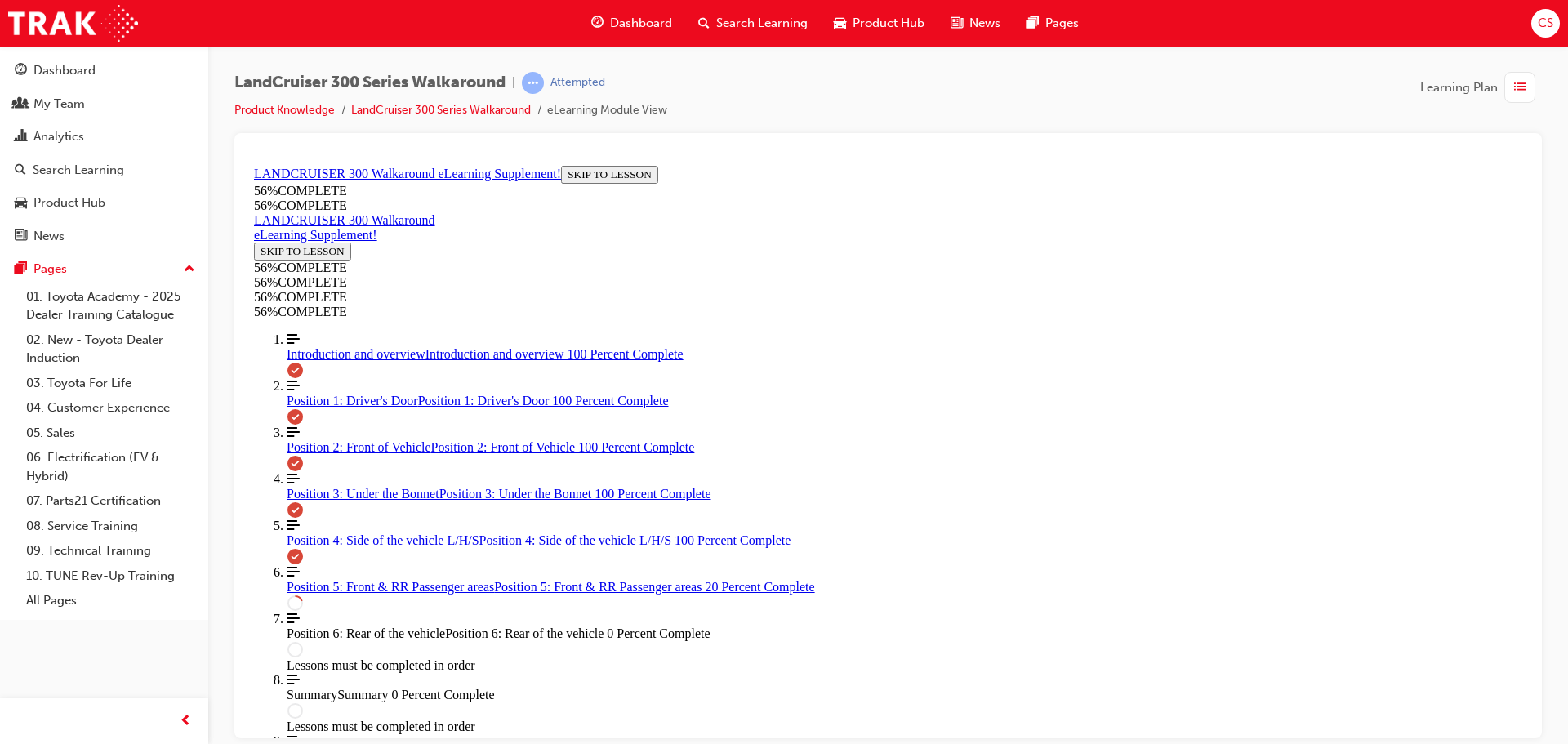
drag, startPoint x: 1073, startPoint y: 372, endPoint x: 1185, endPoint y: 334, distance: 118.3
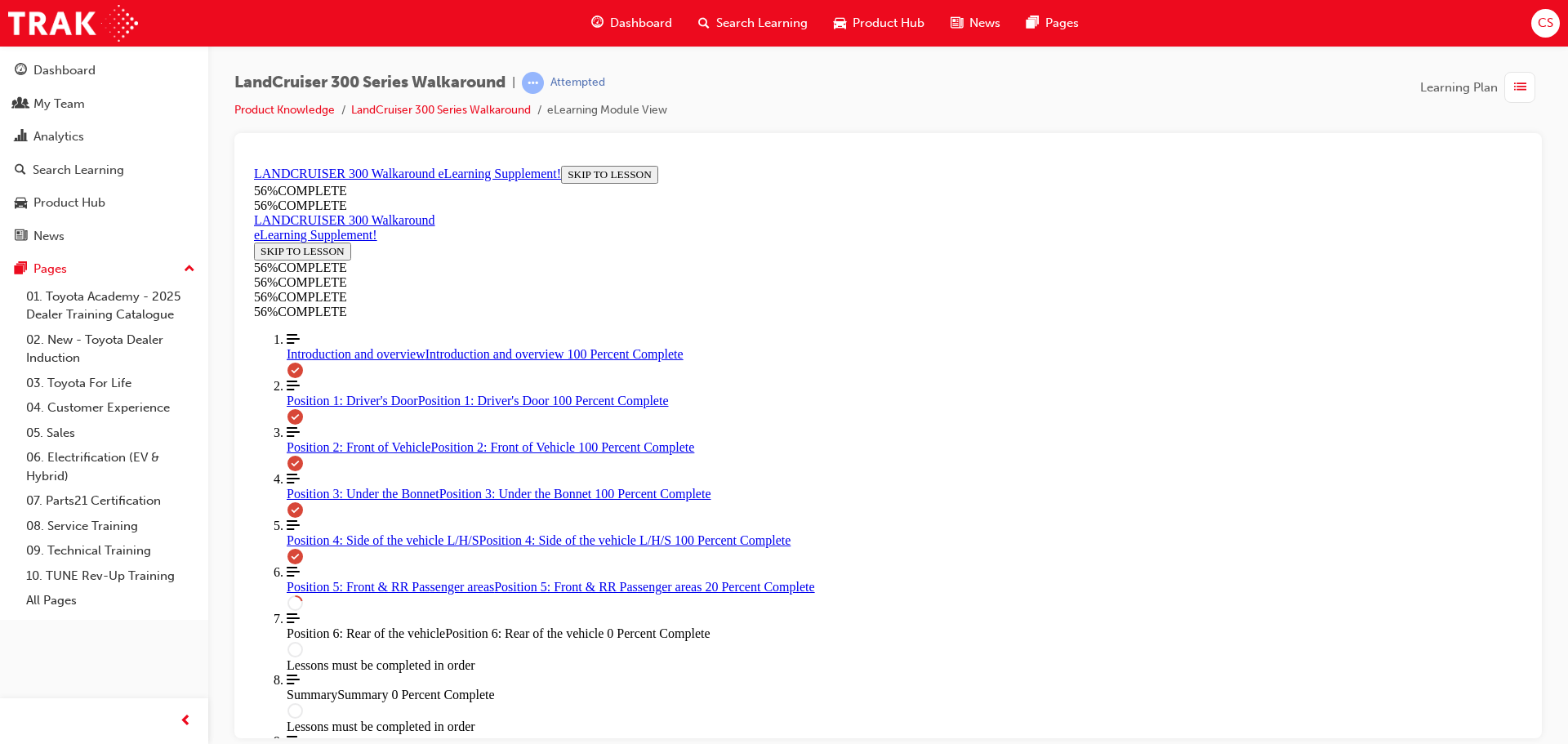
drag, startPoint x: 1395, startPoint y: 150, endPoint x: 1124, endPoint y: 26, distance: 298.0
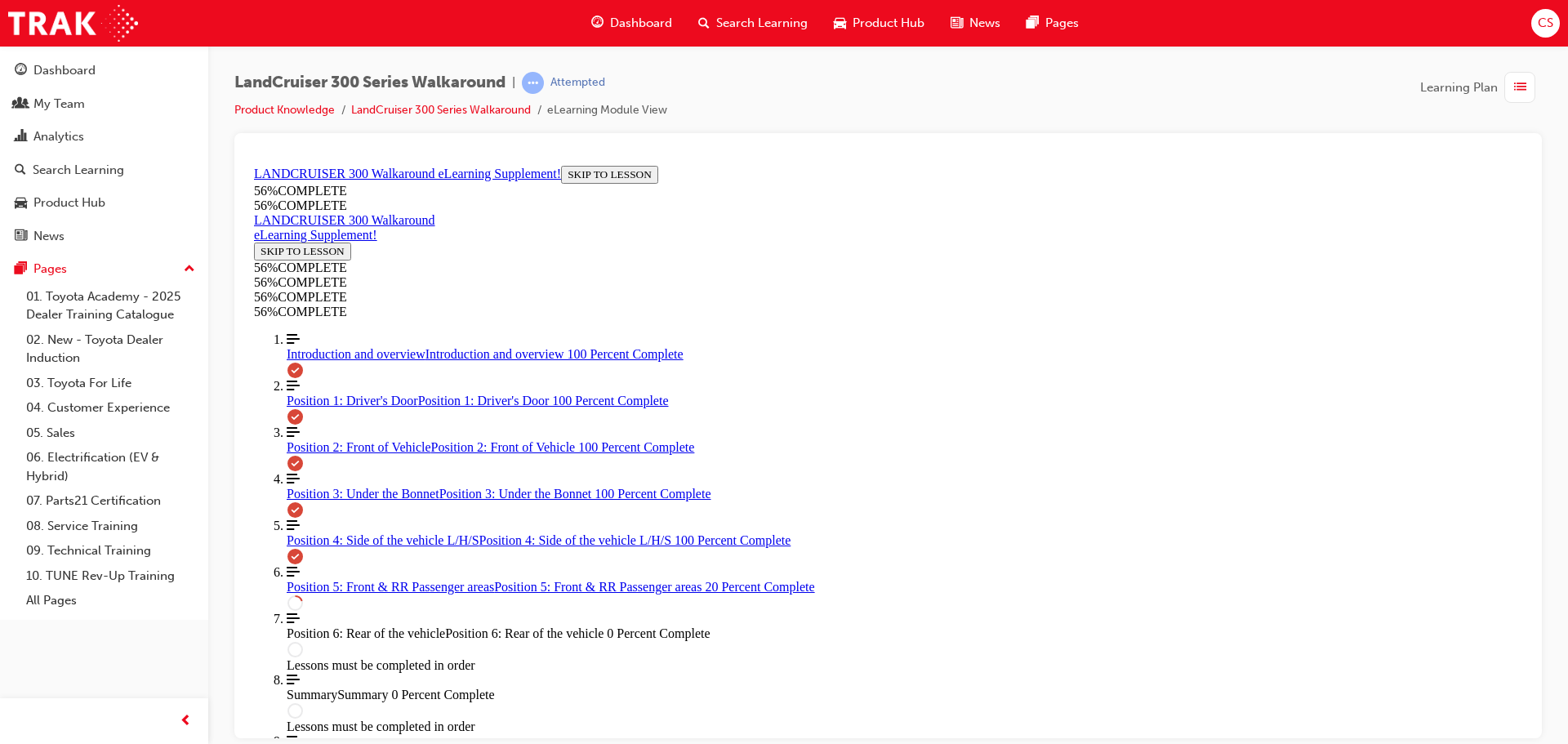
click at [1395, 150] on div at bounding box center [888, 152] width 1282 height 13
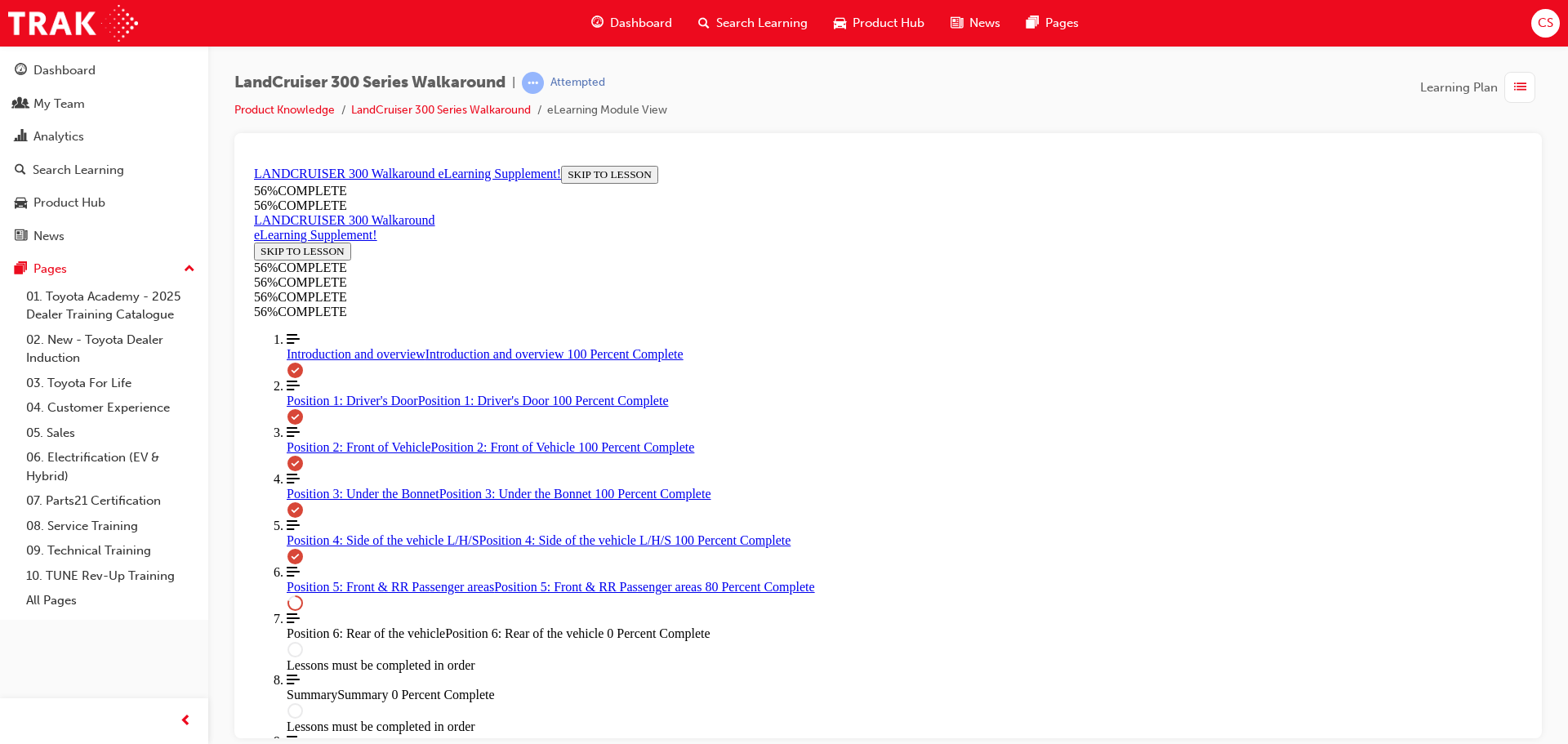
drag, startPoint x: 772, startPoint y: 450, endPoint x: 817, endPoint y: 481, distance: 54.6
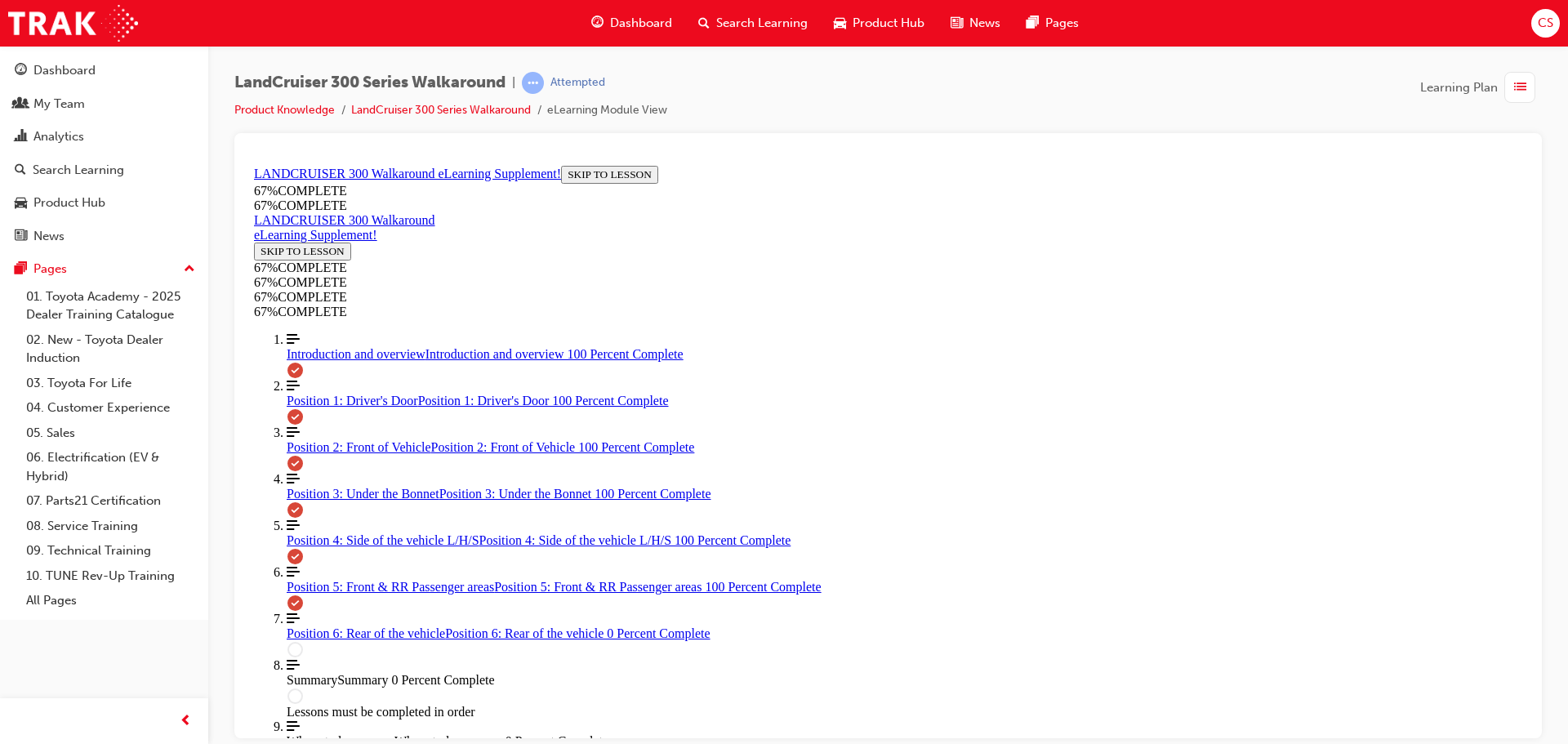
scroll to position [1576, 0]
drag, startPoint x: 925, startPoint y: 358, endPoint x: 979, endPoint y: 494, distance: 146.3
drag, startPoint x: 877, startPoint y: 573, endPoint x: 935, endPoint y: 581, distance: 58.5
drag, startPoint x: 886, startPoint y: 427, endPoint x: 933, endPoint y: 353, distance: 87.7
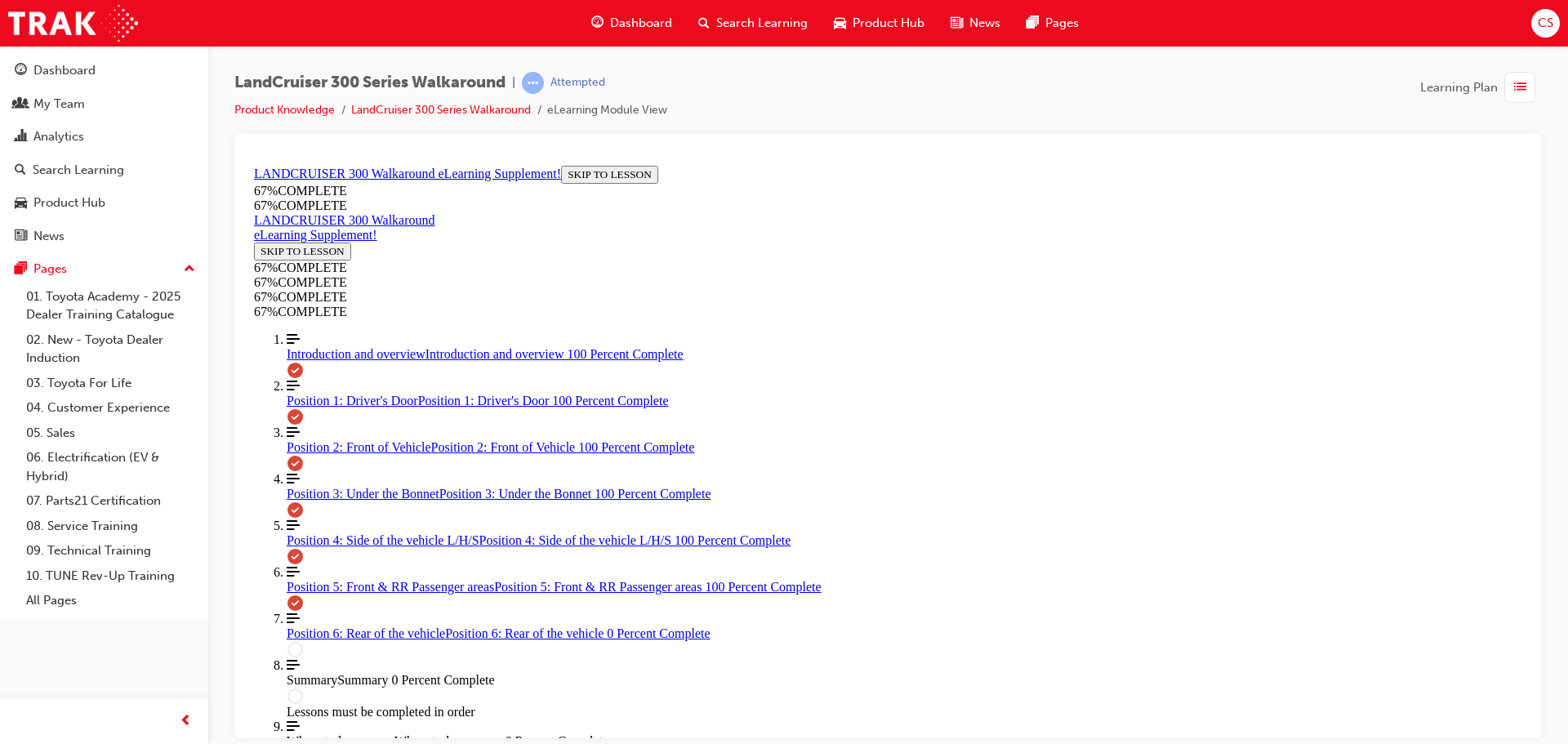
drag, startPoint x: 884, startPoint y: 424, endPoint x: 927, endPoint y: 419, distance: 43.3
drag, startPoint x: 1032, startPoint y: 710, endPoint x: 1035, endPoint y: 694, distance: 16.3
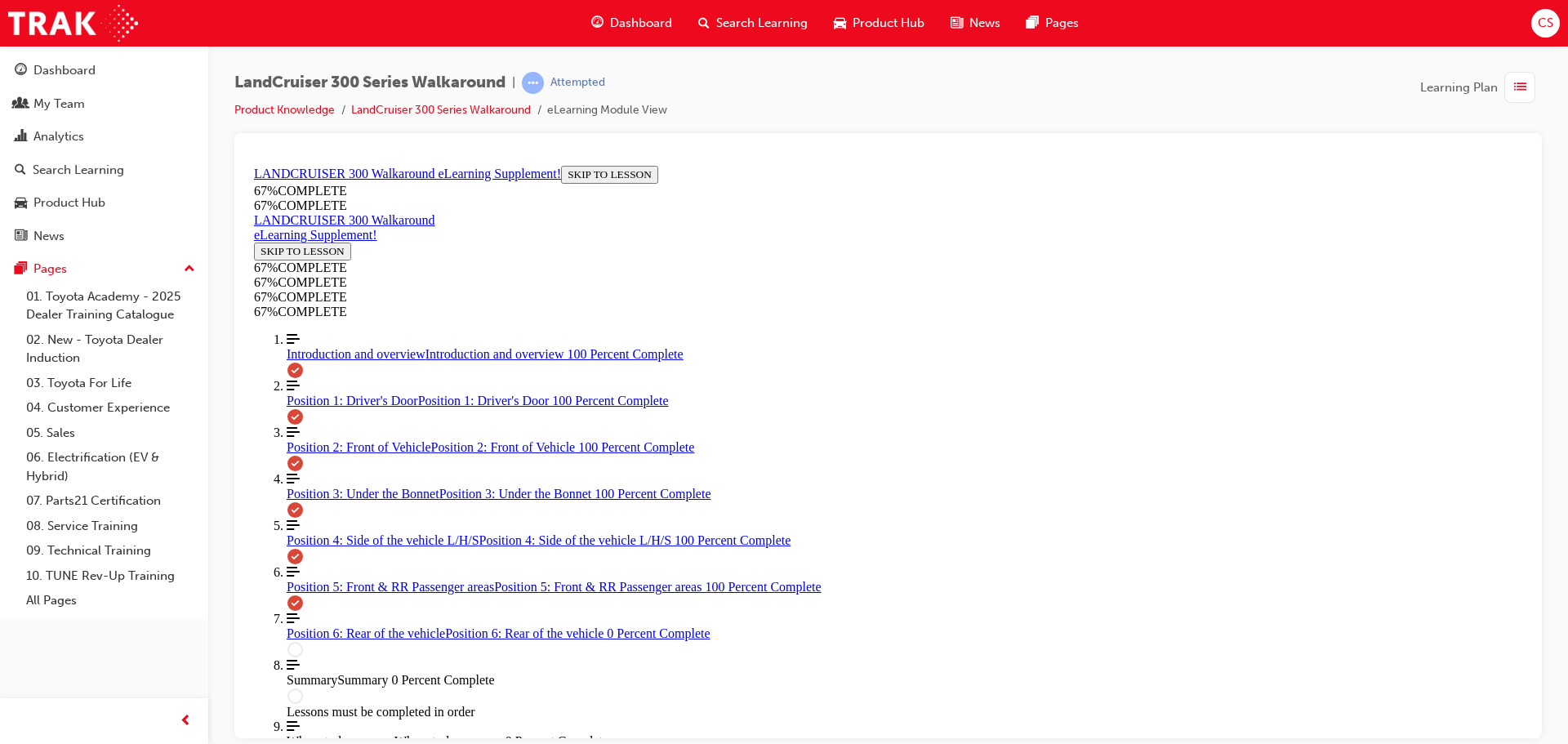
drag, startPoint x: 1278, startPoint y: 509, endPoint x: 1324, endPoint y: 478, distance: 55.5
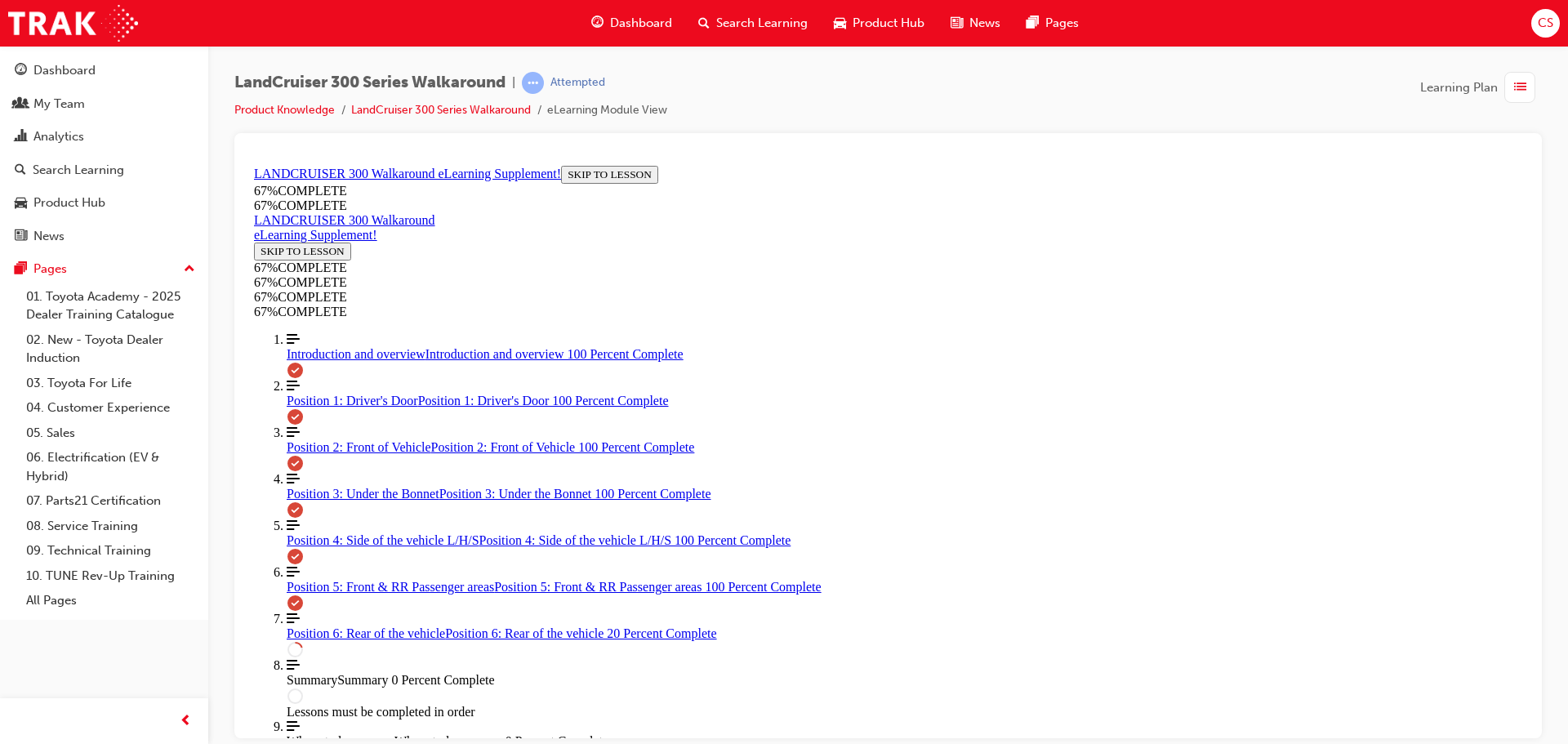
drag, startPoint x: 1103, startPoint y: 515, endPoint x: 1115, endPoint y: 511, distance: 12.6
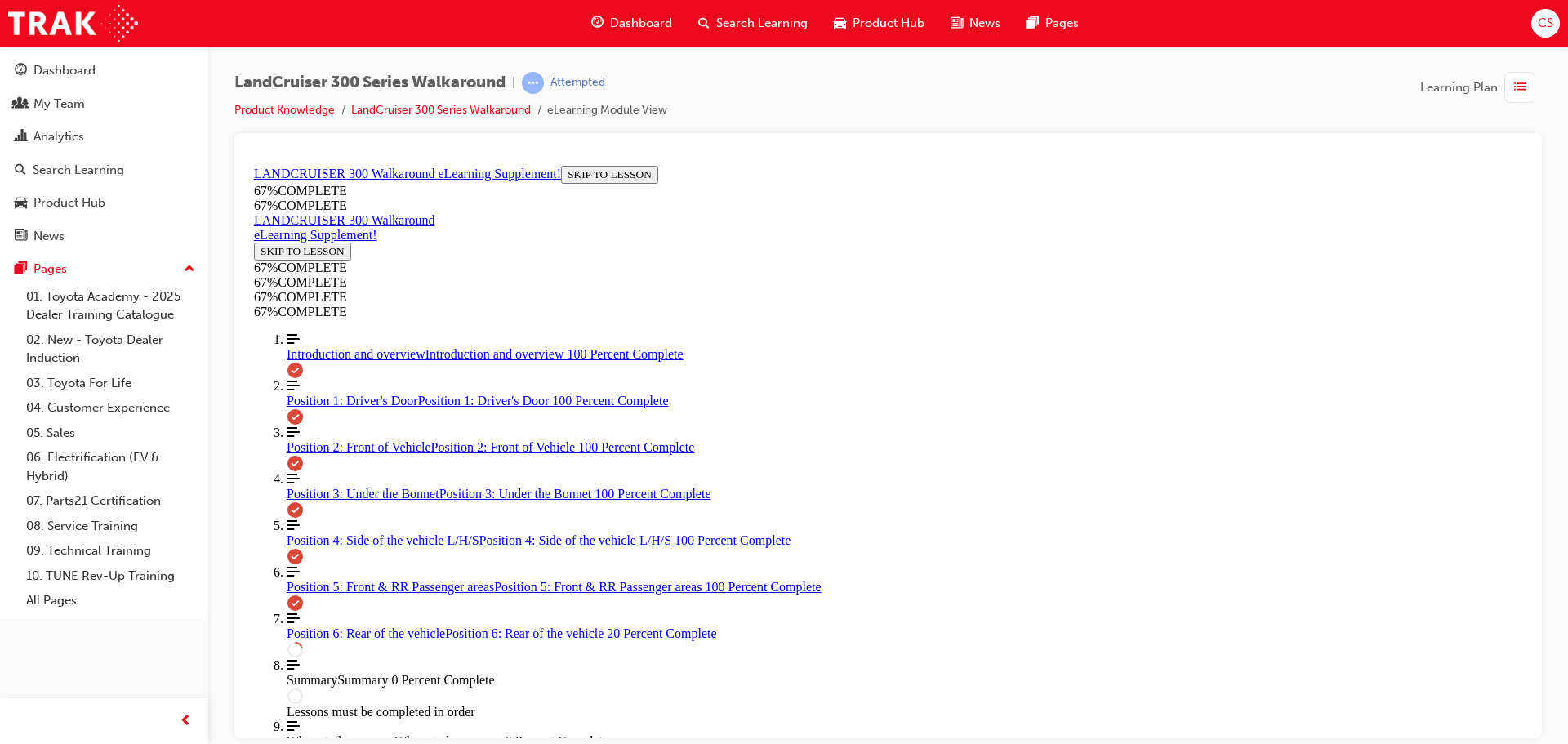
drag, startPoint x: 1096, startPoint y: 434, endPoint x: 1152, endPoint y: 444, distance: 56.9
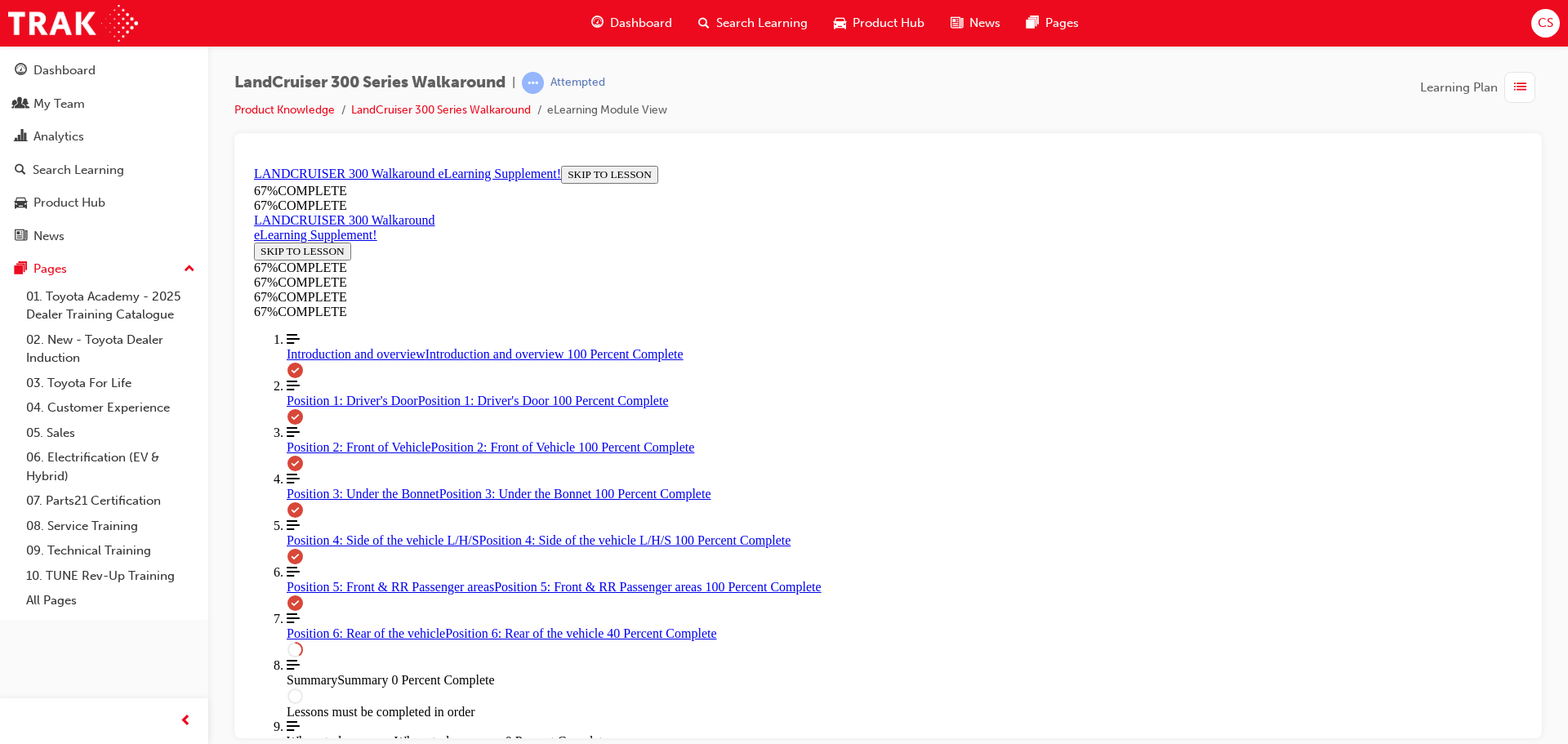
drag, startPoint x: 761, startPoint y: 387, endPoint x: 905, endPoint y: 436, distance: 152.1
drag, startPoint x: 982, startPoint y: 465, endPoint x: 995, endPoint y: 465, distance: 13.0
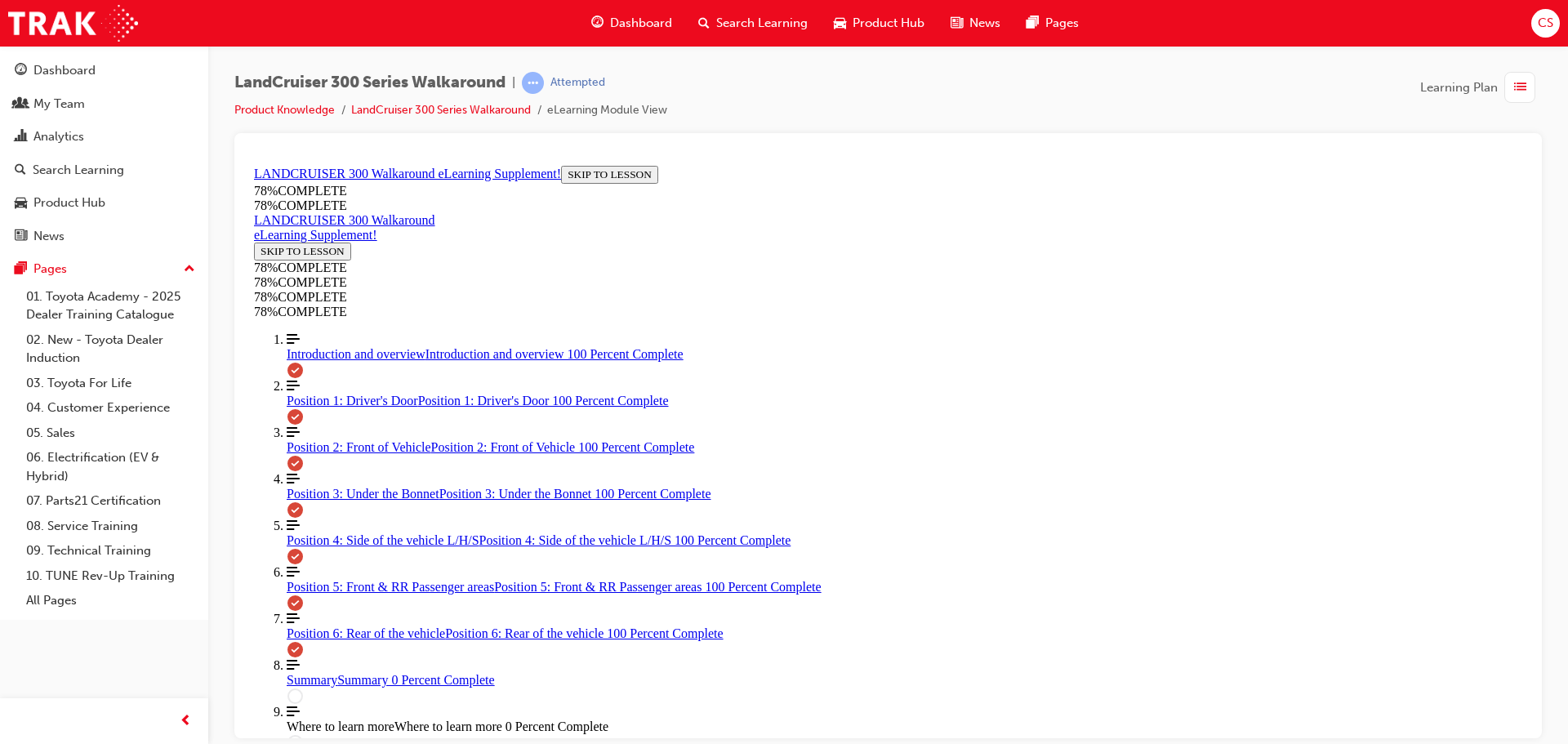
drag, startPoint x: 956, startPoint y: 655, endPoint x: 971, endPoint y: 660, distance: 15.8
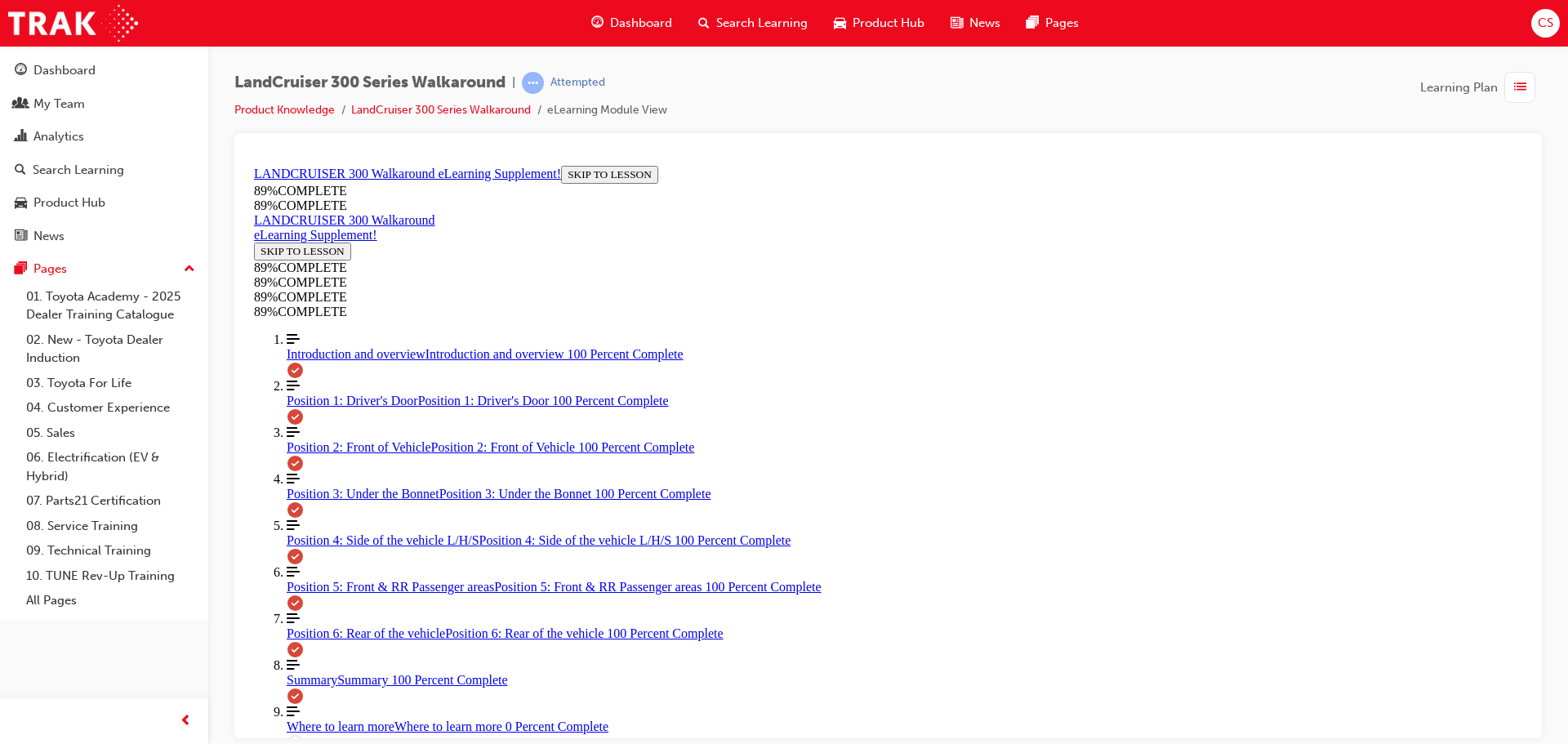
scroll to position [1290, 0]
drag, startPoint x: 1057, startPoint y: 562, endPoint x: 1148, endPoint y: 400, distance: 185.8
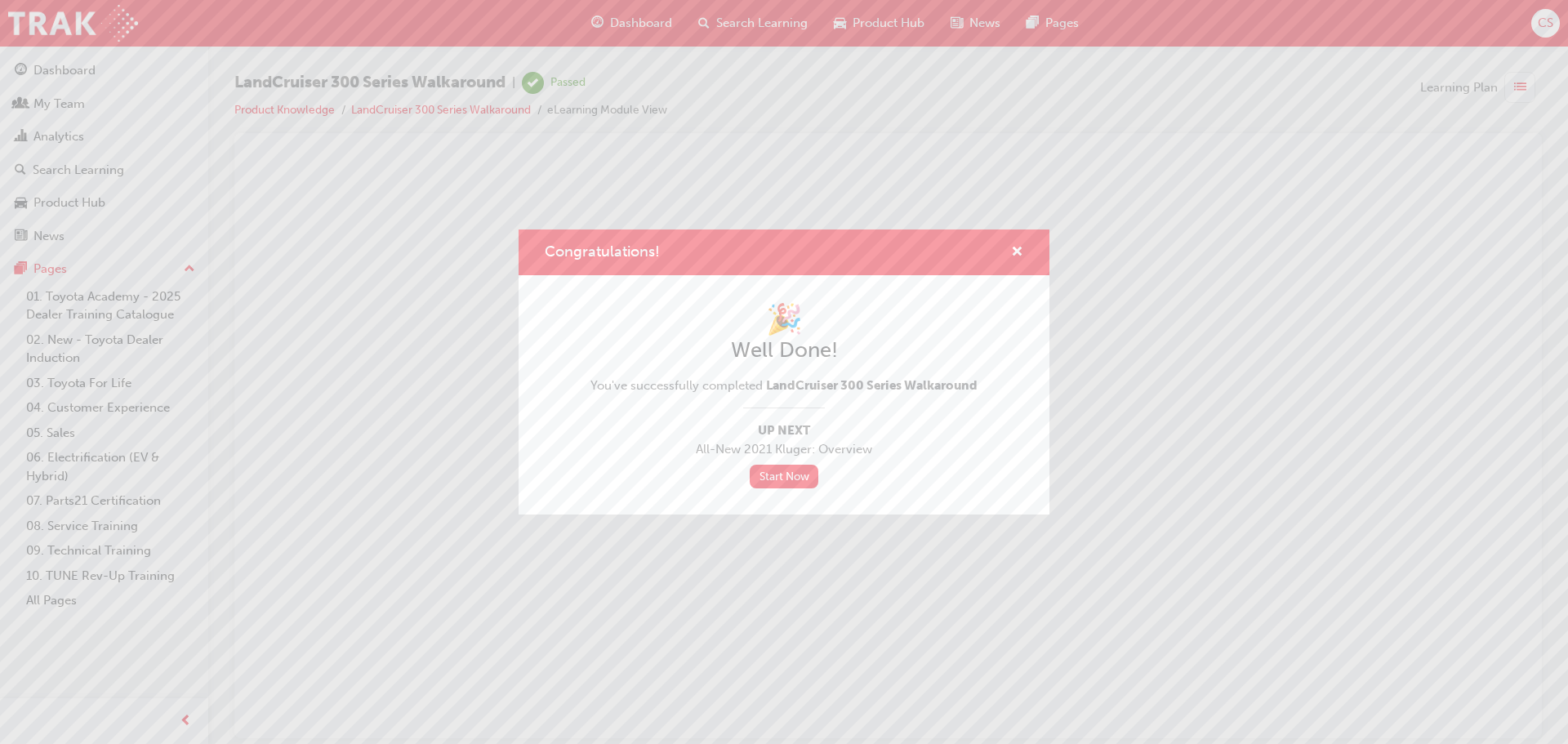
scroll to position [0, 0]
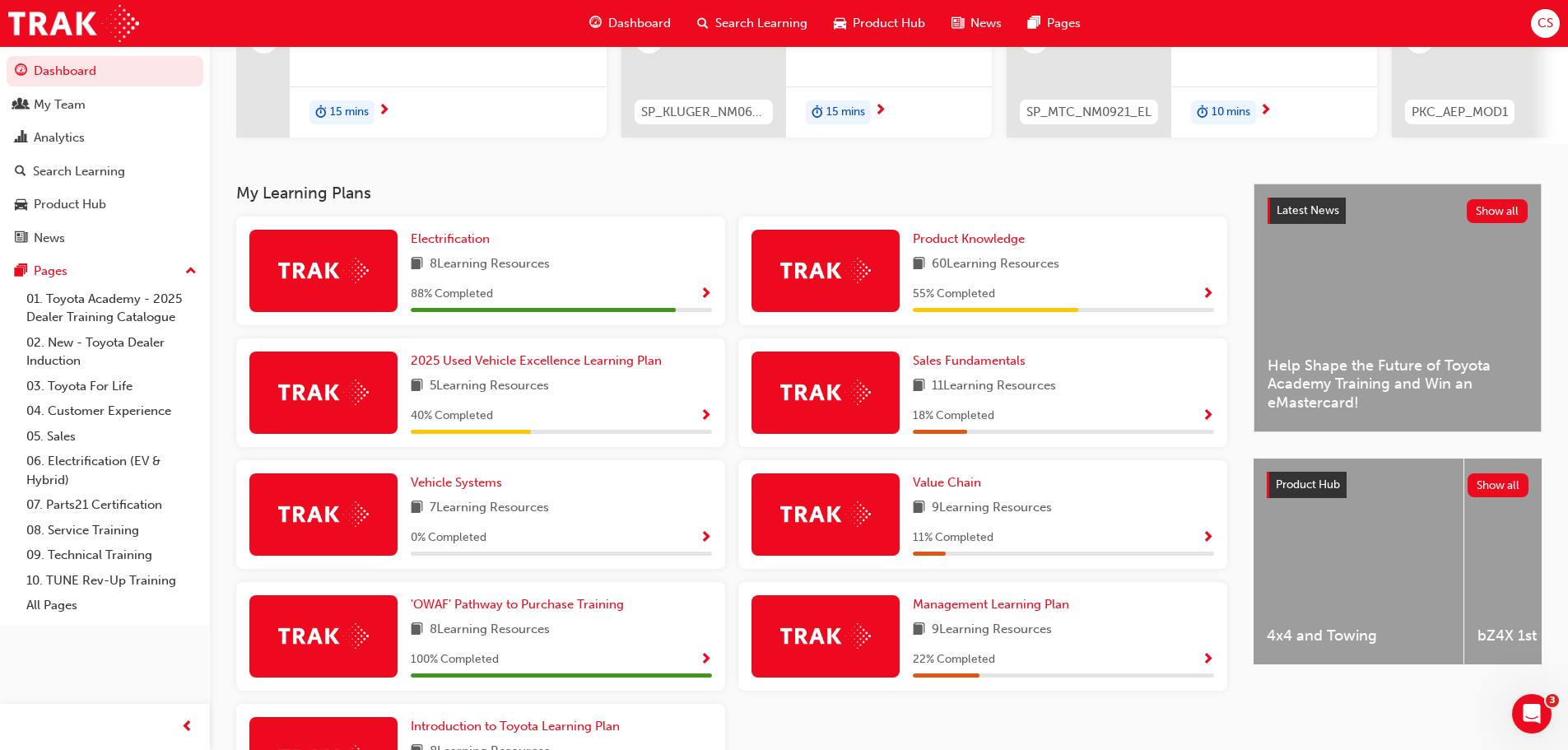
scroll to position [221, 0]
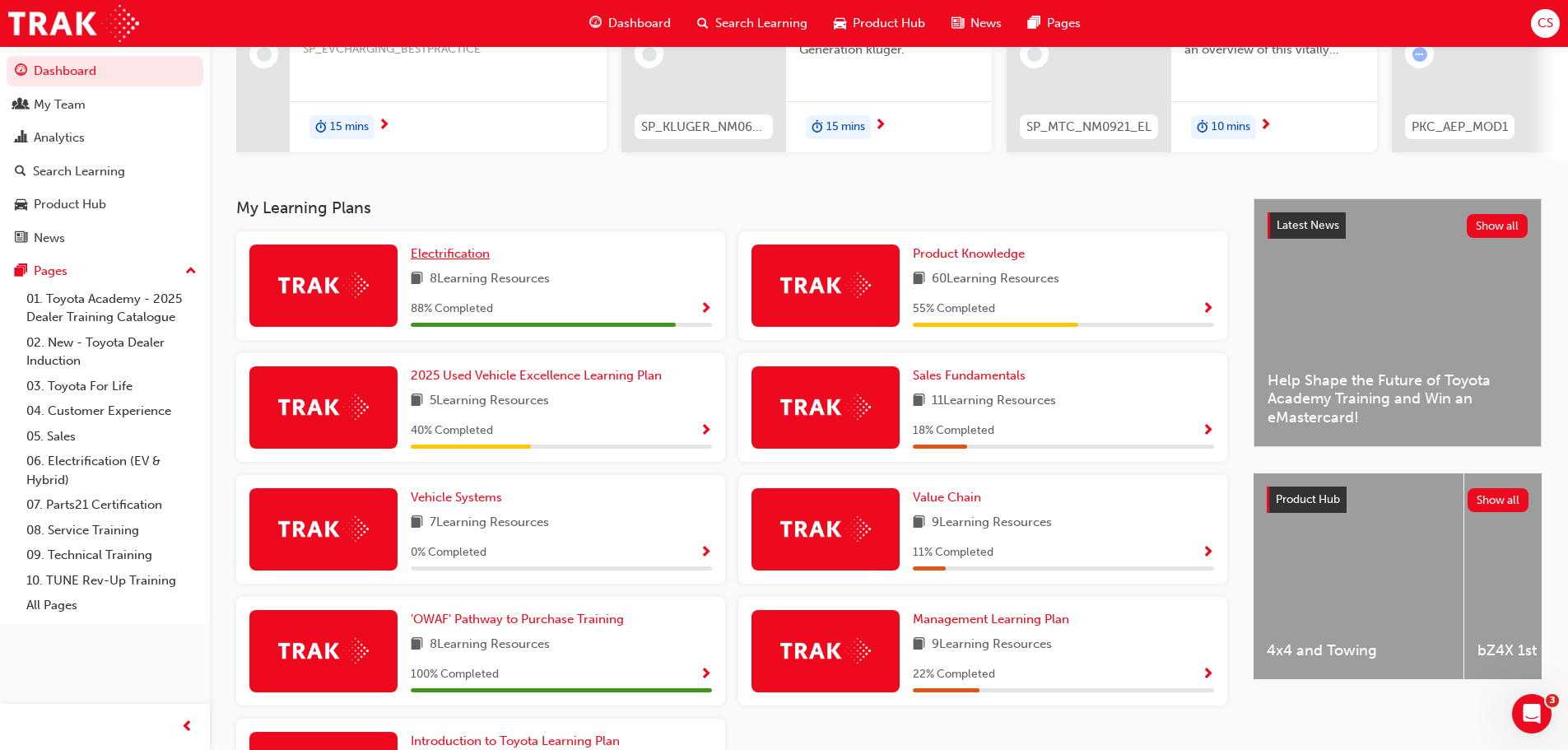
click at [443, 261] on span "Electrification" at bounding box center [450, 254] width 79 height 15
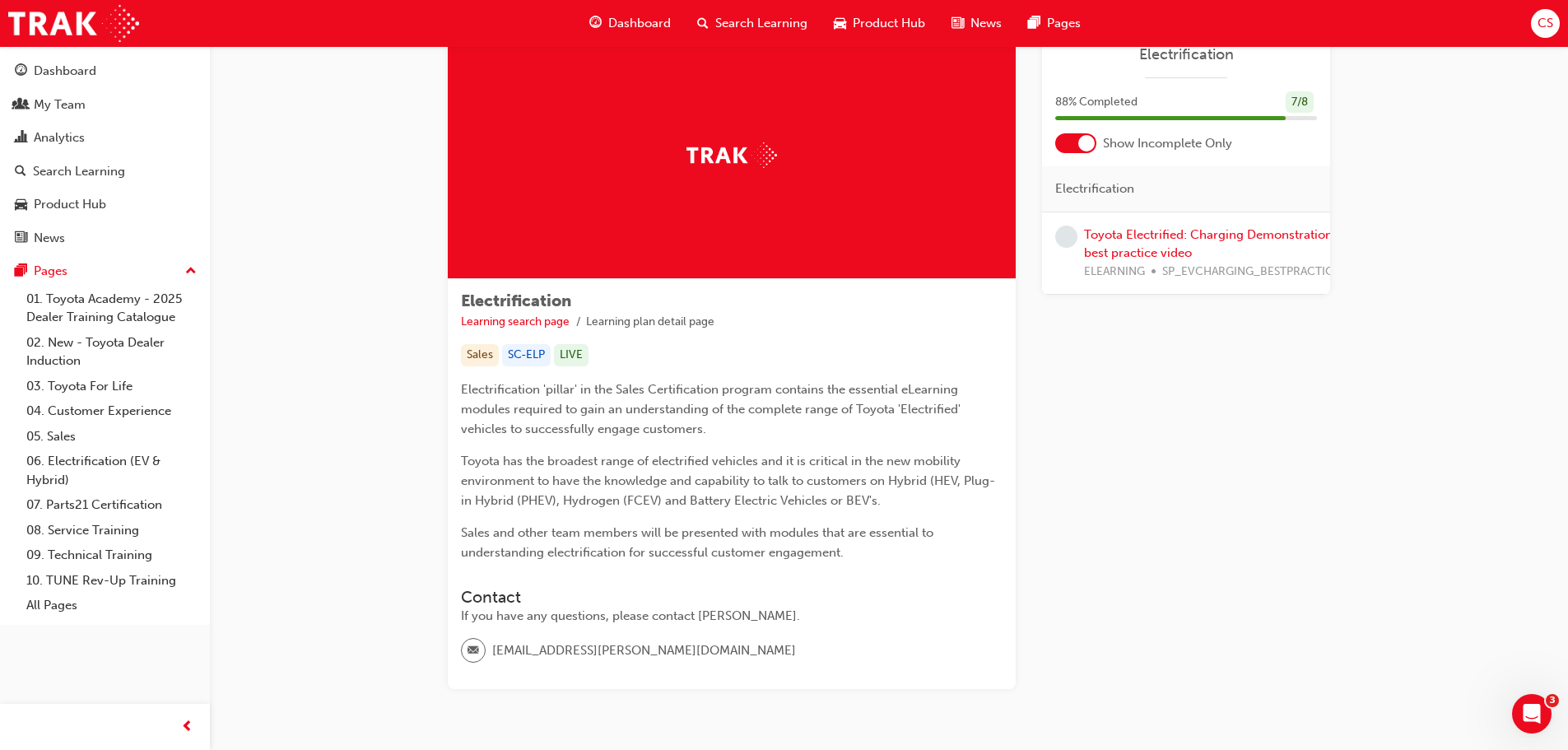
scroll to position [83, 0]
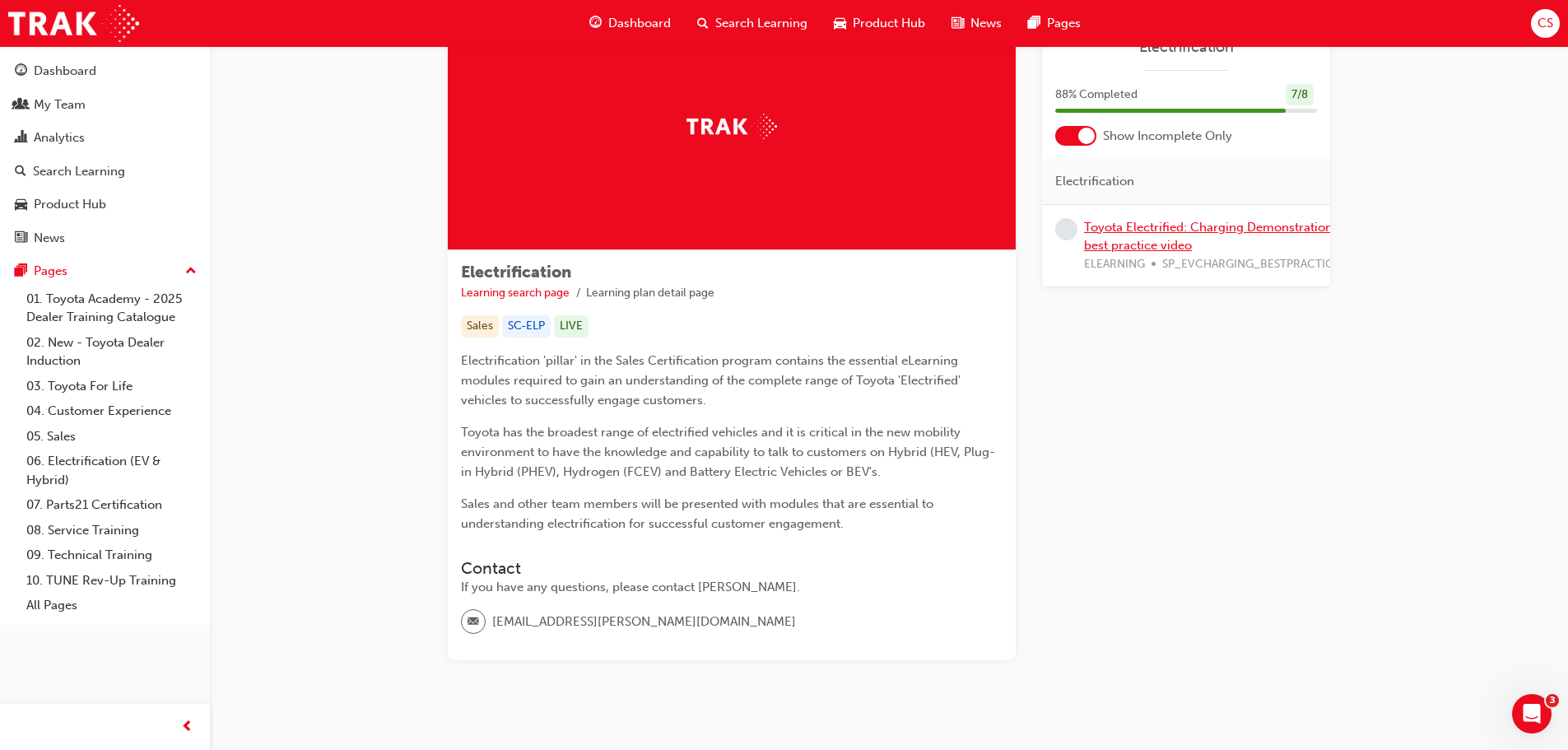
click at [1175, 248] on link "Toyota Electrified: Charging Demonstration best practice video" at bounding box center [1207, 236] width 248 height 34
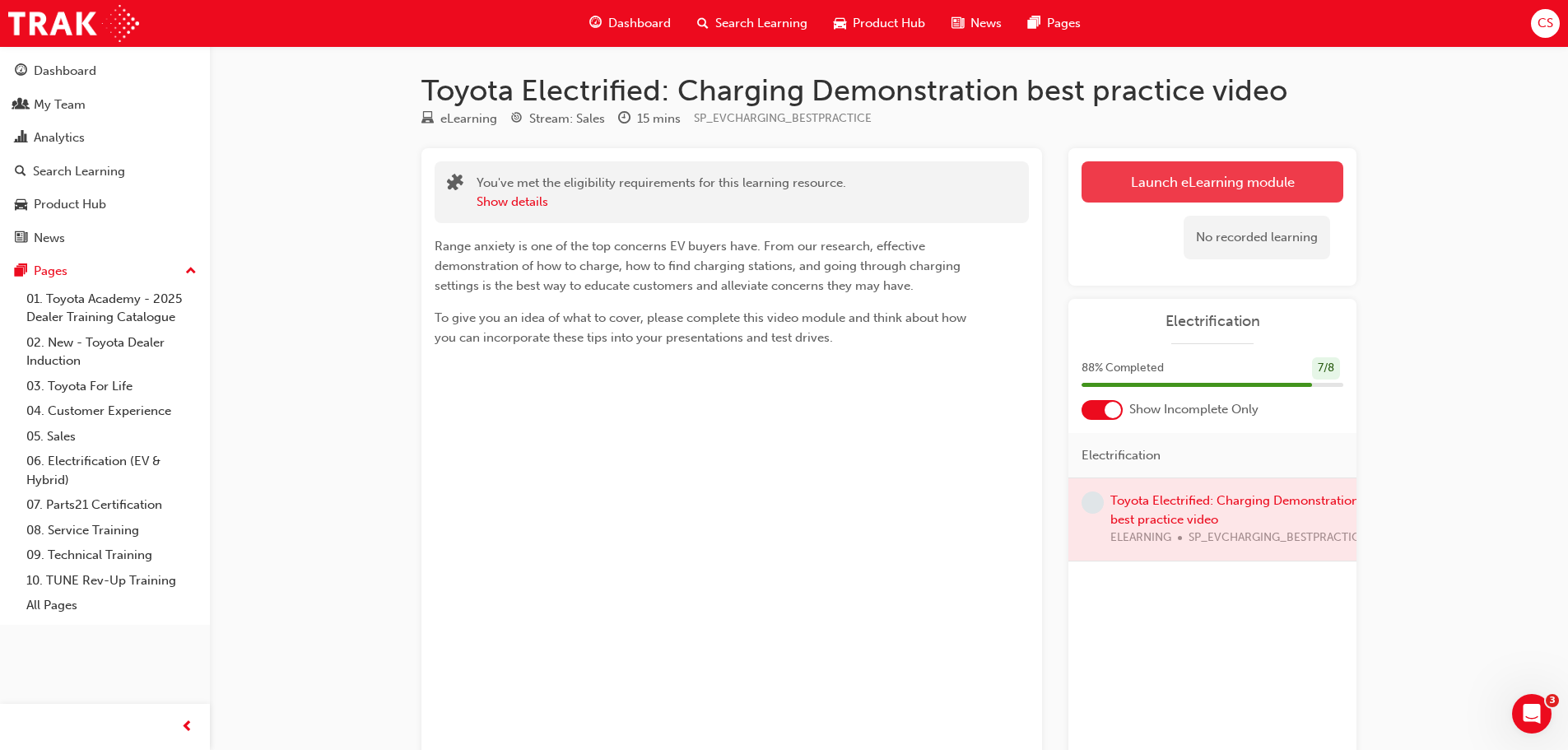
click at [1205, 195] on link "Launch eLearning module" at bounding box center [1213, 181] width 262 height 41
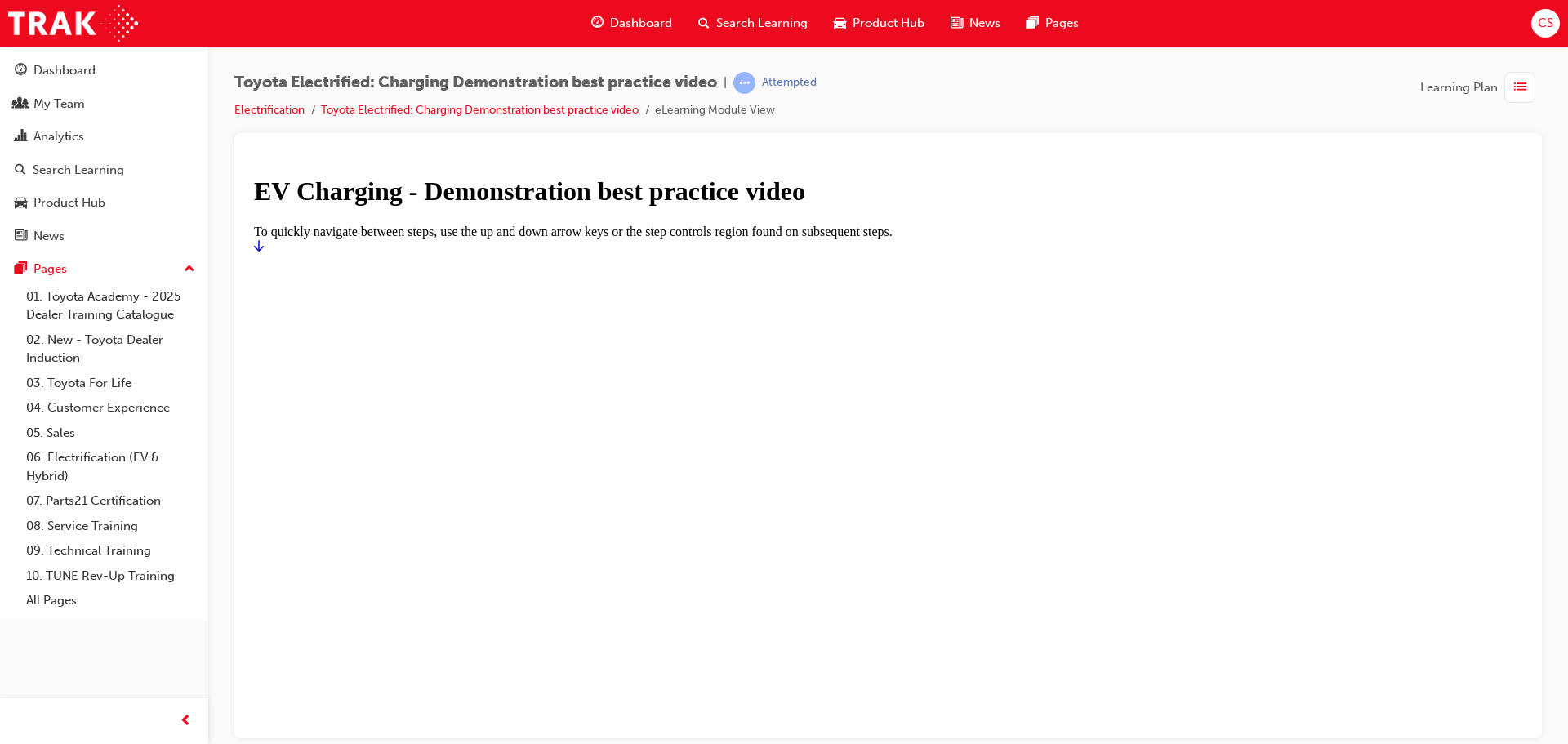
click at [263, 252] on icon "Start" at bounding box center [259, 244] width 10 height 13
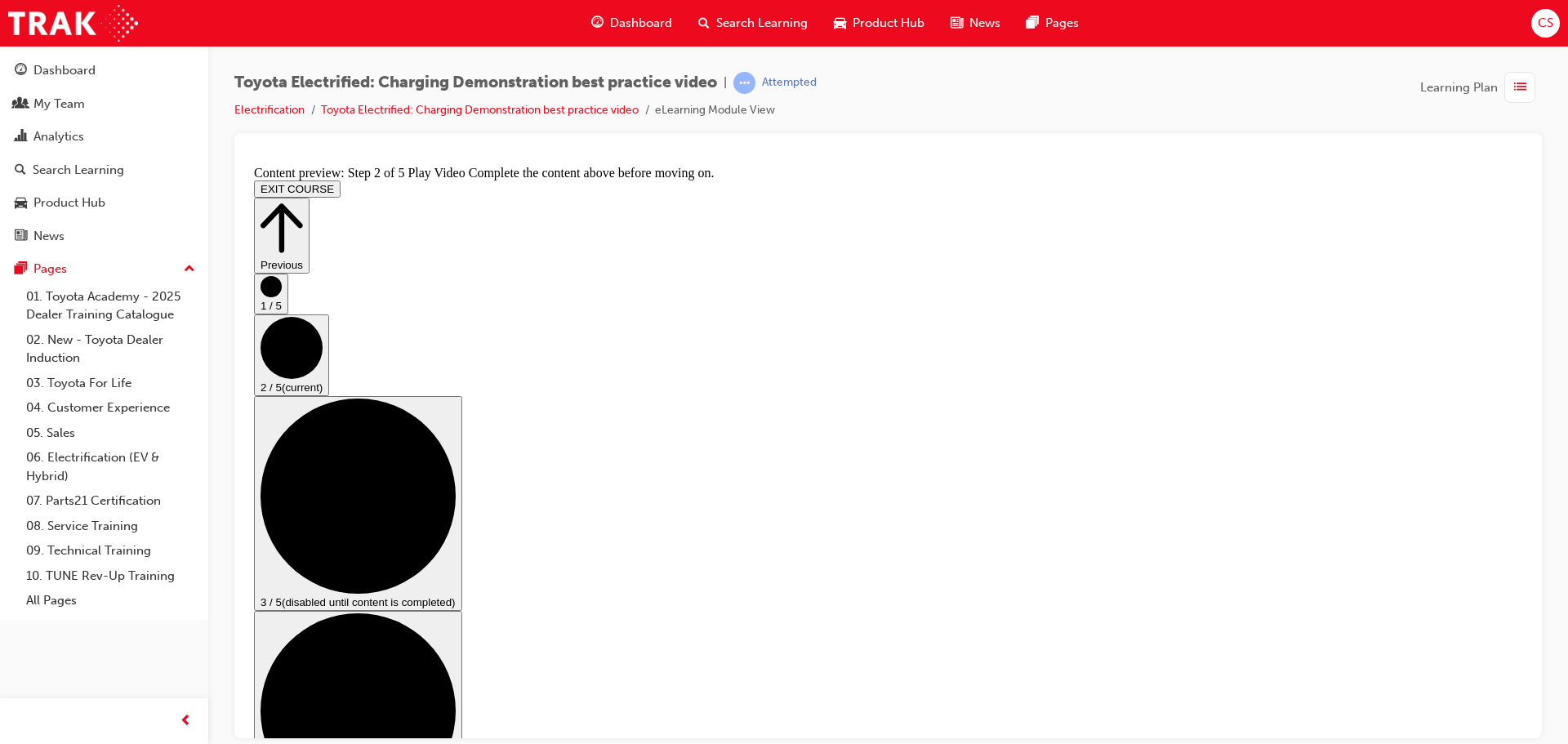
drag, startPoint x: 1330, startPoint y: 660, endPoint x: 1317, endPoint y: 661, distance: 13.0
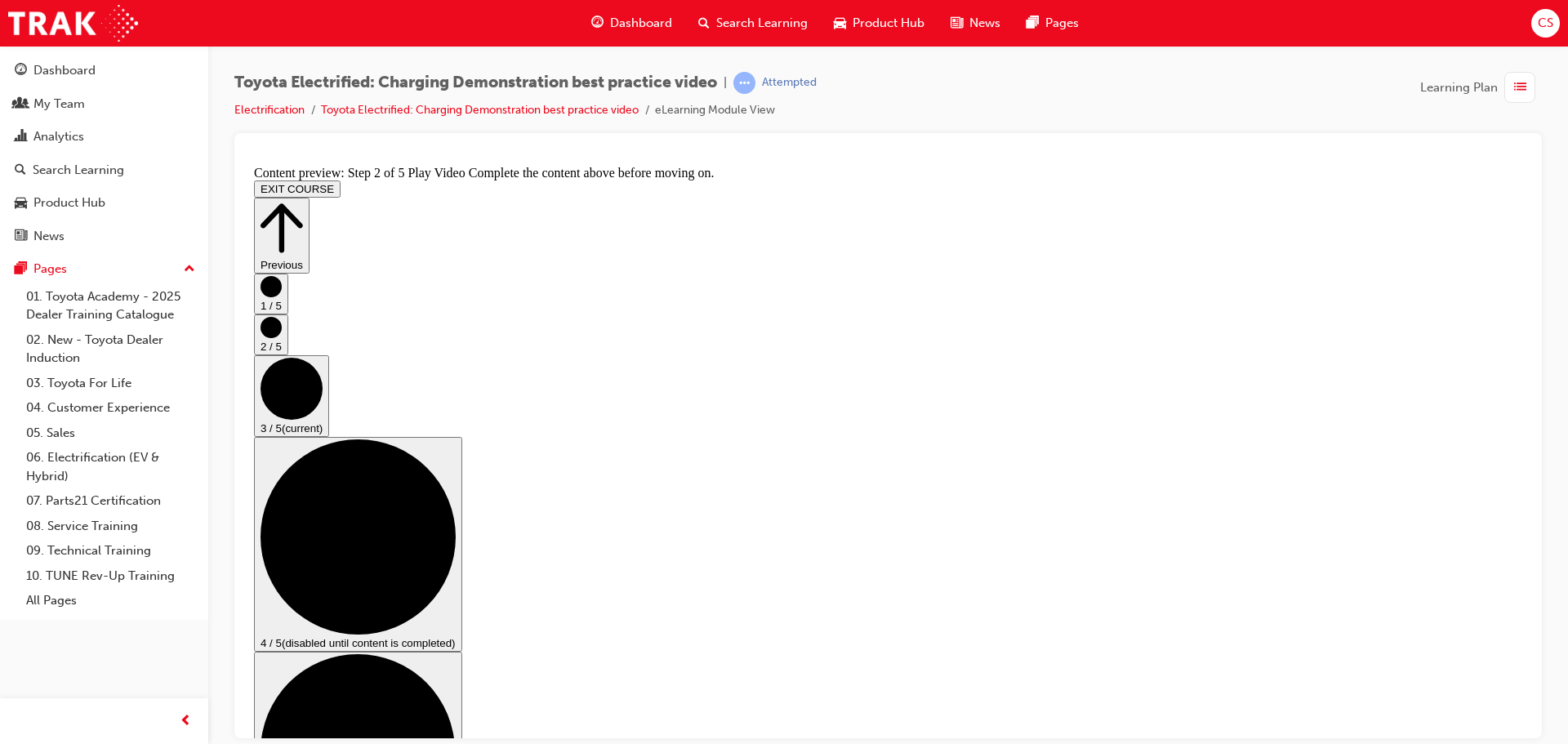
scroll to position [163, 0]
checkbox input "true"
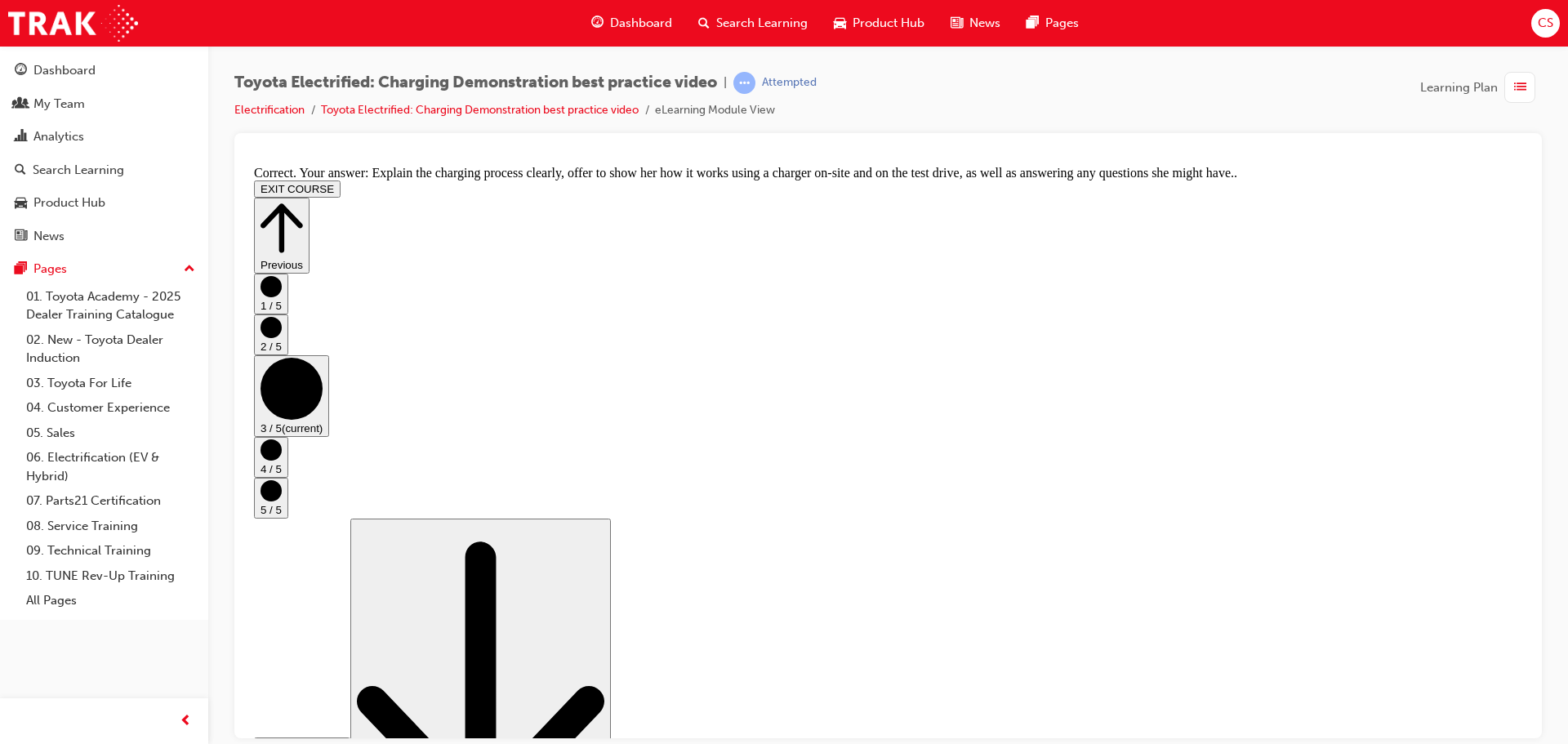
scroll to position [308, 0]
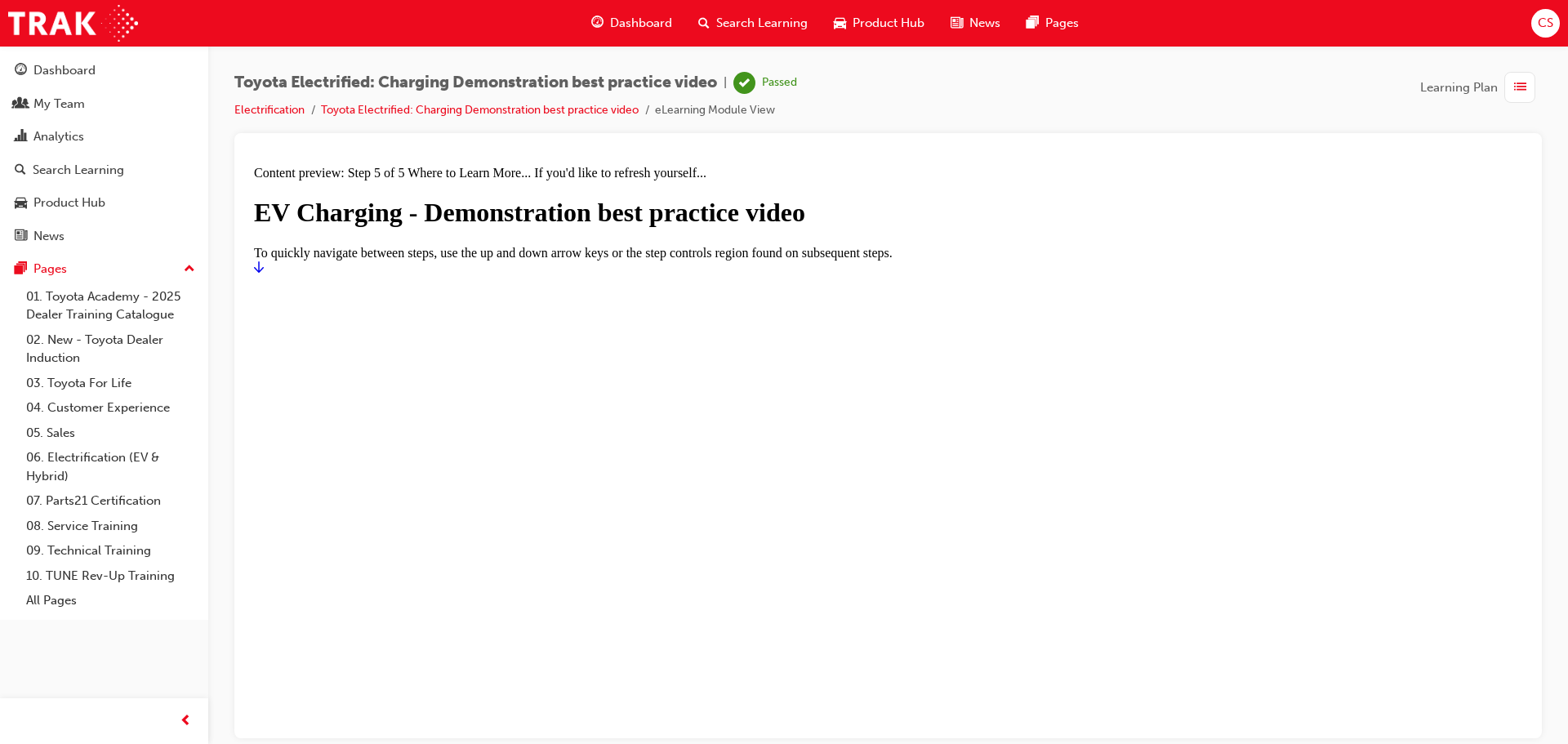
click at [1108, 274] on div at bounding box center [889, 274] width 1268 height 0
